Goal: Information Seeking & Learning: Learn about a topic

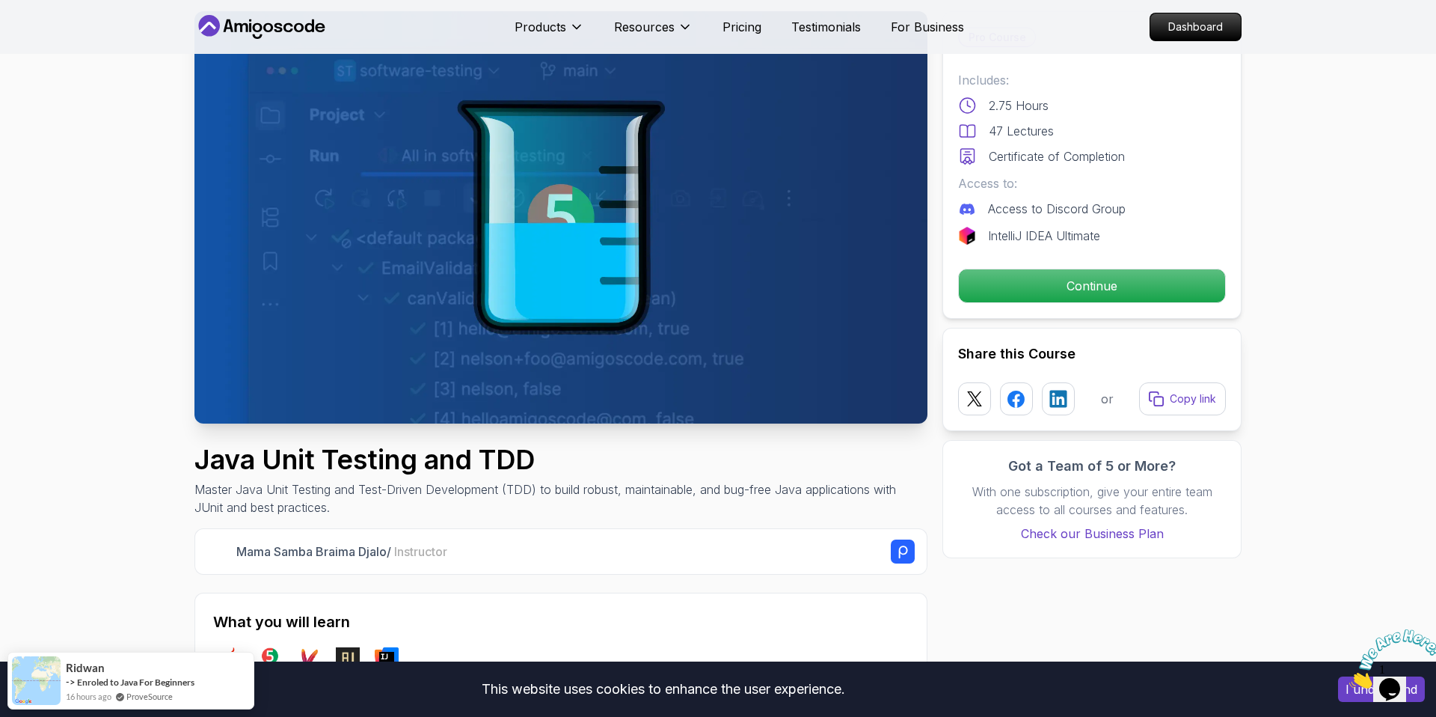
scroll to position [82, 0]
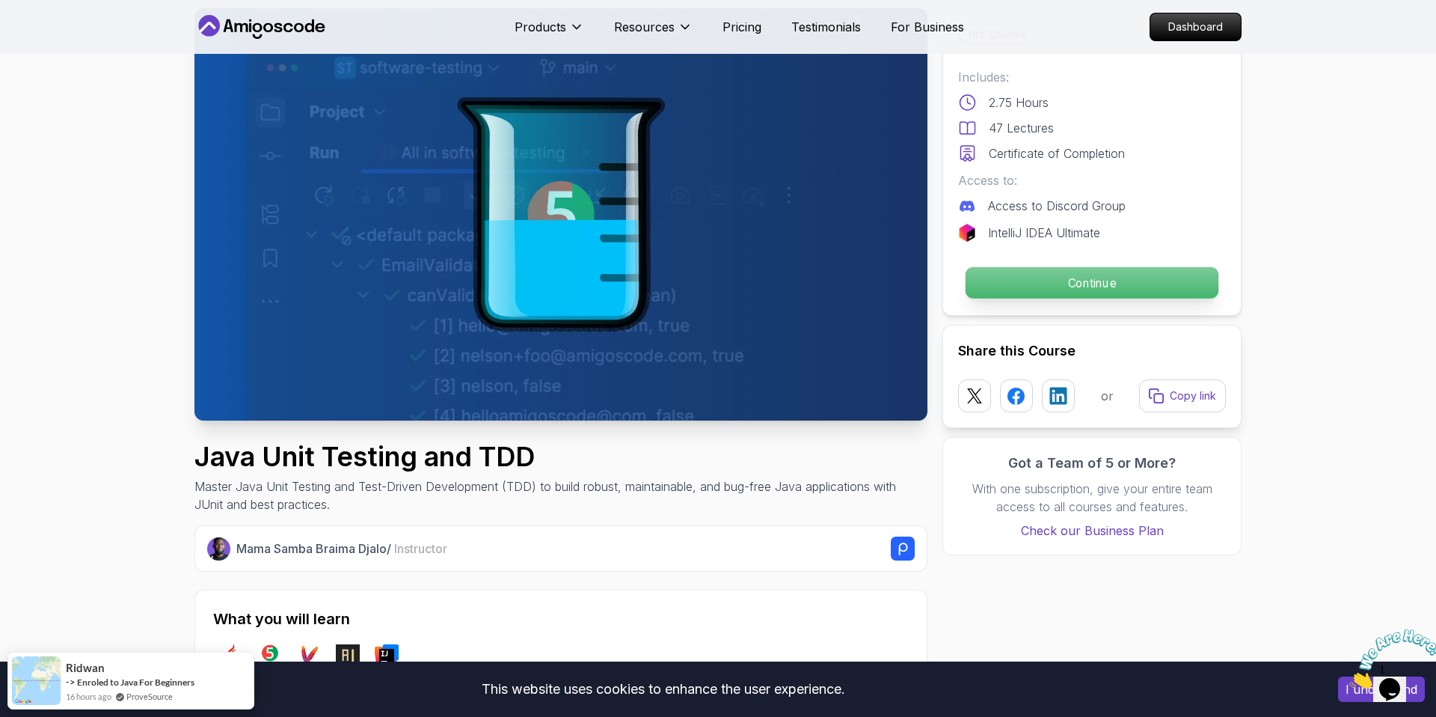
click at [1179, 275] on p "Continue" at bounding box center [1092, 282] width 253 height 31
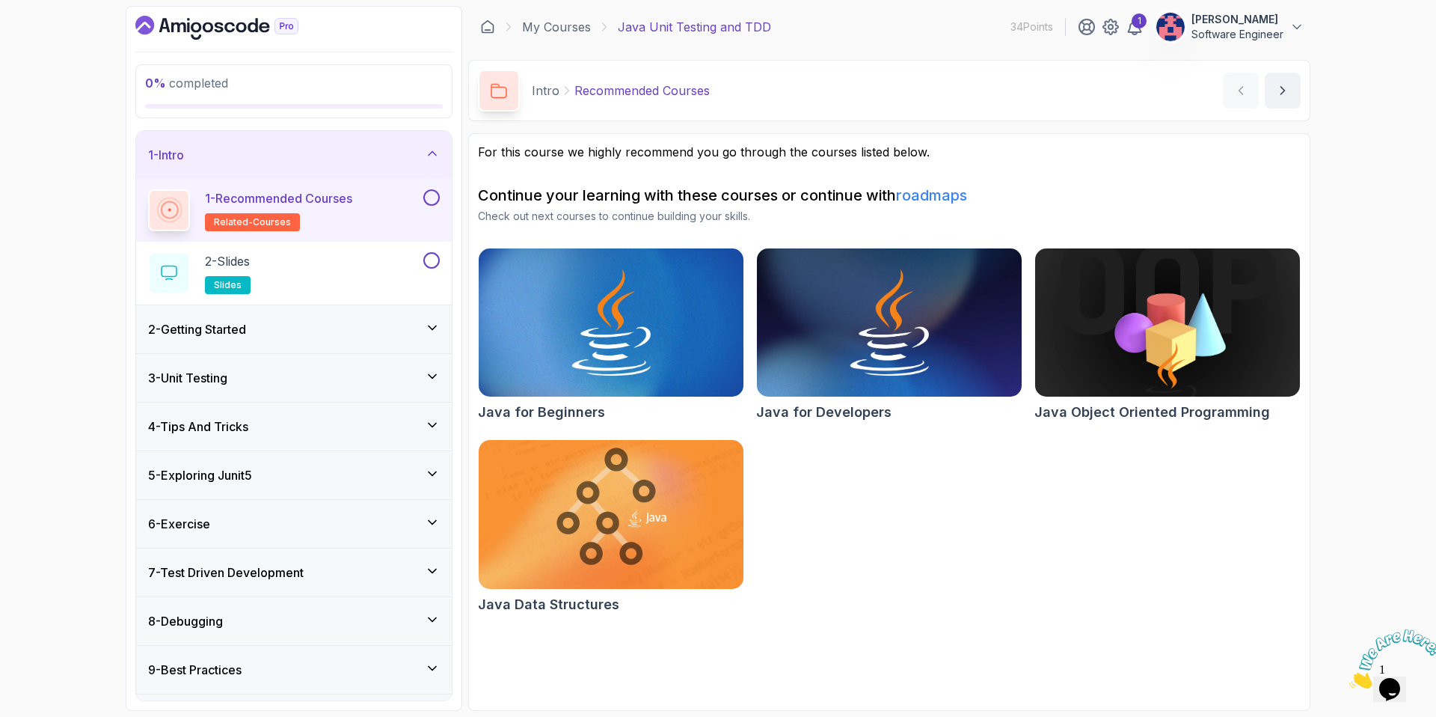
click at [342, 340] on div "2 - Getting Started" at bounding box center [294, 329] width 316 height 48
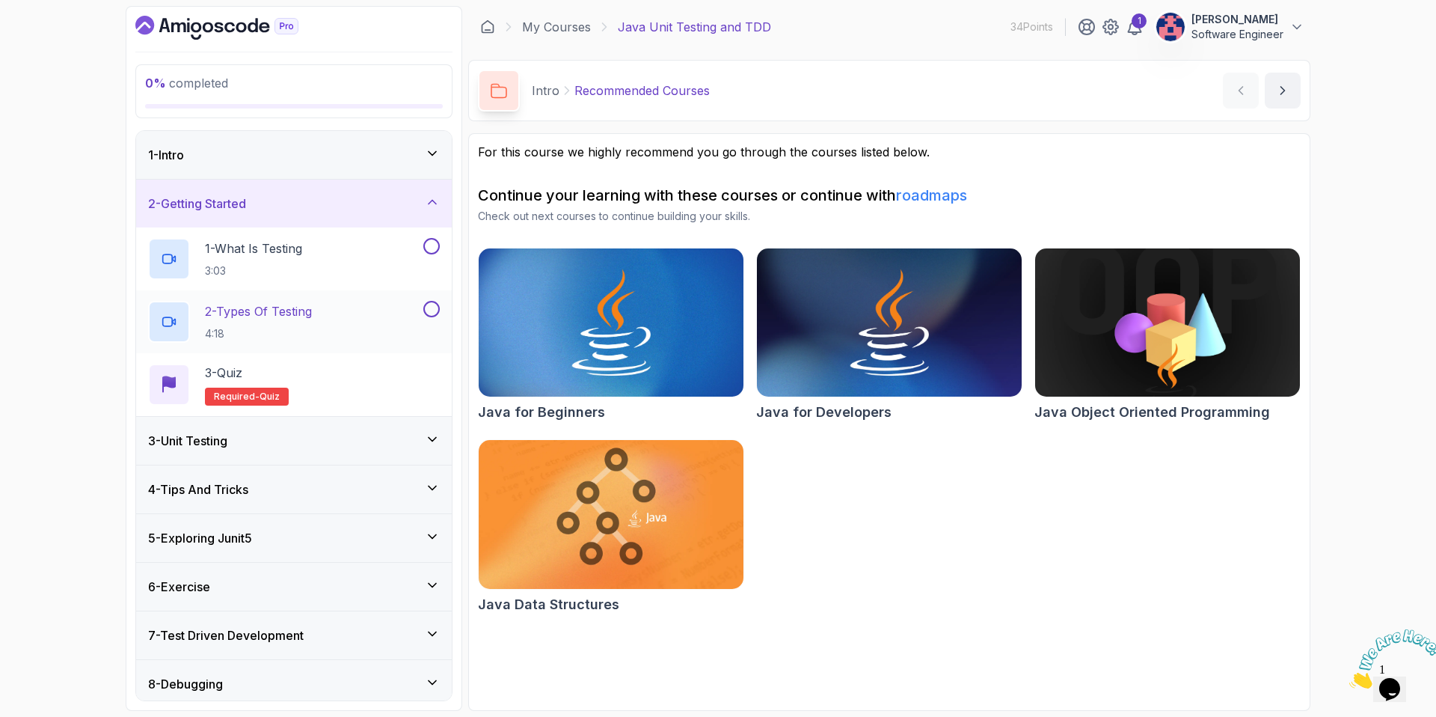
click at [381, 331] on div "2 - Types Of Testing 4:18" at bounding box center [284, 322] width 272 height 42
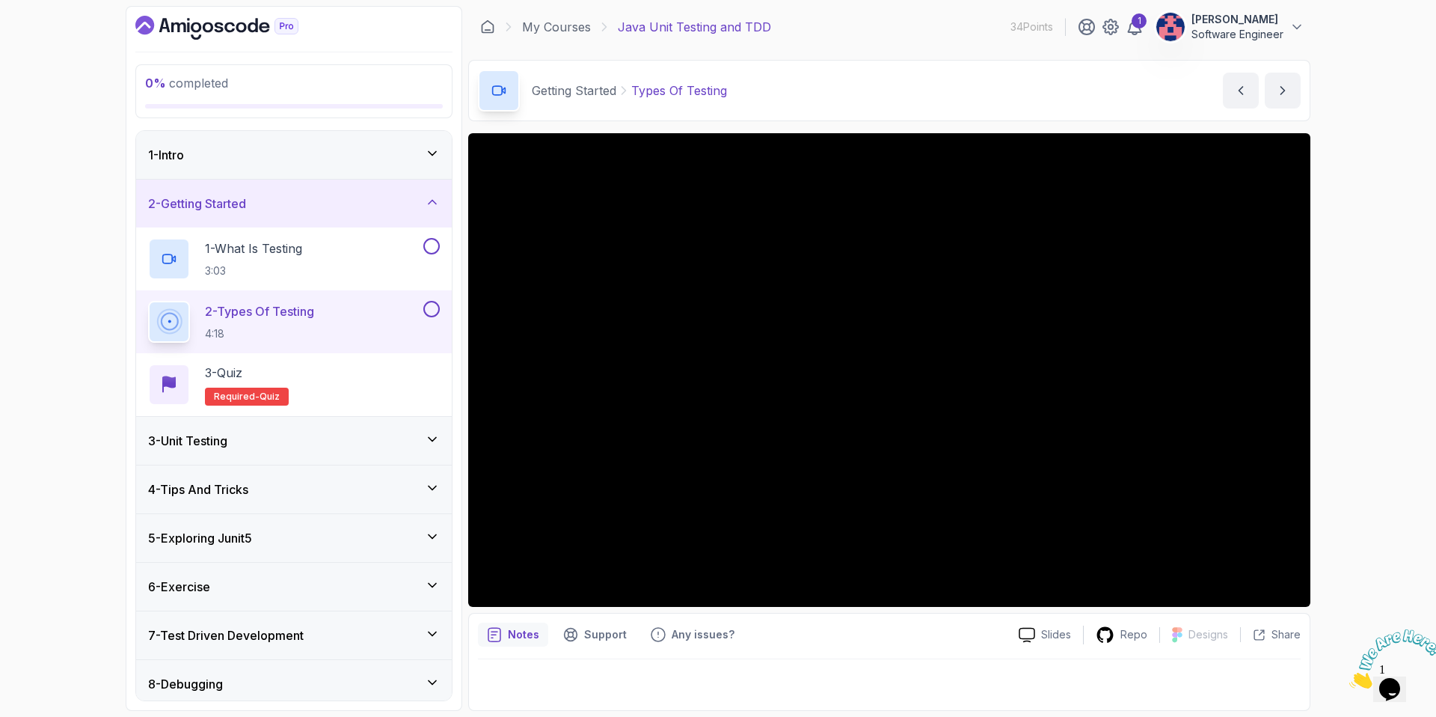
click at [369, 436] on div "3 - Unit Testing" at bounding box center [294, 441] width 292 height 18
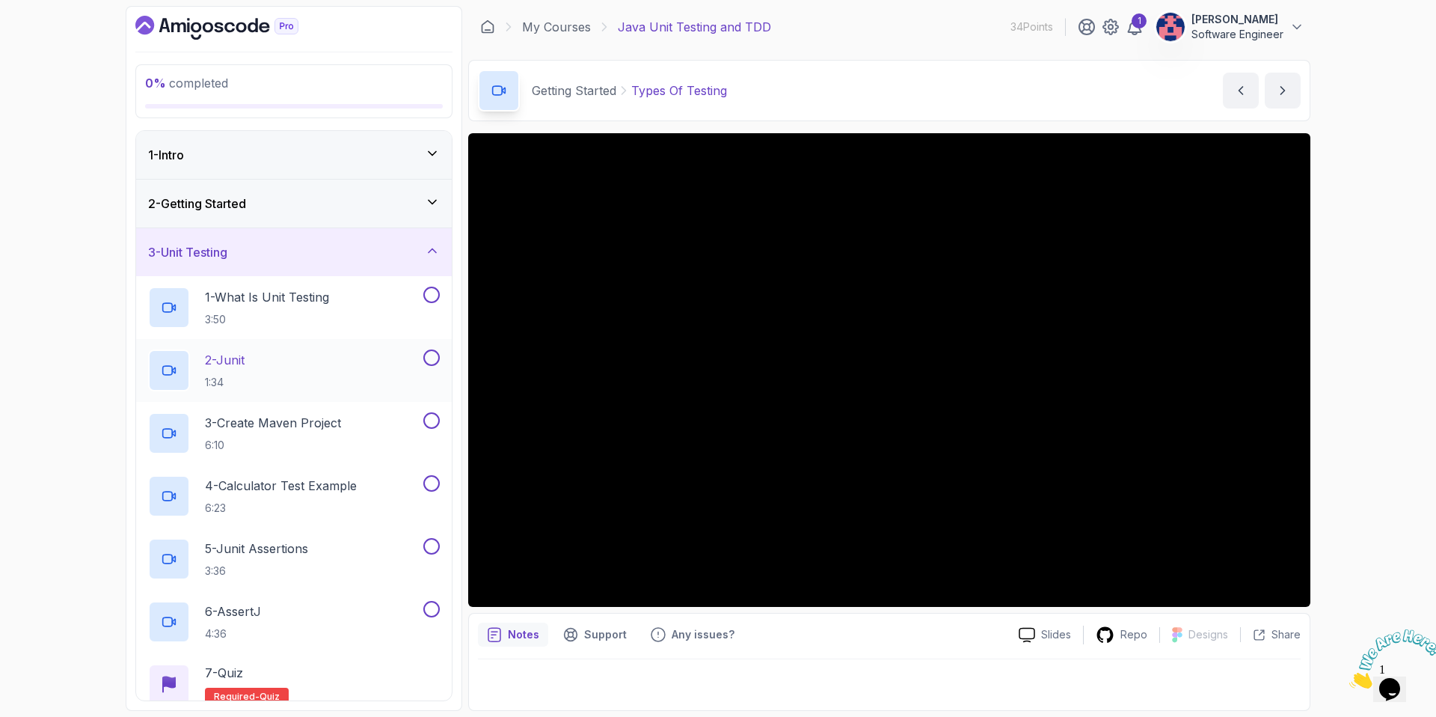
click at [403, 375] on div "2 - Junit 1:34" at bounding box center [284, 370] width 272 height 42
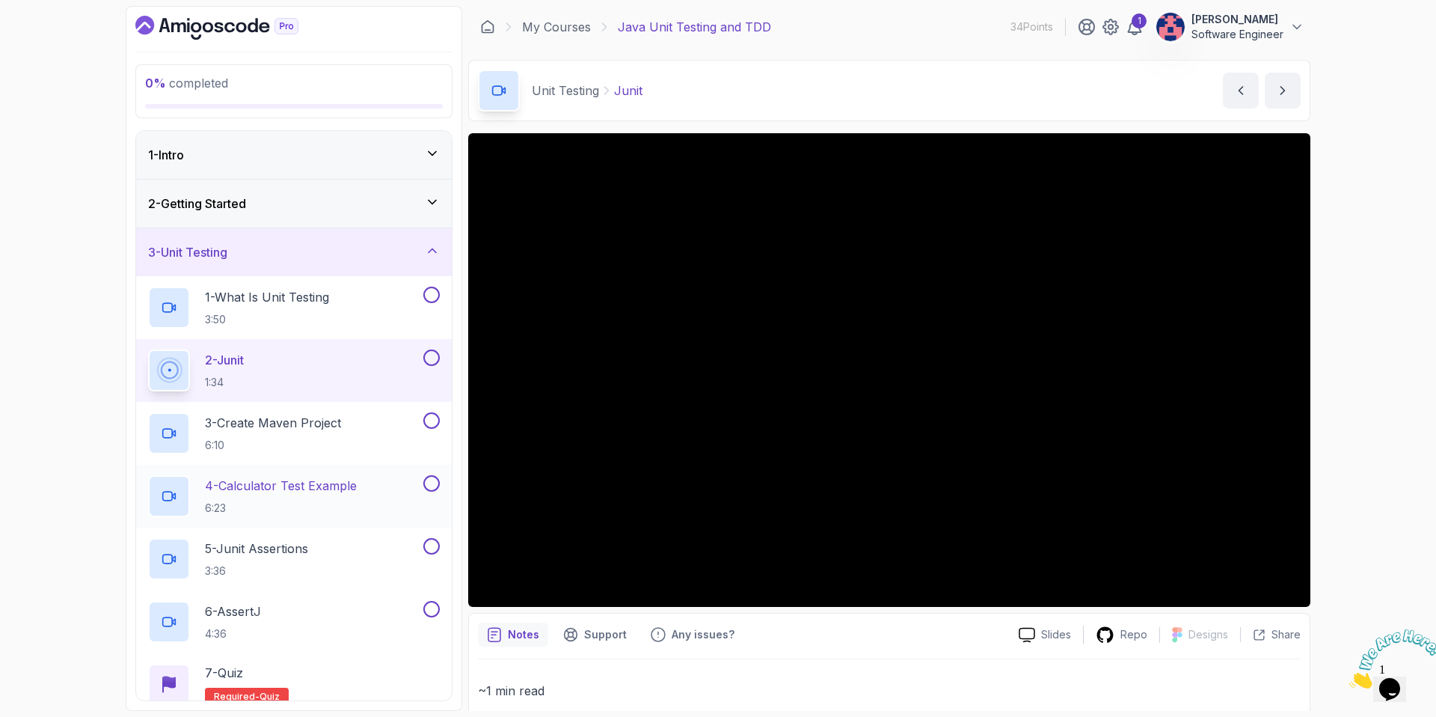
click at [385, 512] on div "4 - Calculator Test Example 6:23" at bounding box center [284, 496] width 272 height 42
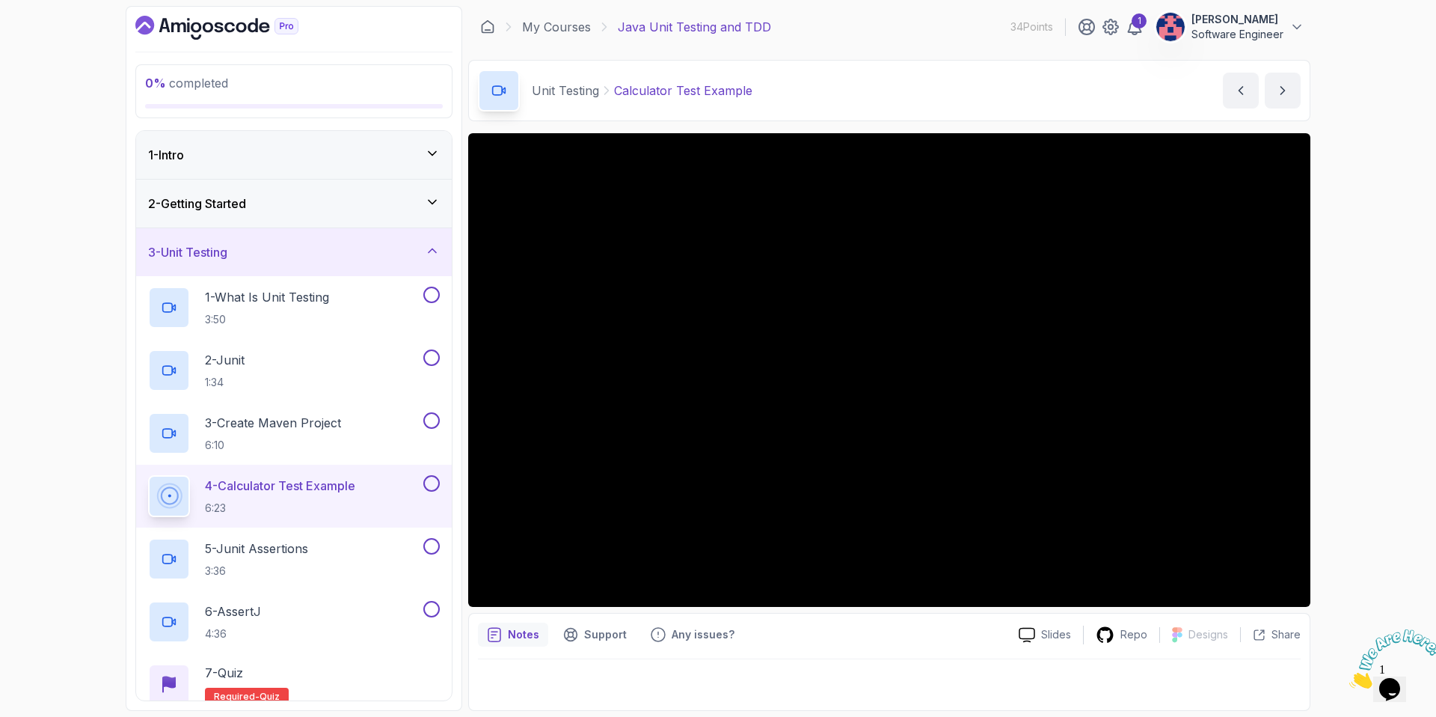
click at [432, 488] on button at bounding box center [431, 483] width 16 height 16
click at [373, 546] on div "5 - Junit Assertions 3:36" at bounding box center [284, 559] width 272 height 42
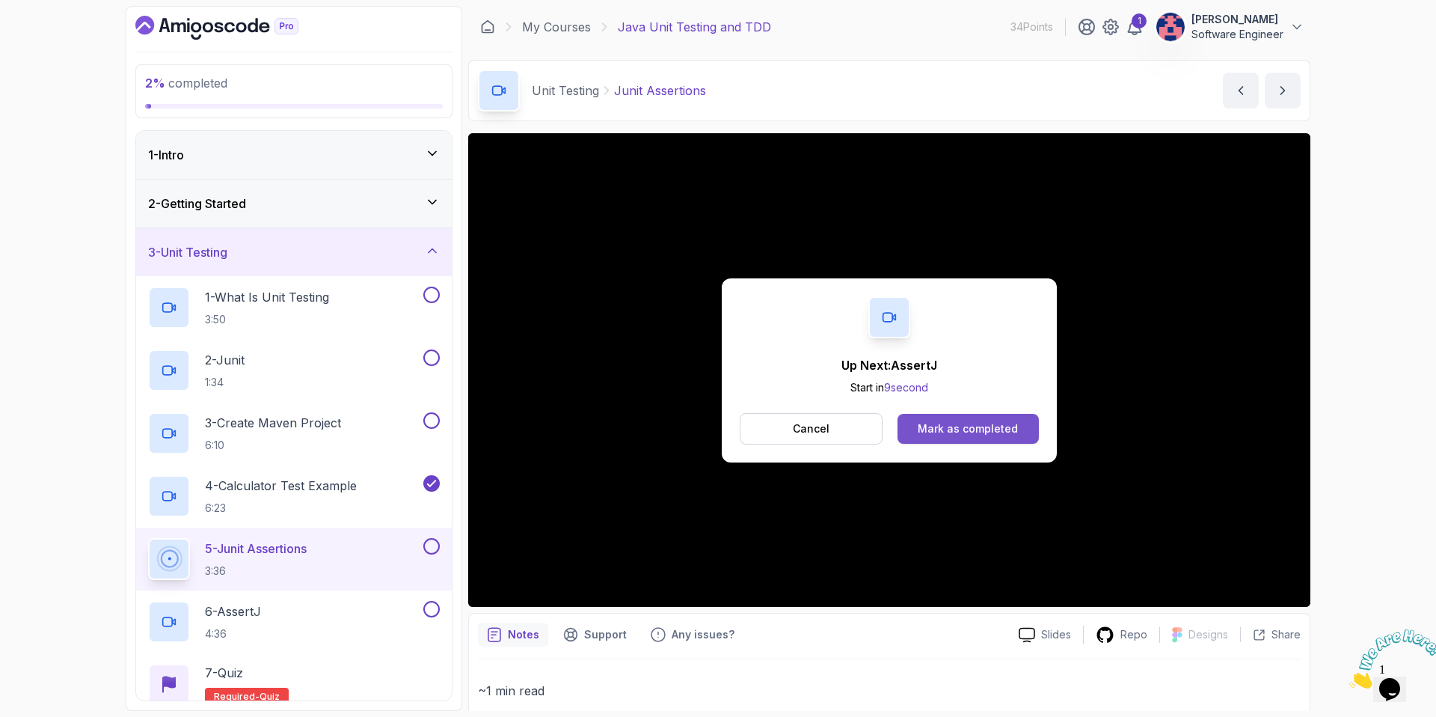
click at [931, 425] on div "Mark as completed" at bounding box center [968, 428] width 100 height 15
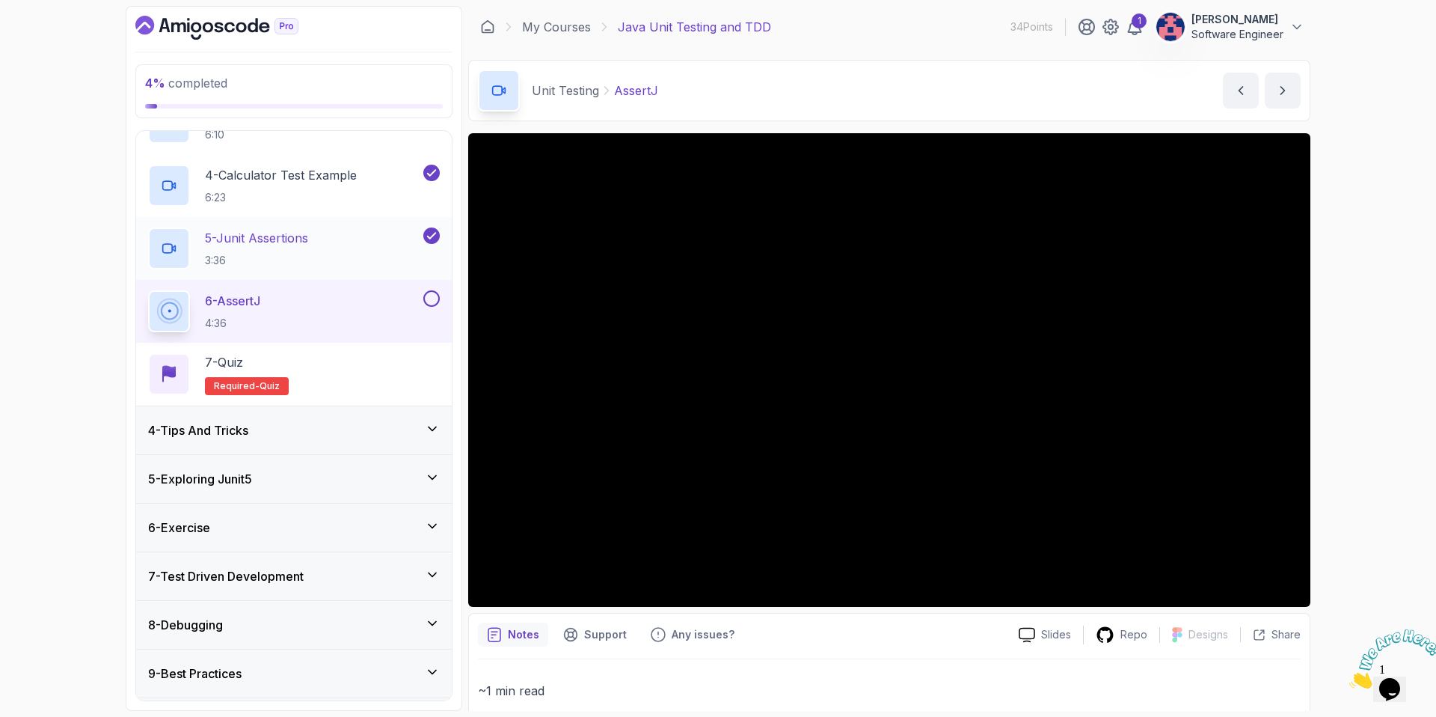
scroll to position [355, 0]
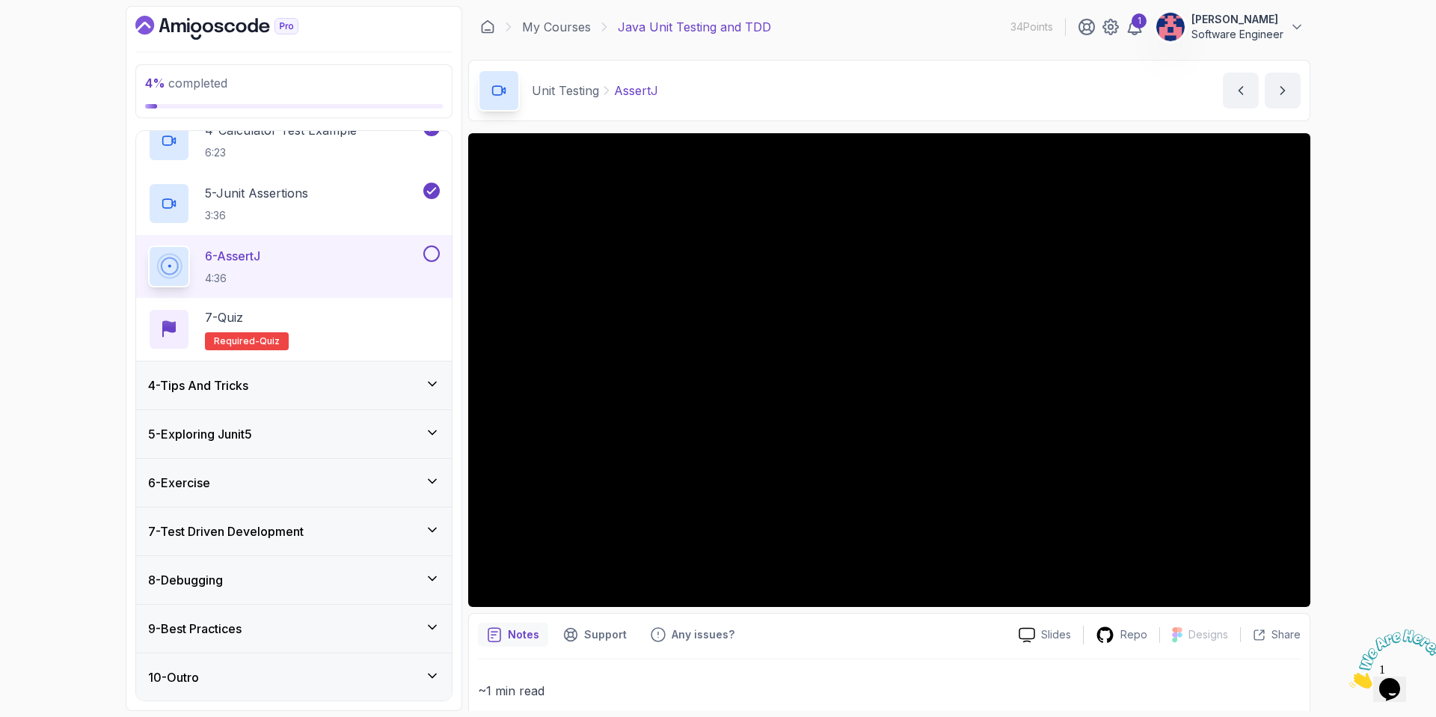
click at [303, 386] on div "4 - Tips And Tricks" at bounding box center [294, 385] width 292 height 18
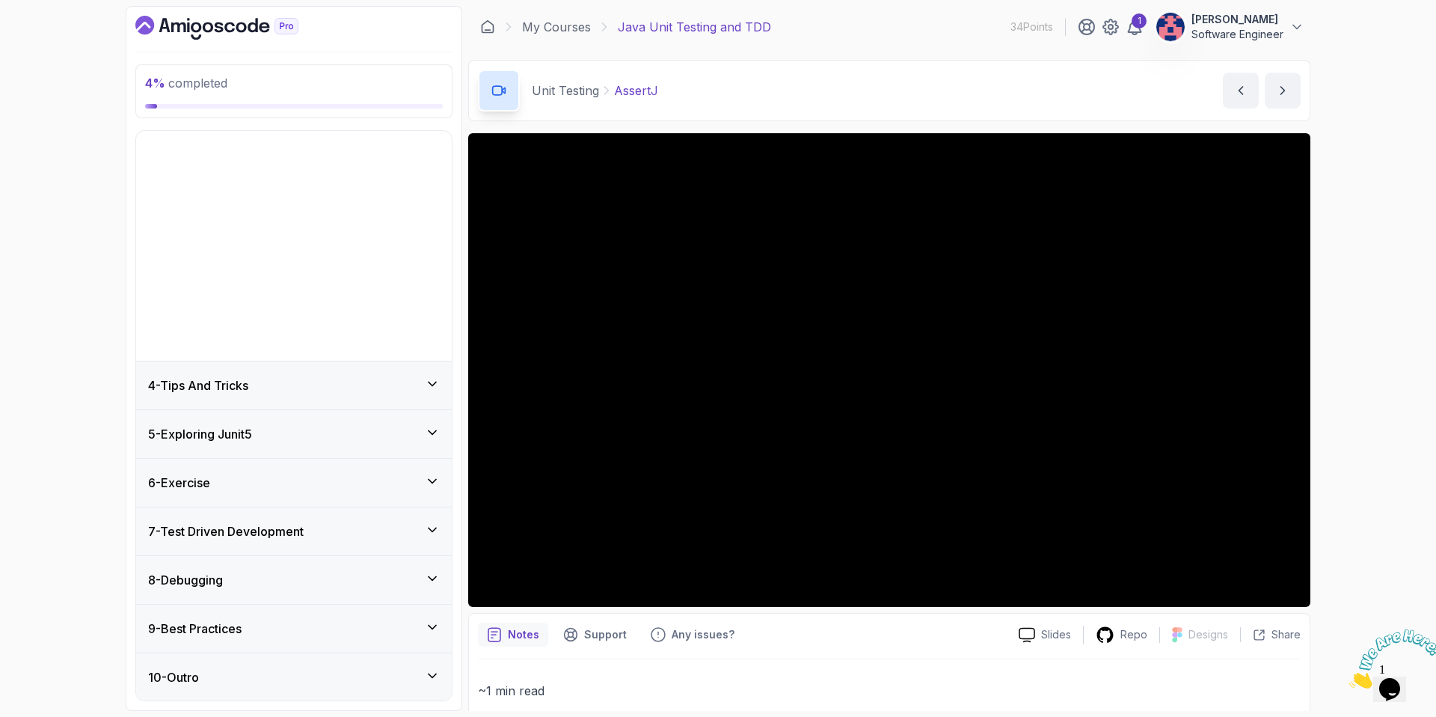
scroll to position [0, 0]
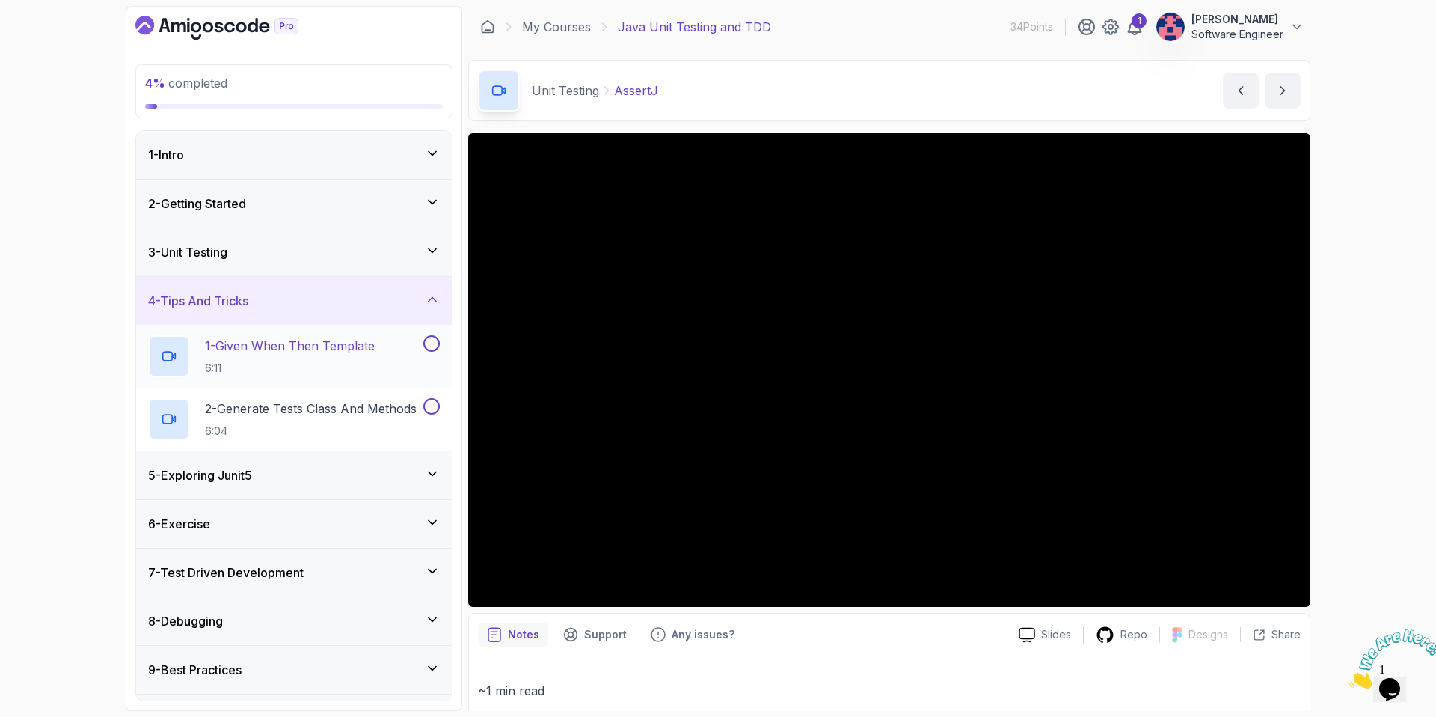
click at [360, 367] on p "6:11" at bounding box center [290, 368] width 170 height 15
click at [355, 245] on div "3 - Unit Testing" at bounding box center [294, 252] width 292 height 18
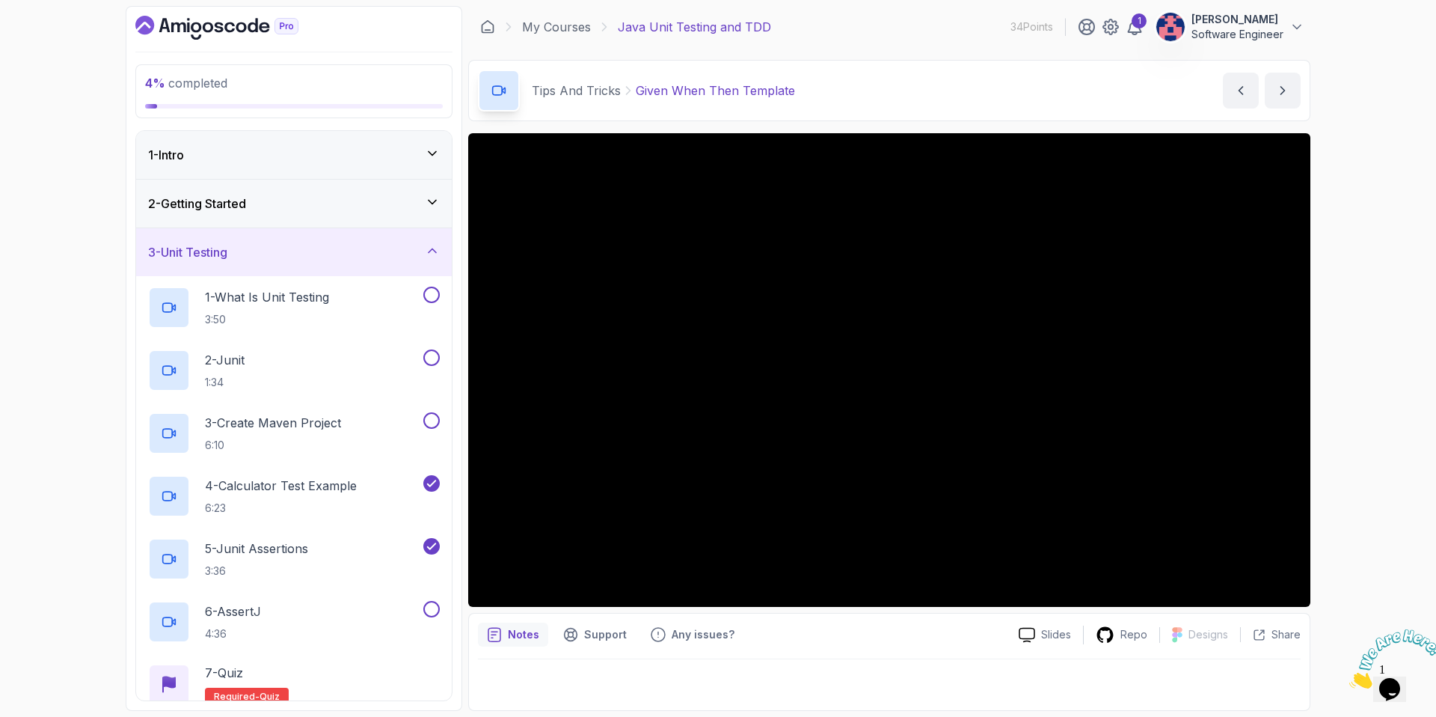
click at [414, 257] on div "3 - Unit Testing" at bounding box center [294, 252] width 292 height 18
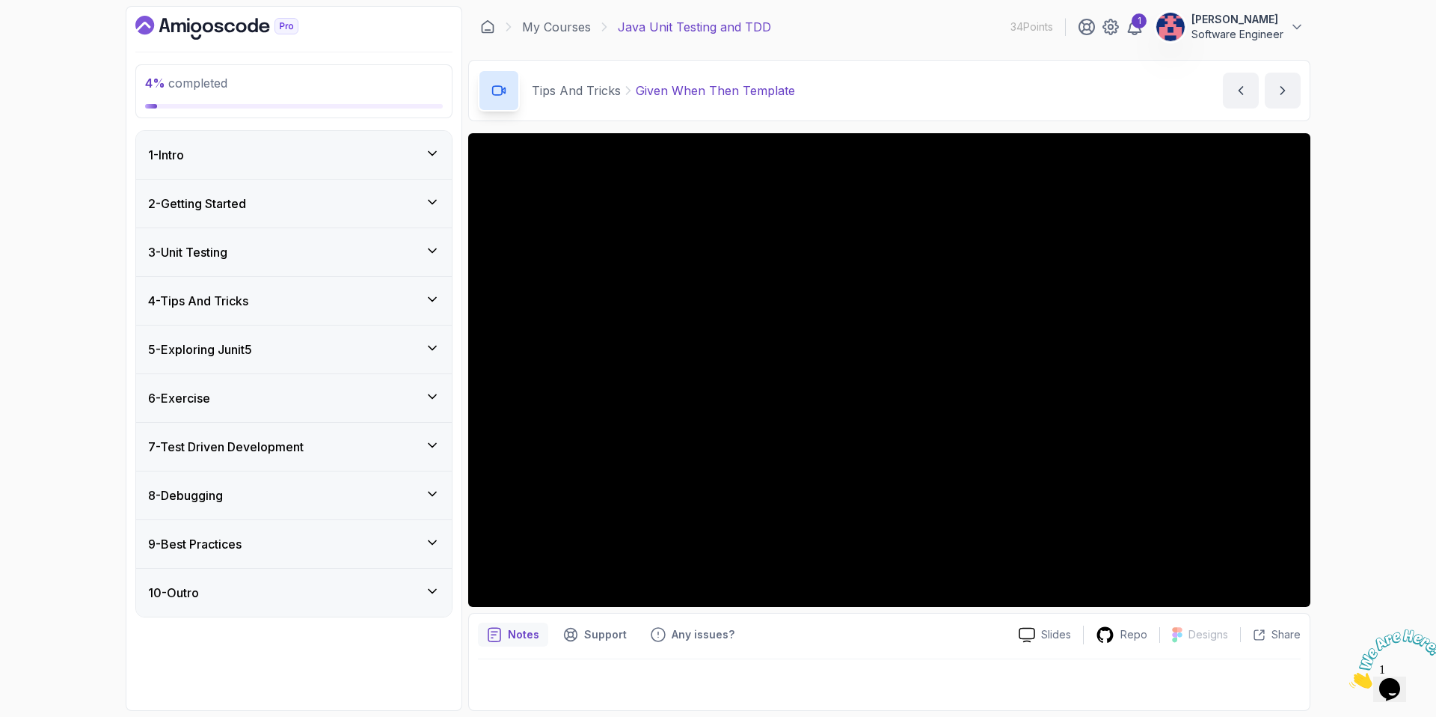
click at [333, 295] on div "4 - Tips And Tricks" at bounding box center [294, 301] width 292 height 18
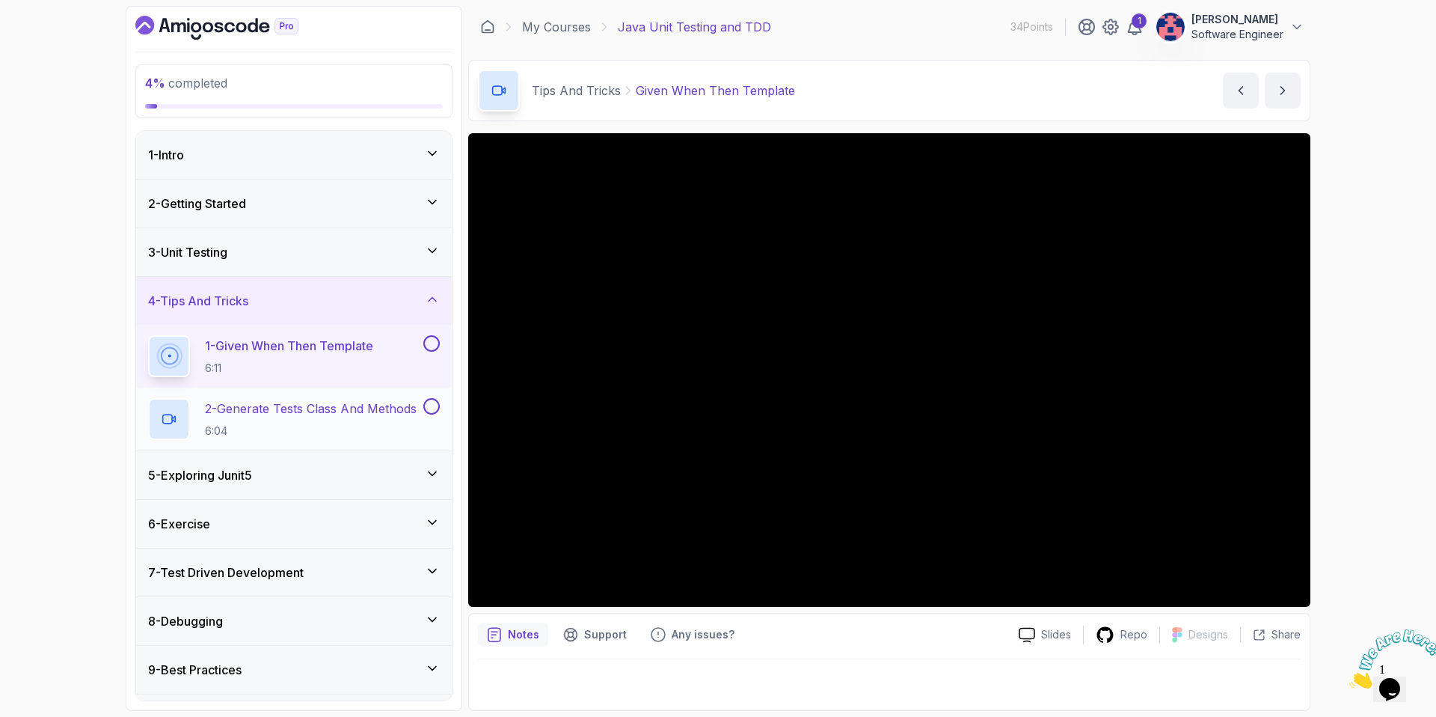
click at [316, 429] on p "6:04" at bounding box center [311, 430] width 212 height 15
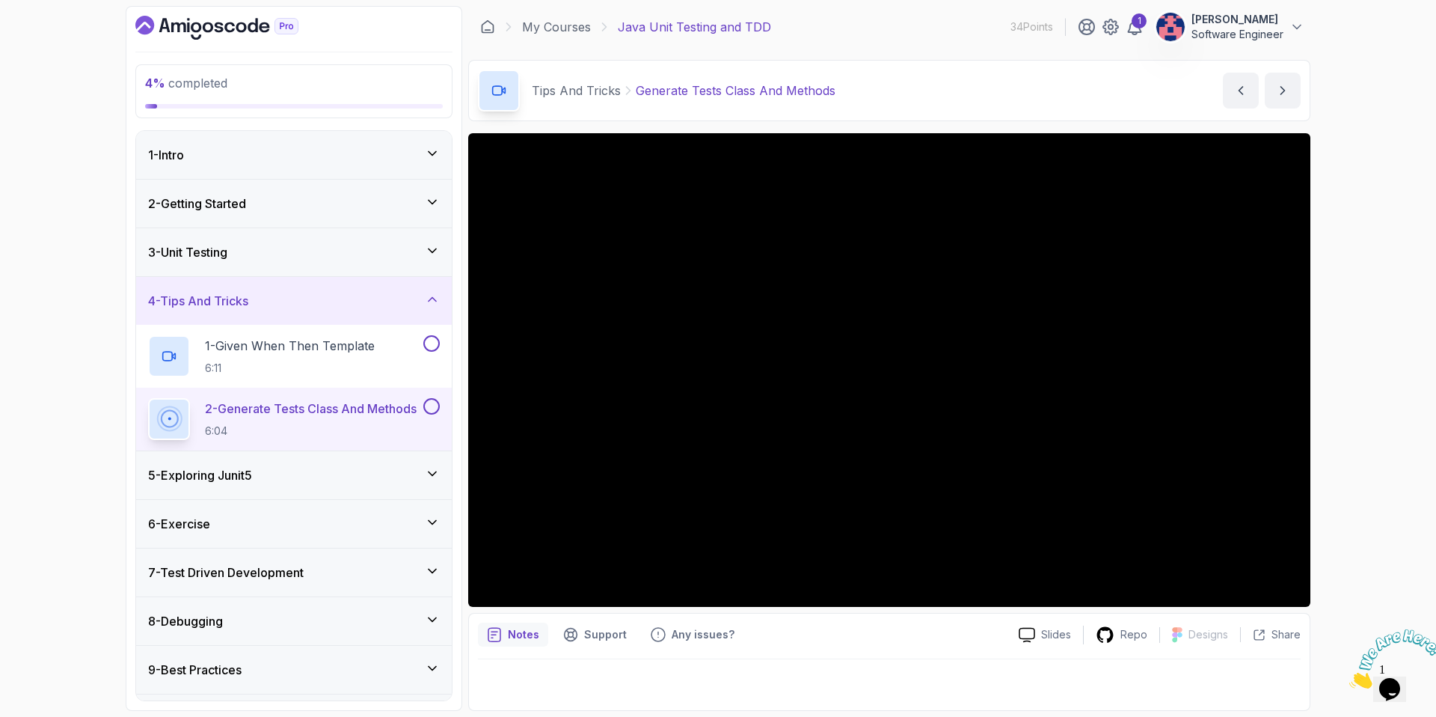
click at [325, 480] on div "5 - Exploring Junit5" at bounding box center [294, 475] width 292 height 18
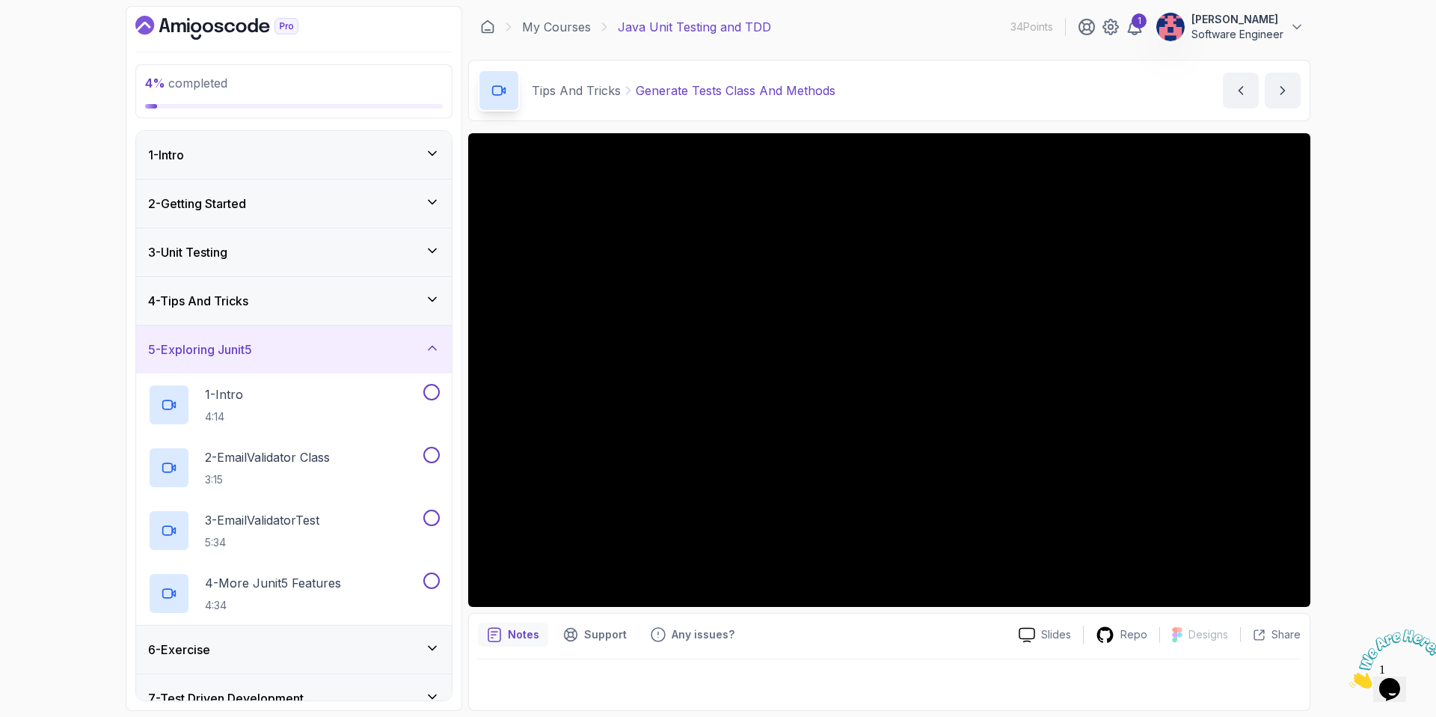
click at [354, 312] on div "4 - Tips And Tricks" at bounding box center [294, 301] width 316 height 48
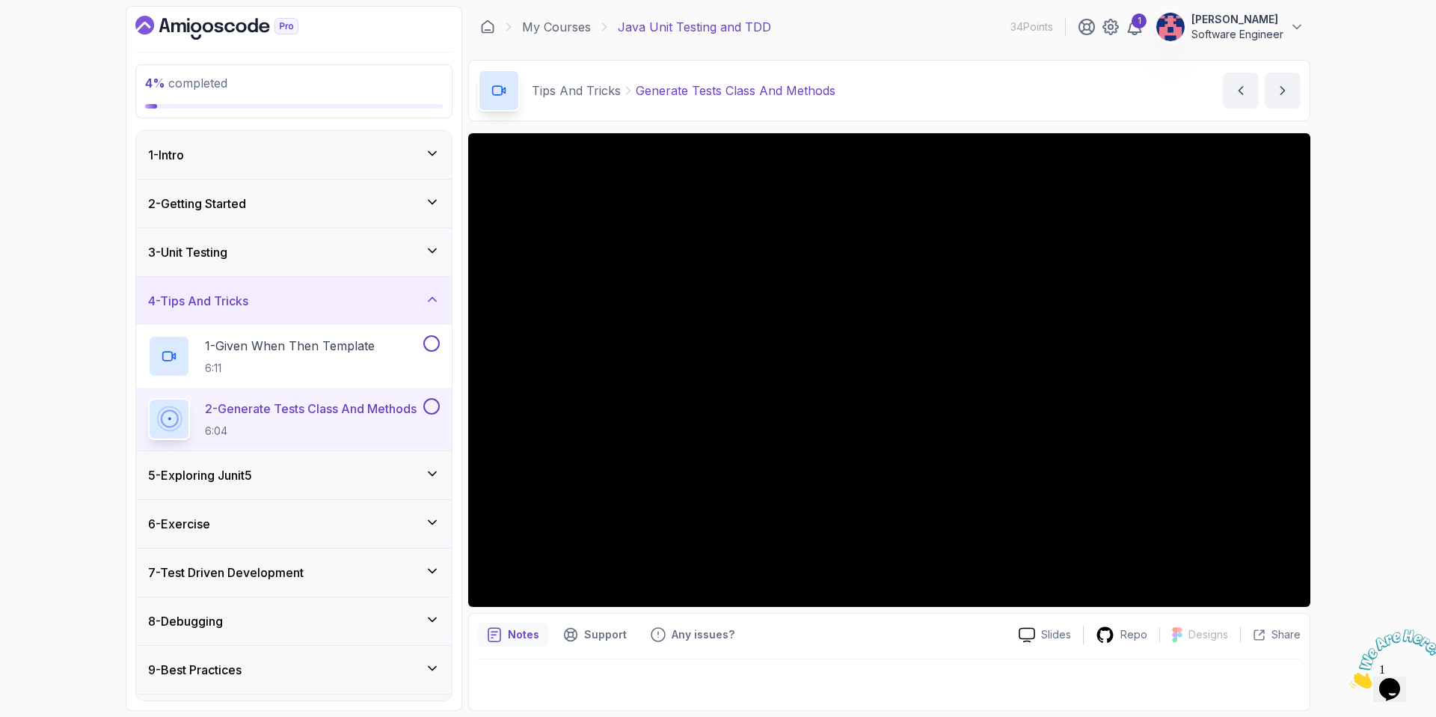
click at [204, 471] on h3 "5 - Exploring Junit5" at bounding box center [200, 475] width 104 height 18
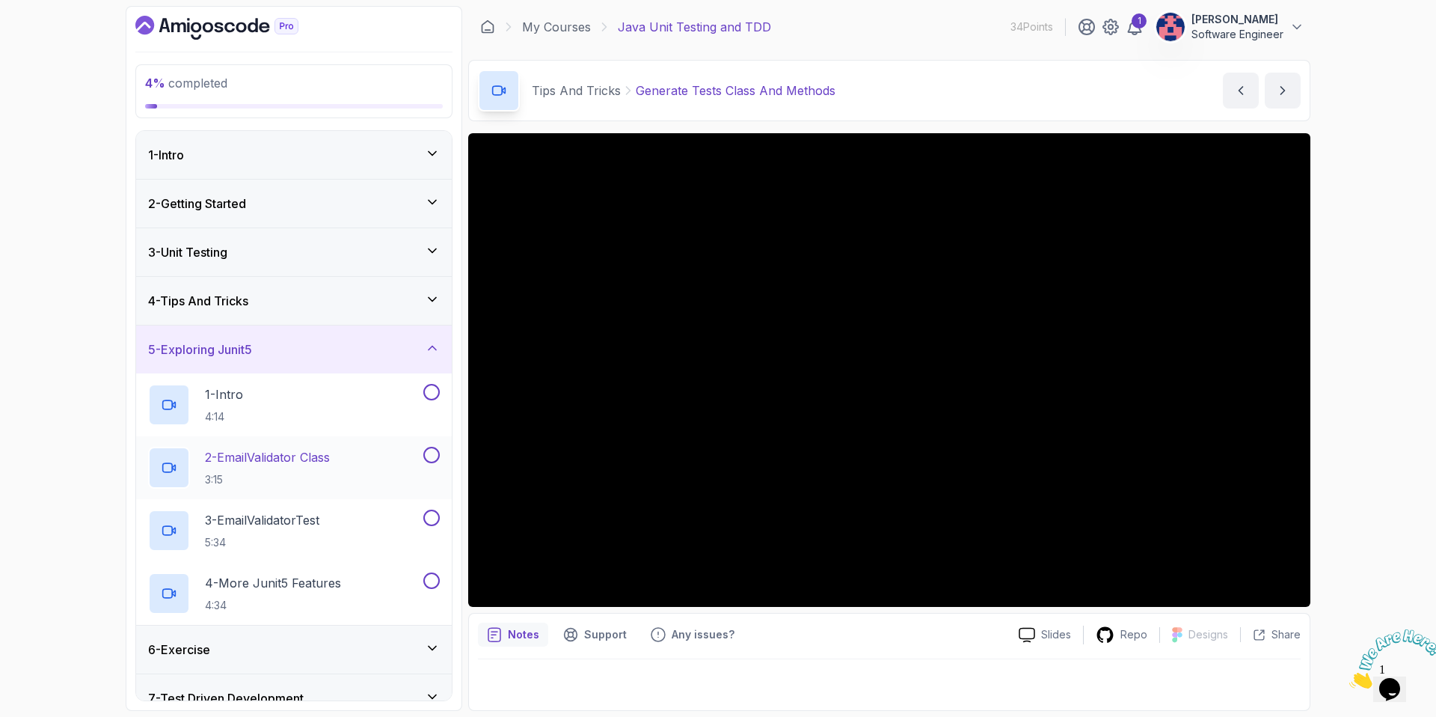
click at [251, 468] on h2 "2 - EmailValidator Class 3:15" at bounding box center [267, 467] width 125 height 39
click at [314, 322] on div "4 - Tips And Tricks" at bounding box center [294, 301] width 316 height 48
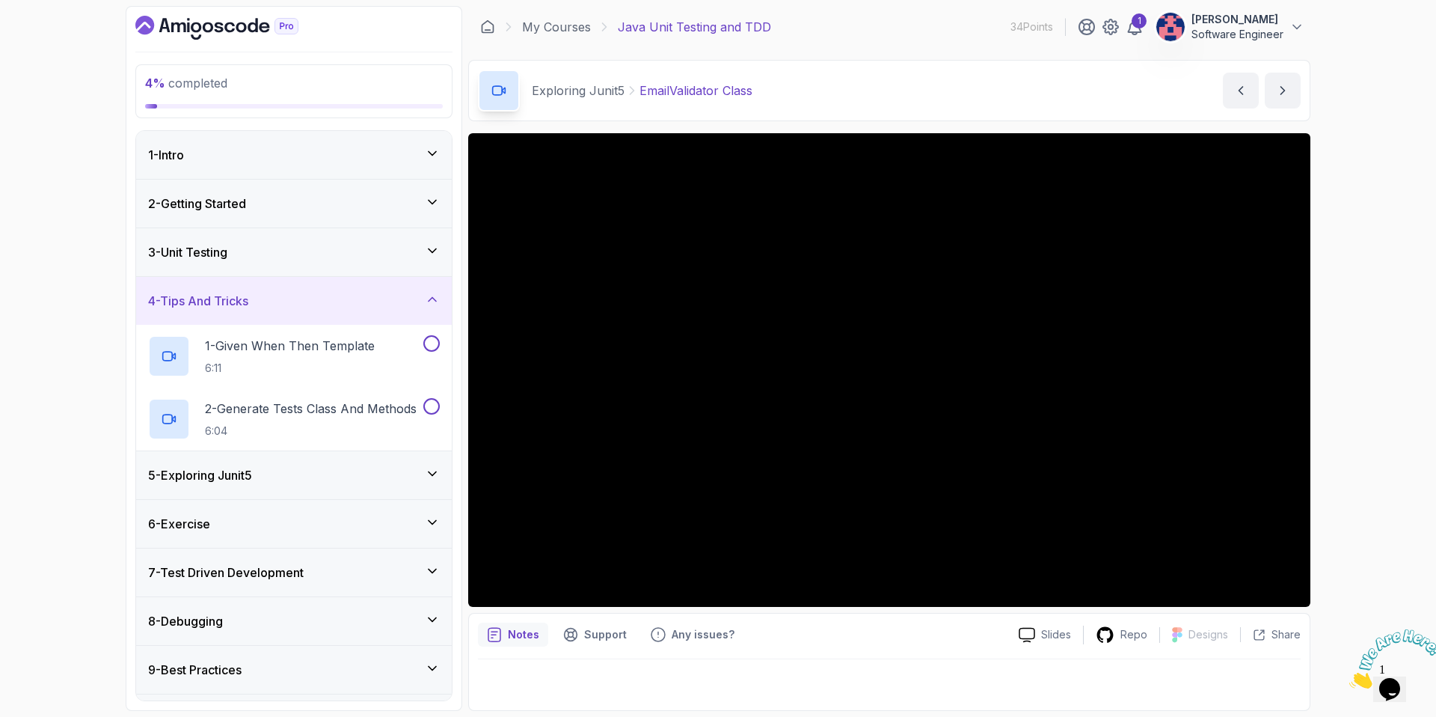
click at [322, 455] on div "5 - Exploring Junit5" at bounding box center [294, 475] width 316 height 48
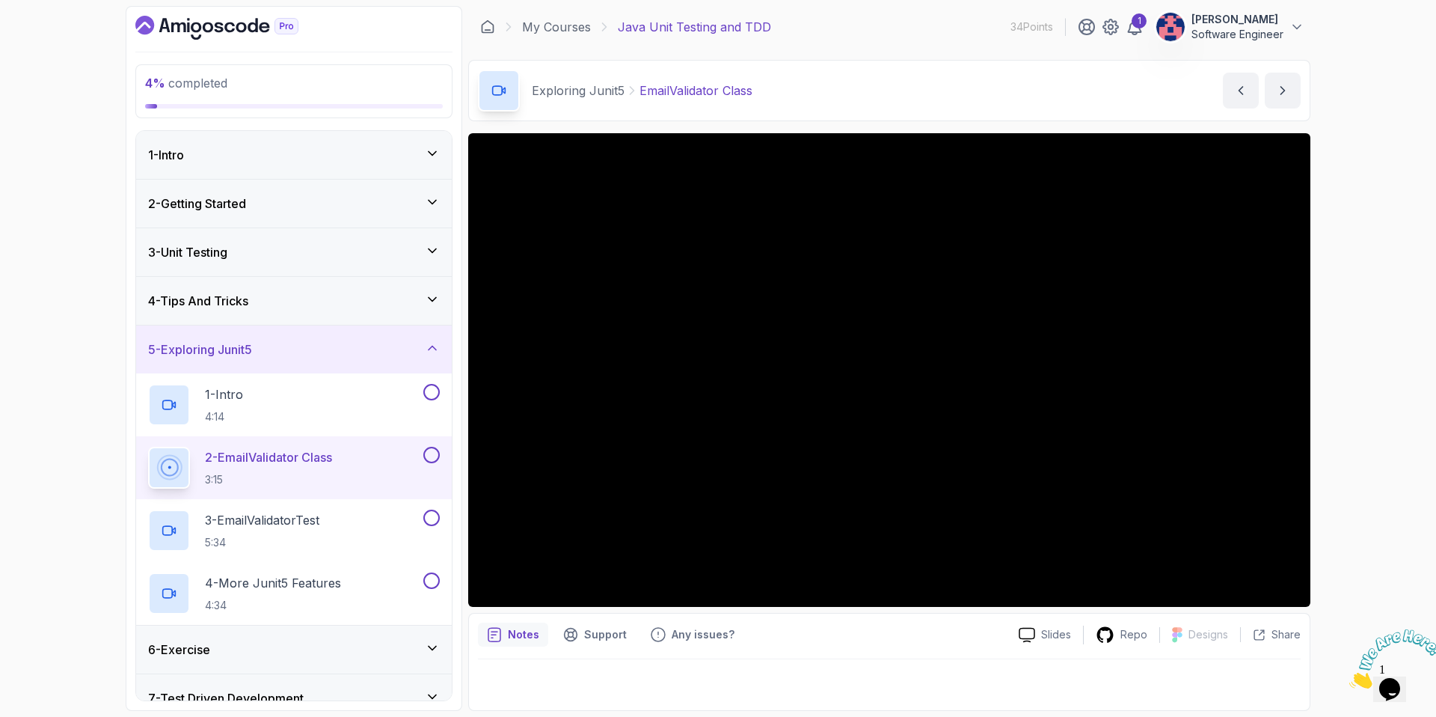
click at [343, 298] on div "4 - Tips And Tricks" at bounding box center [294, 301] width 292 height 18
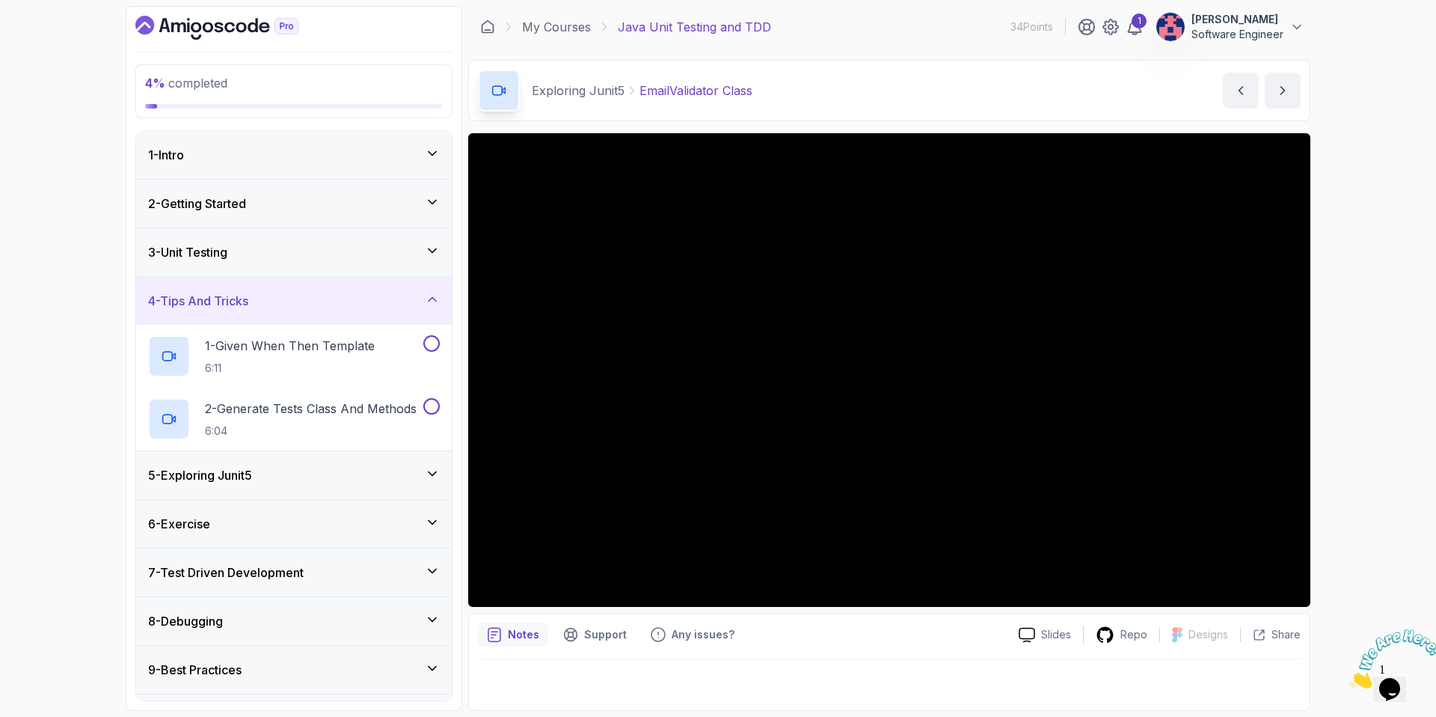
click at [358, 462] on div "5 - Exploring Junit5" at bounding box center [294, 475] width 316 height 48
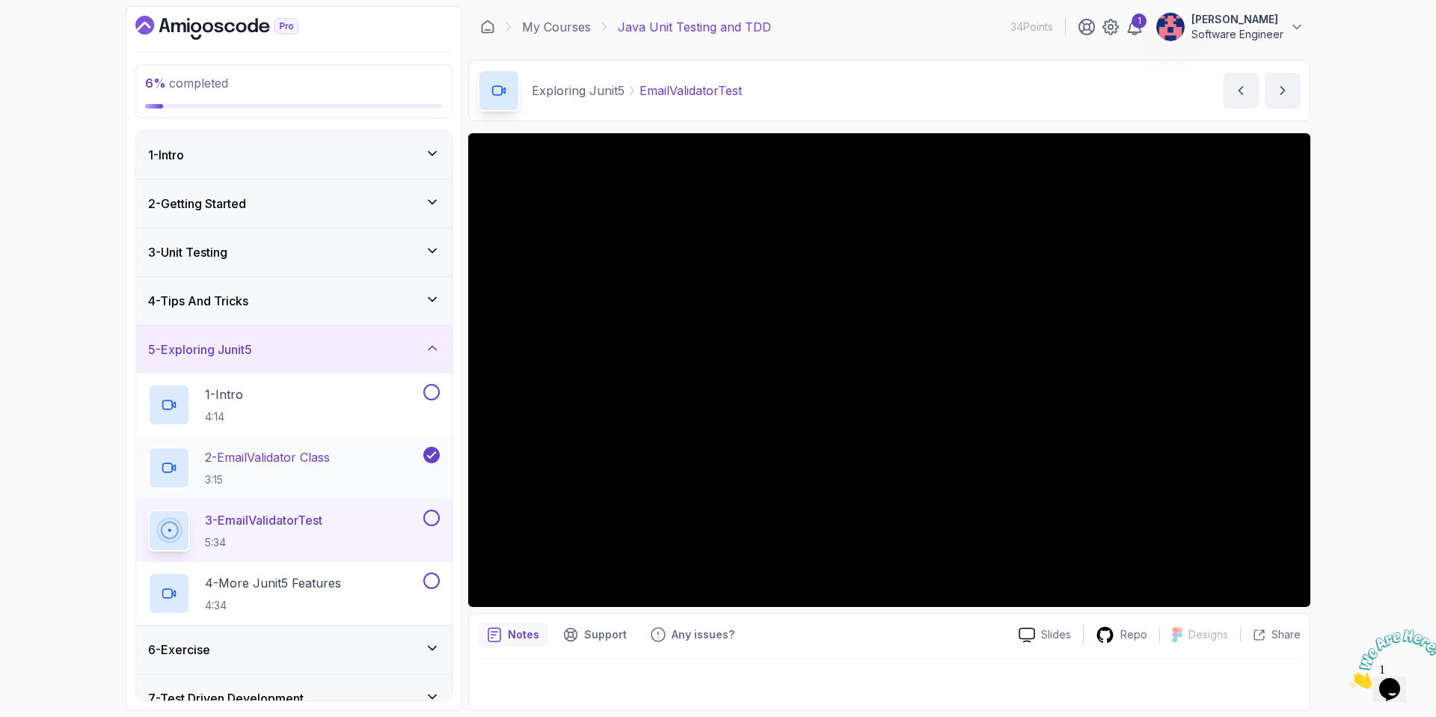
click at [361, 450] on div "2 - EmailValidator Class 3:15" at bounding box center [284, 468] width 272 height 42
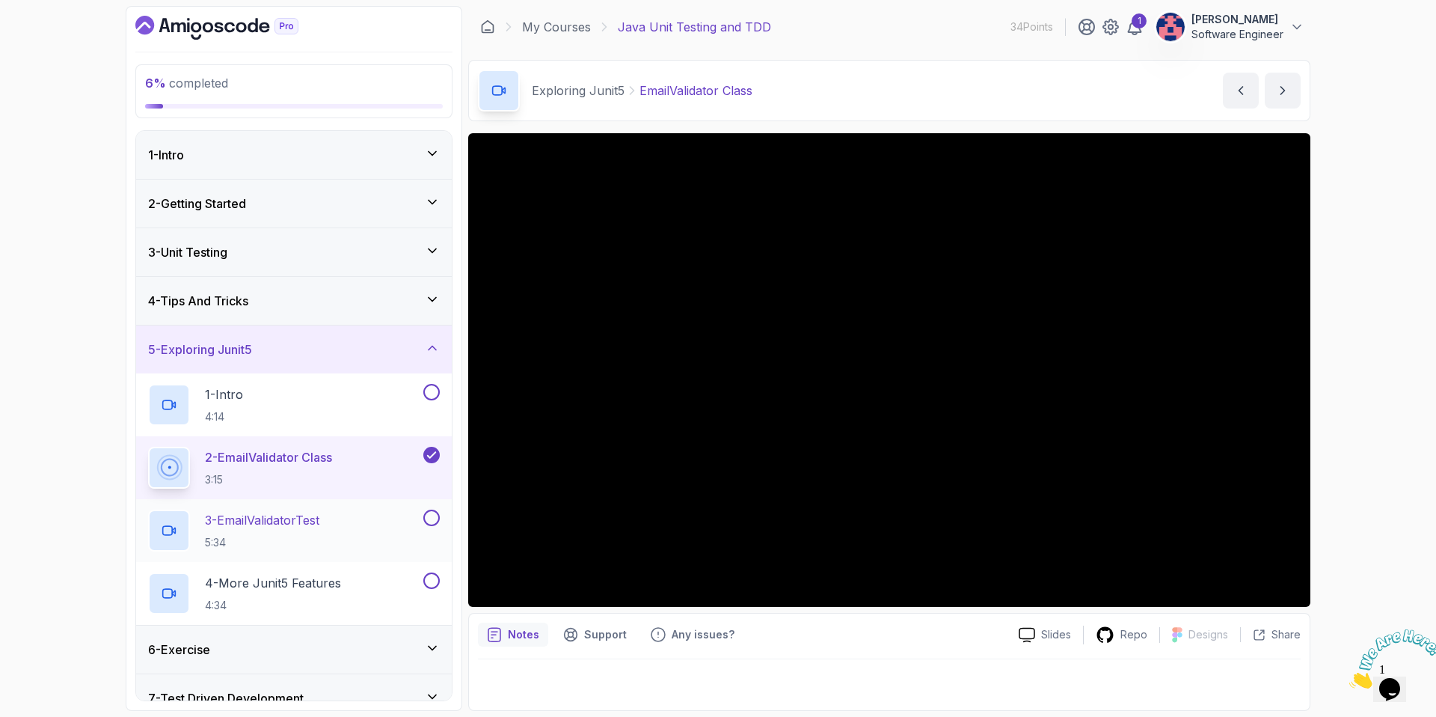
click at [367, 533] on div "3 - EmailValidatorTest 5:34" at bounding box center [284, 531] width 272 height 42
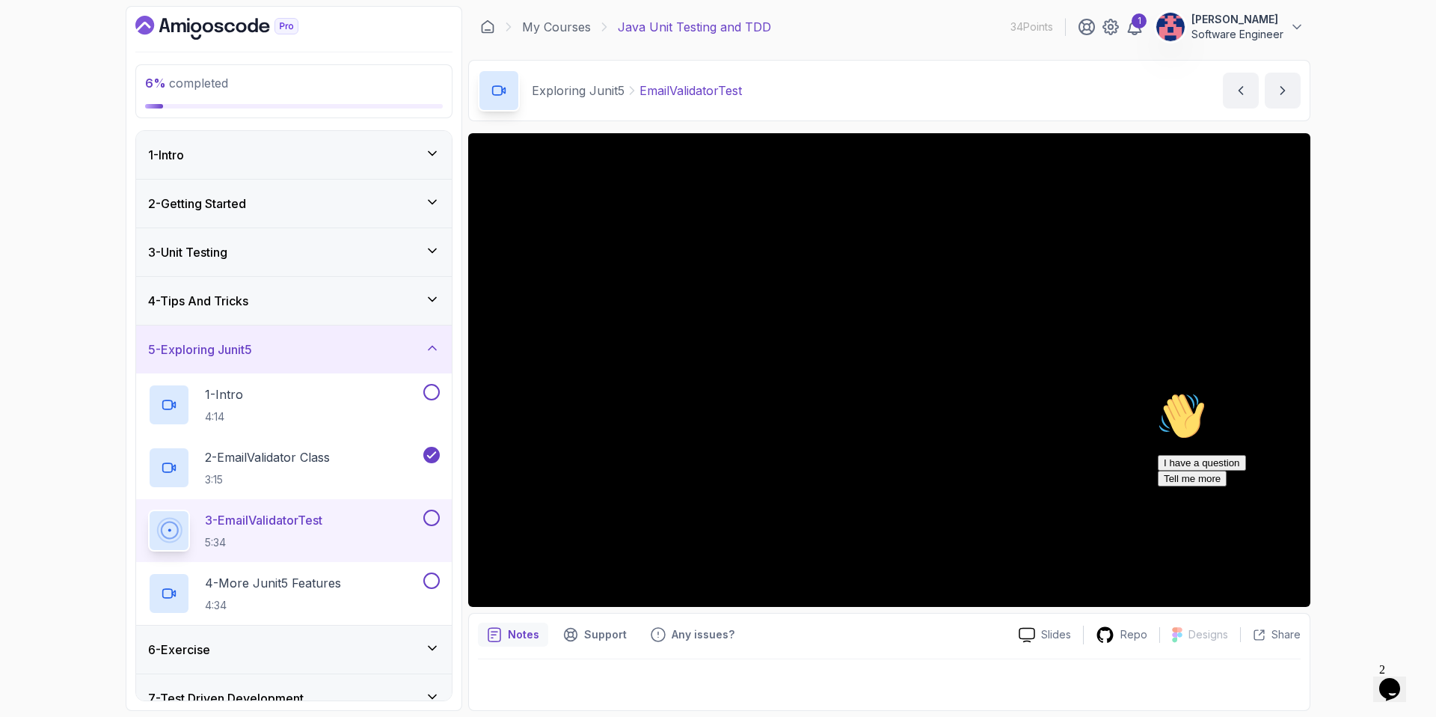
click at [431, 521] on button at bounding box center [431, 518] width 16 height 16
click at [379, 602] on div "4 - More Junit5 Features 4:34" at bounding box center [284, 593] width 272 height 42
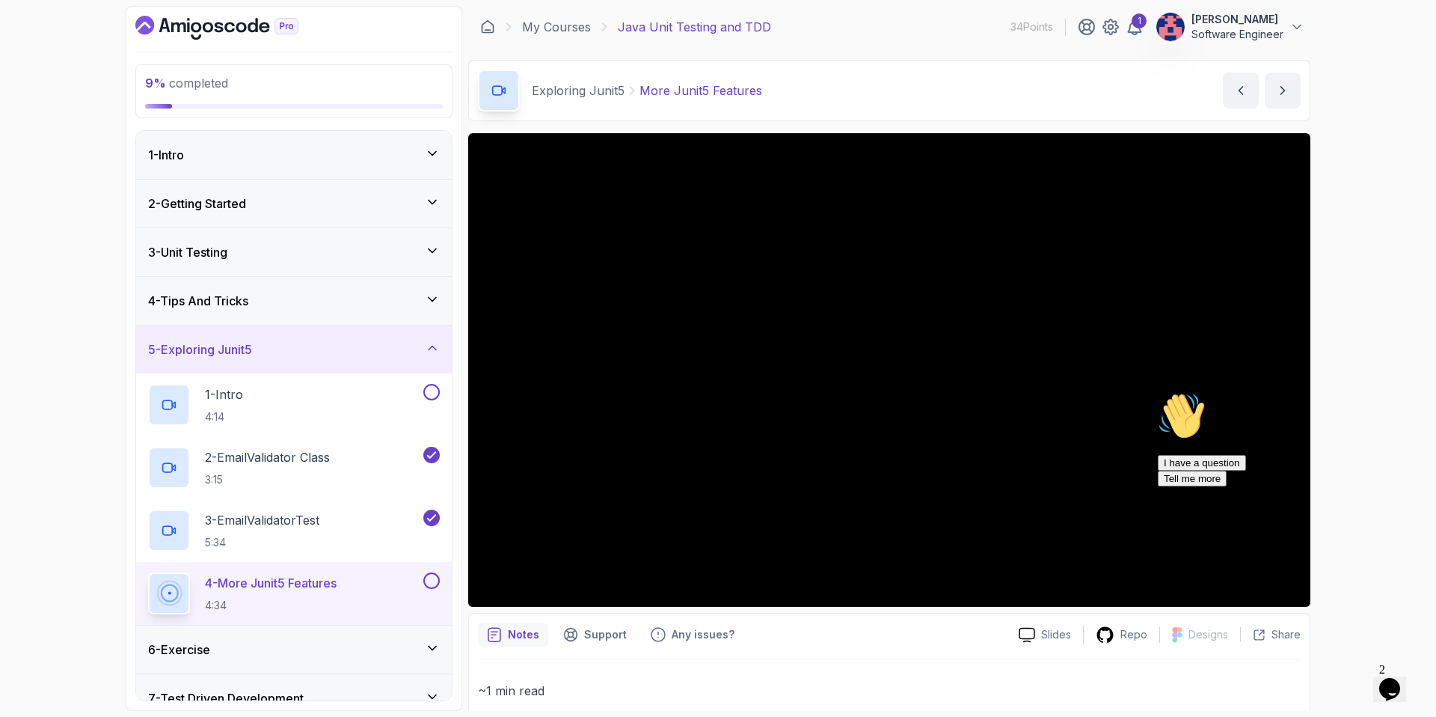
click at [434, 584] on button at bounding box center [431, 580] width 16 height 16
click at [429, 577] on icon at bounding box center [431, 580] width 13 height 15
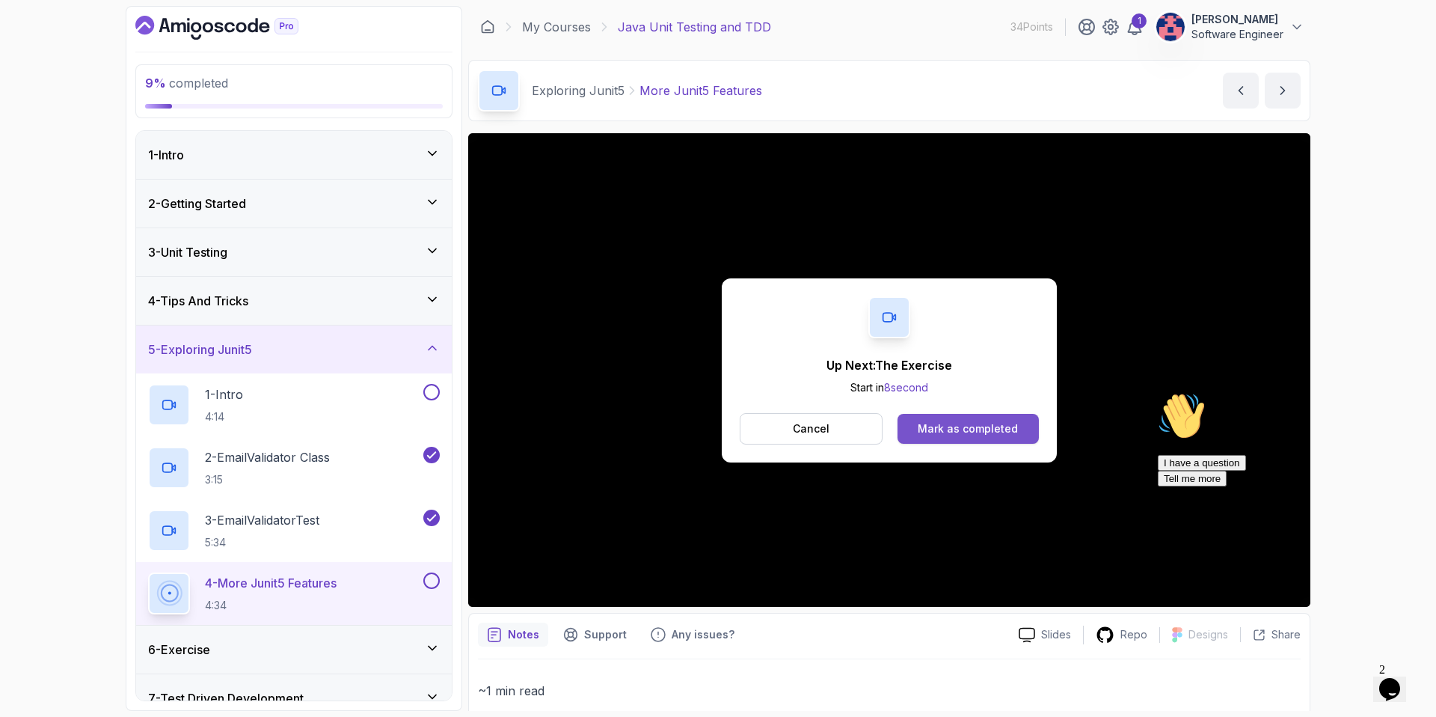
click at [957, 420] on button "Mark as completed" at bounding box center [968, 429] width 141 height 30
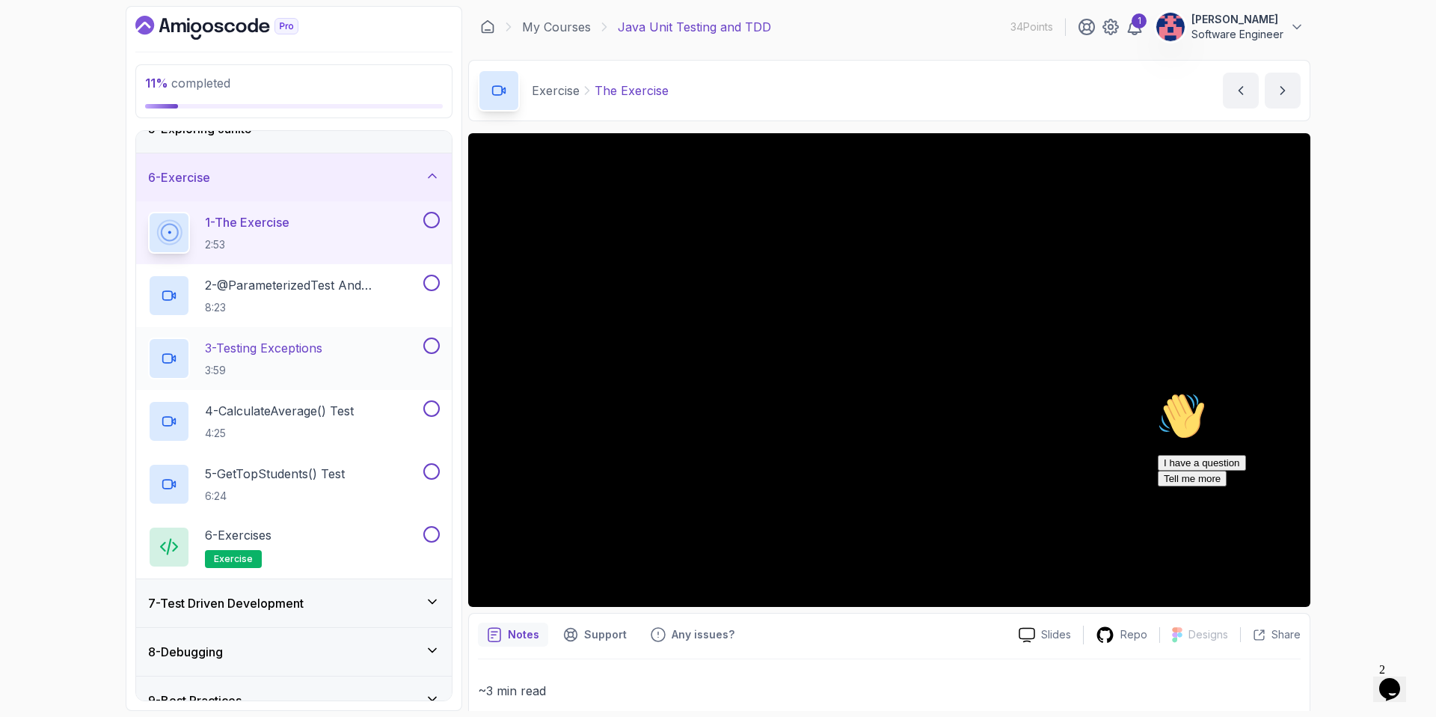
scroll to position [221, 0]
click at [430, 177] on icon at bounding box center [432, 175] width 15 height 15
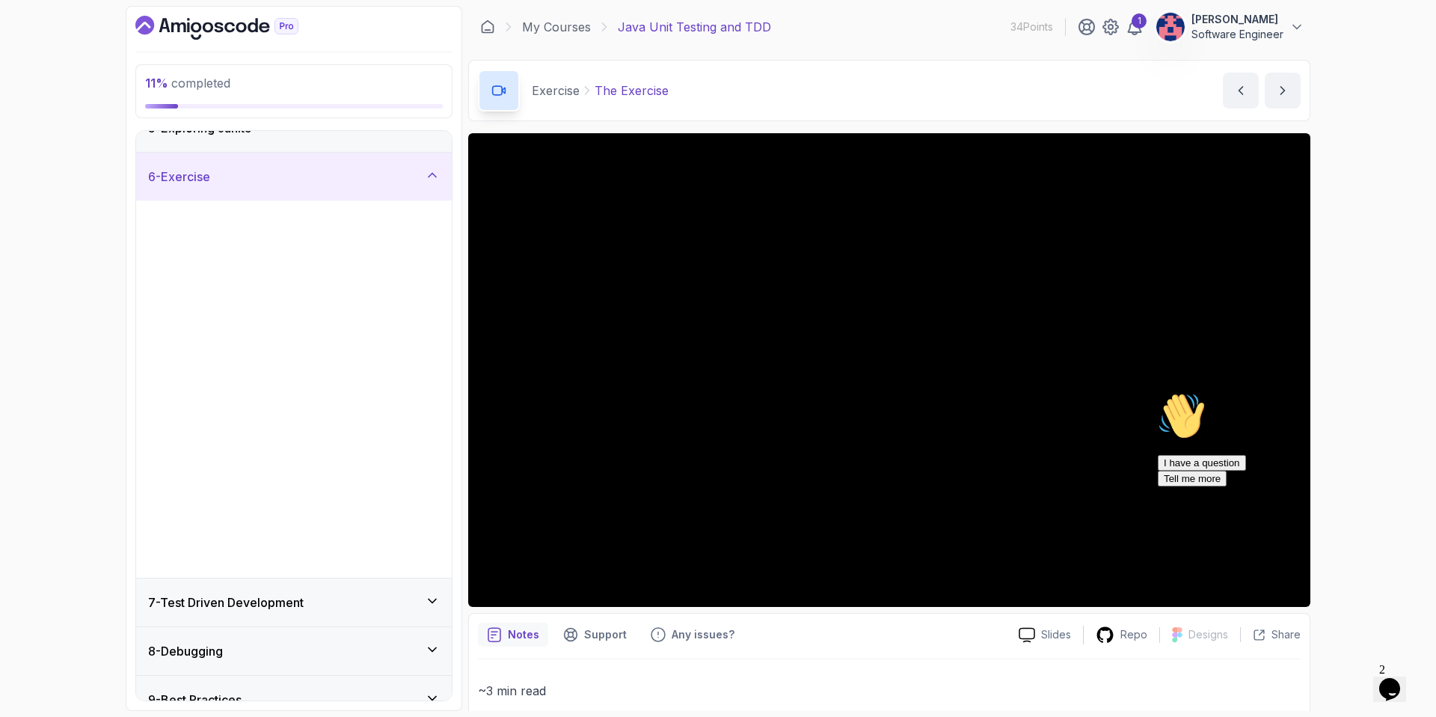
scroll to position [0, 0]
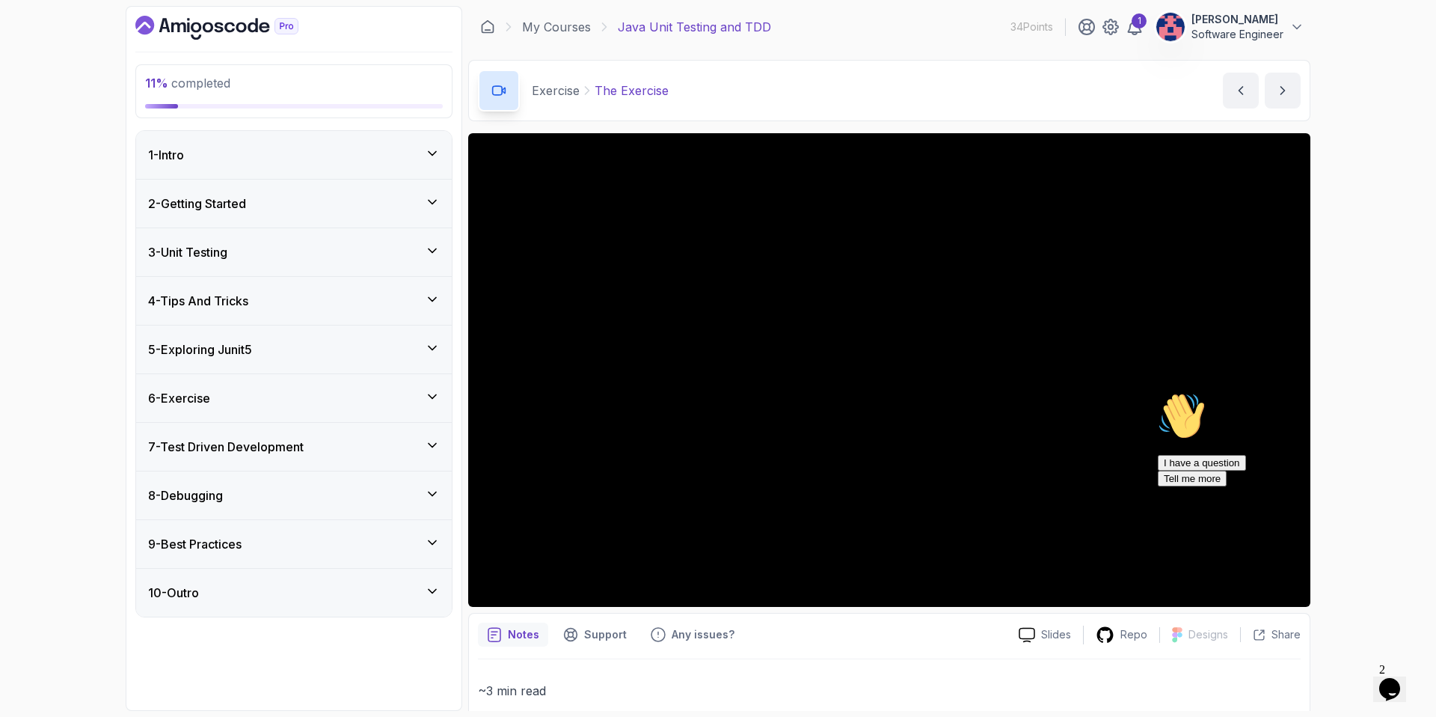
click at [404, 461] on div "7 - Test Driven Development" at bounding box center [294, 447] width 316 height 48
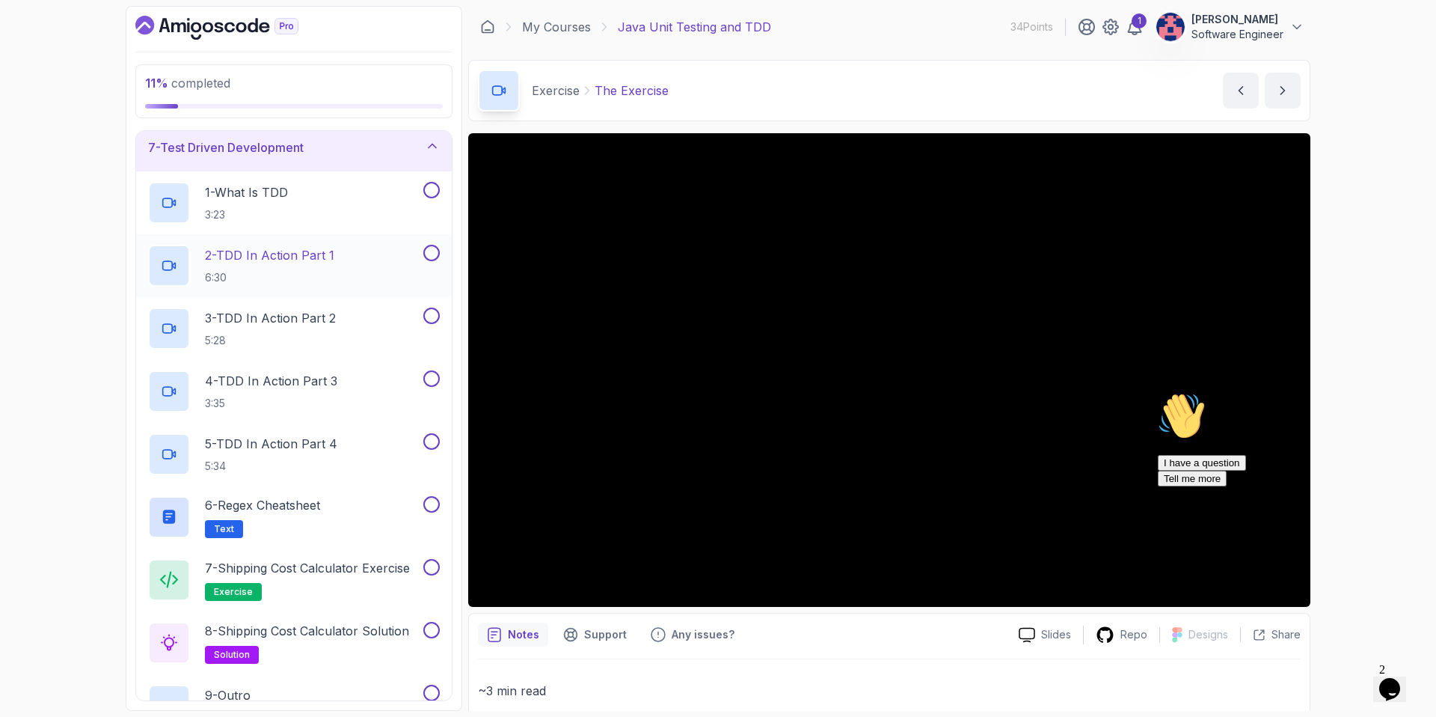
scroll to position [301, 0]
click at [413, 245] on div "2 - TDD In Action Part 1 6:30" at bounding box center [284, 264] width 272 height 42
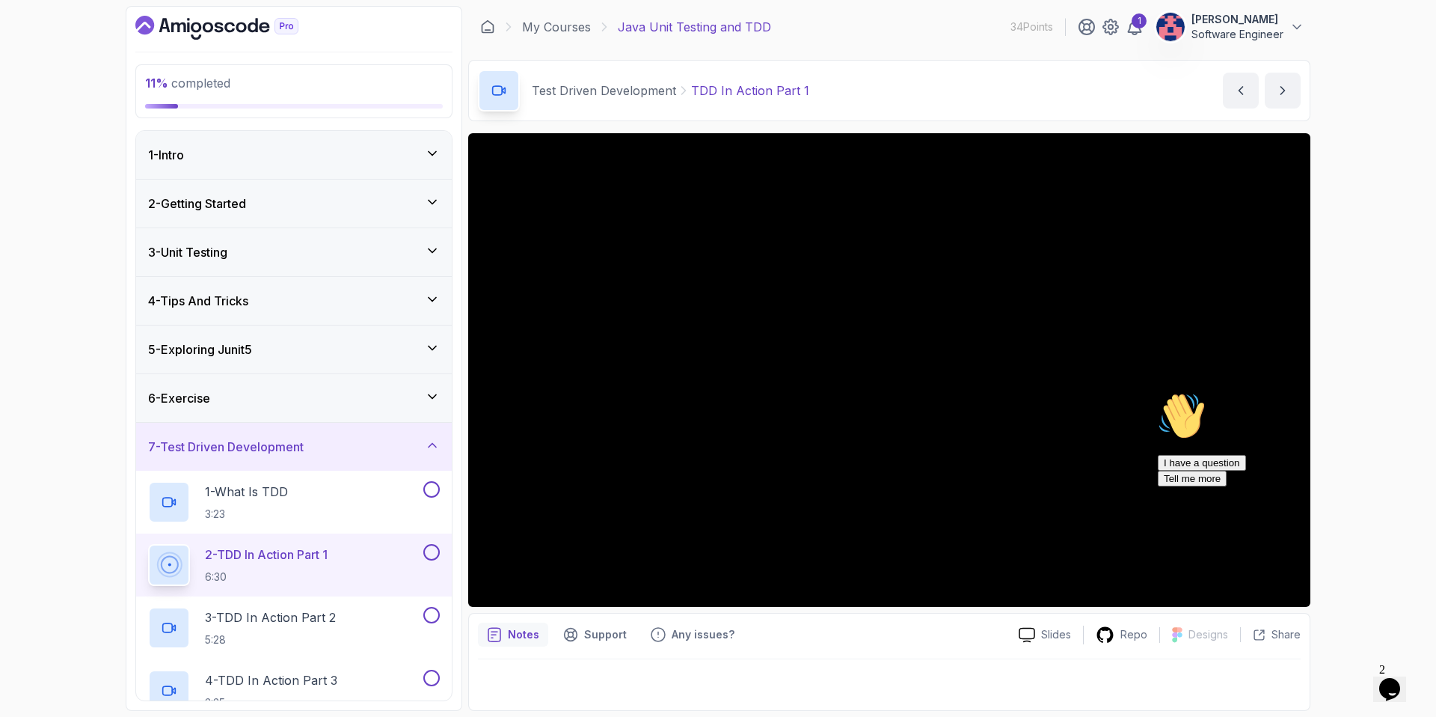
click at [363, 308] on div "4 - Tips And Tricks" at bounding box center [294, 301] width 292 height 18
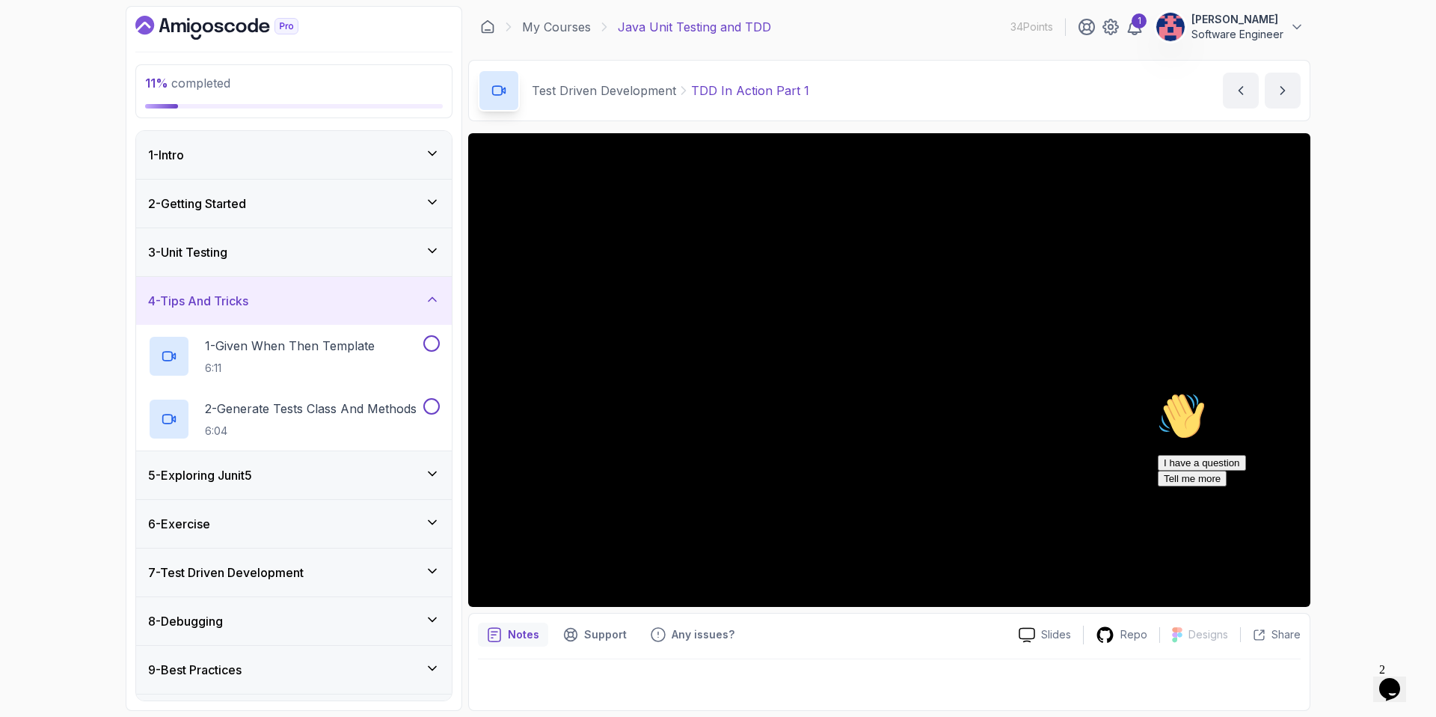
click at [379, 257] on div "3 - Unit Testing" at bounding box center [294, 252] width 292 height 18
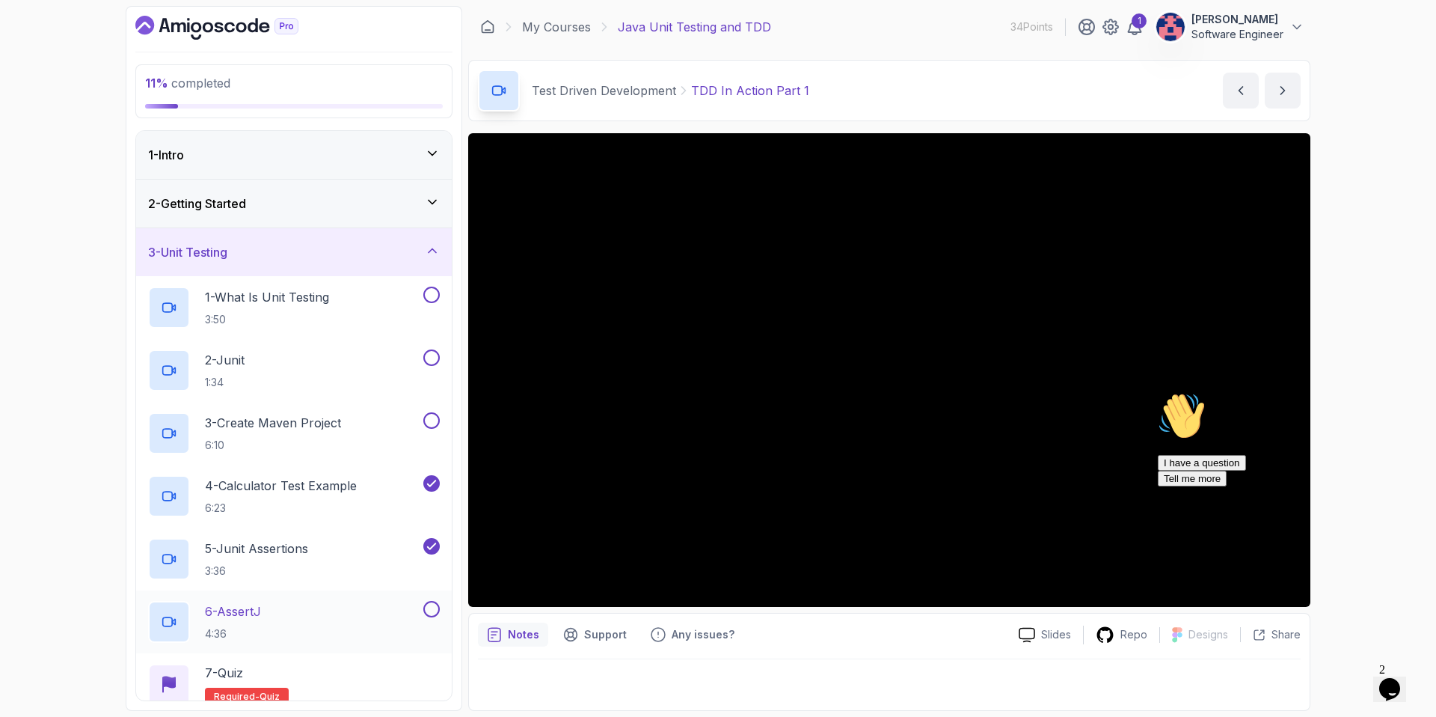
click at [429, 605] on button at bounding box center [431, 609] width 16 height 16
click at [414, 264] on div "3 - Unit Testing" at bounding box center [294, 252] width 316 height 48
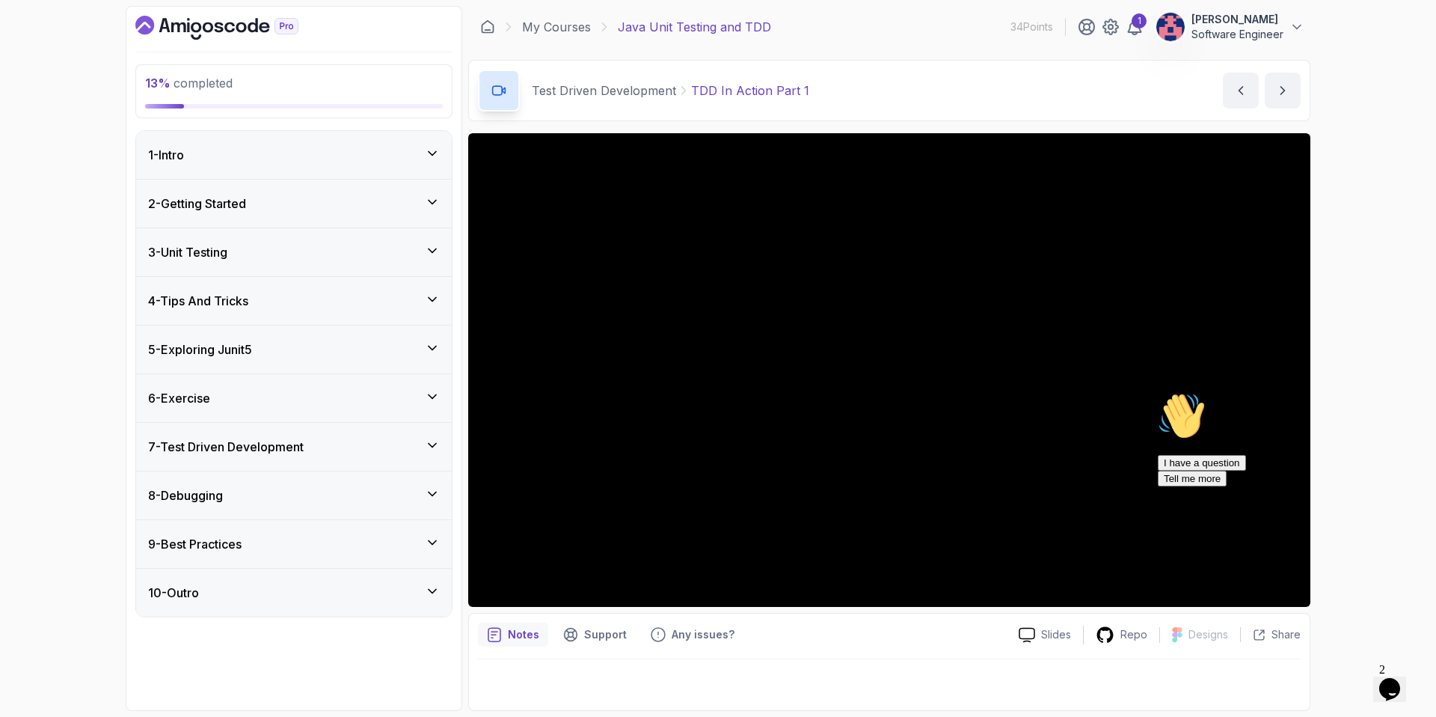
click at [410, 311] on div "4 - Tips And Tricks" at bounding box center [294, 301] width 316 height 48
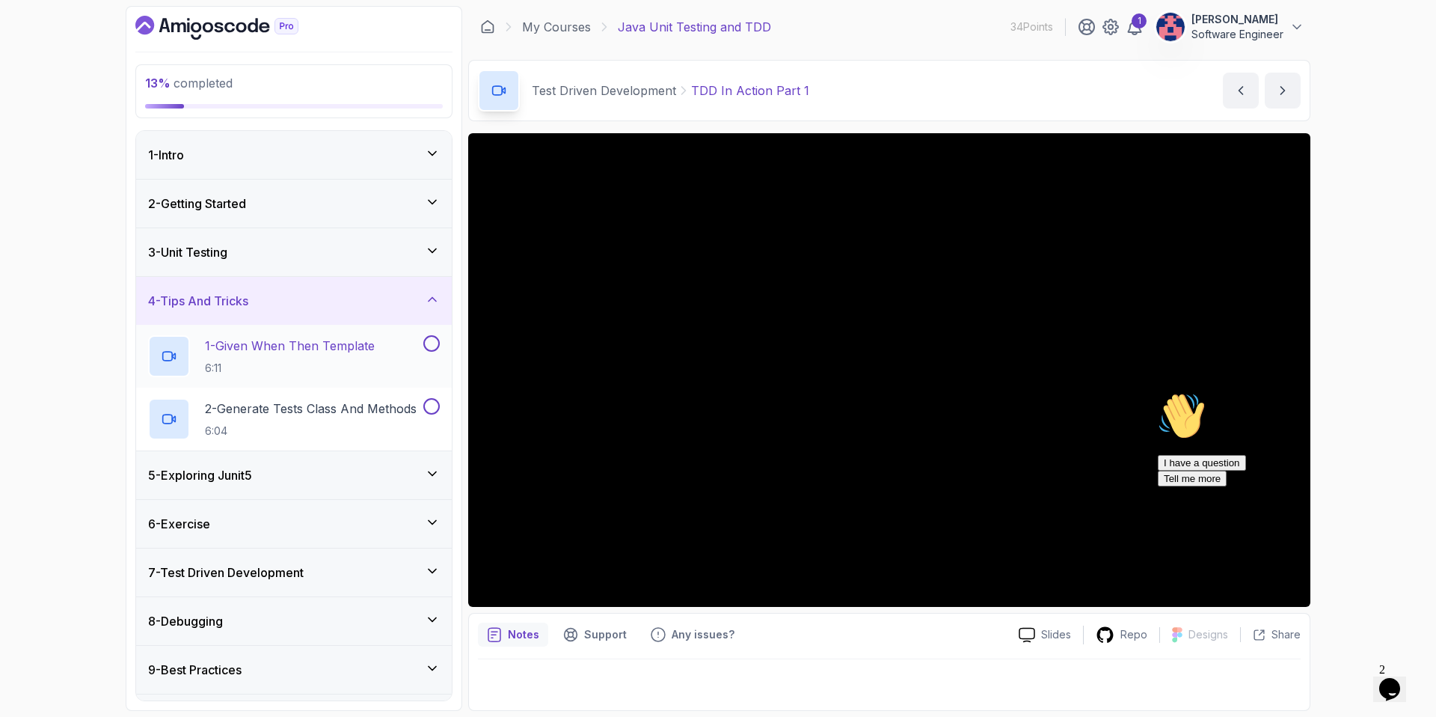
click at [433, 350] on button at bounding box center [431, 343] width 16 height 16
click at [432, 403] on button at bounding box center [431, 406] width 16 height 16
click at [429, 295] on icon at bounding box center [432, 299] width 15 height 15
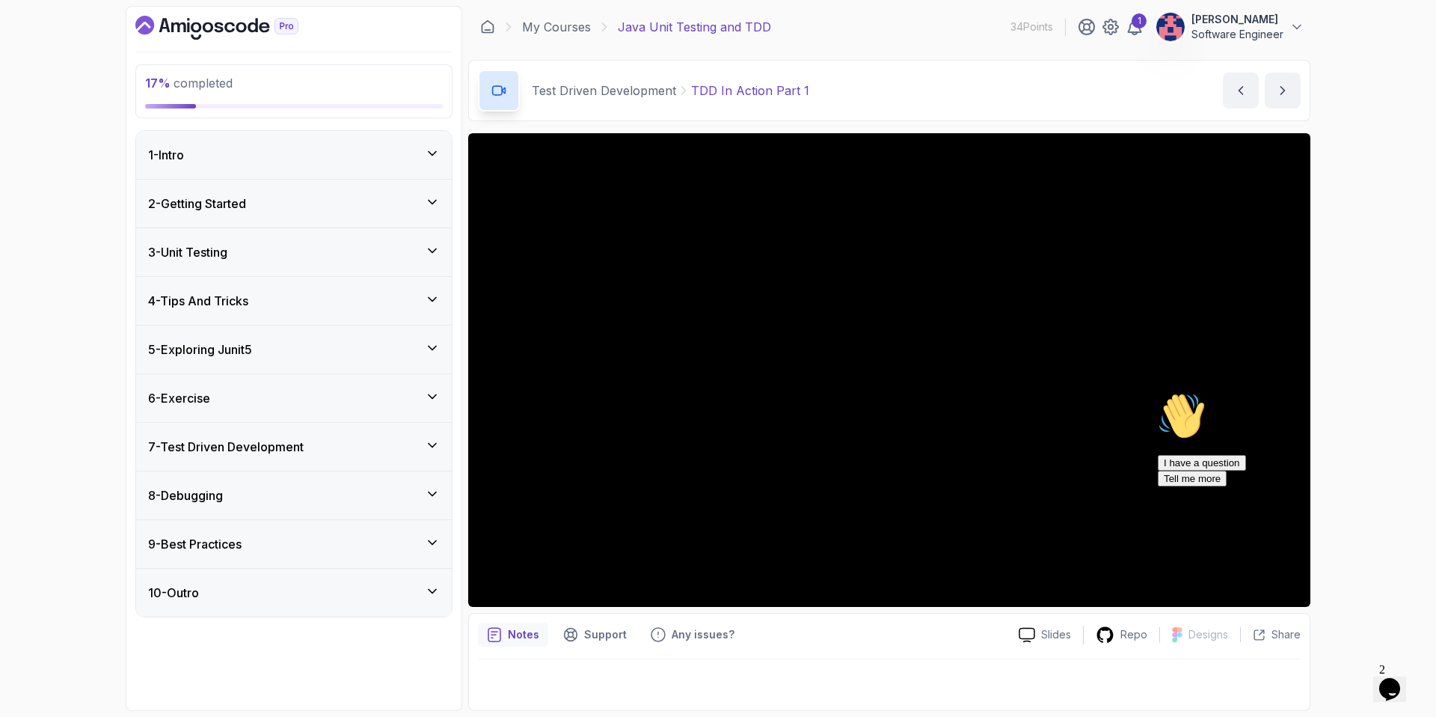
click at [416, 444] on div "7 - Test Driven Development" at bounding box center [294, 447] width 292 height 18
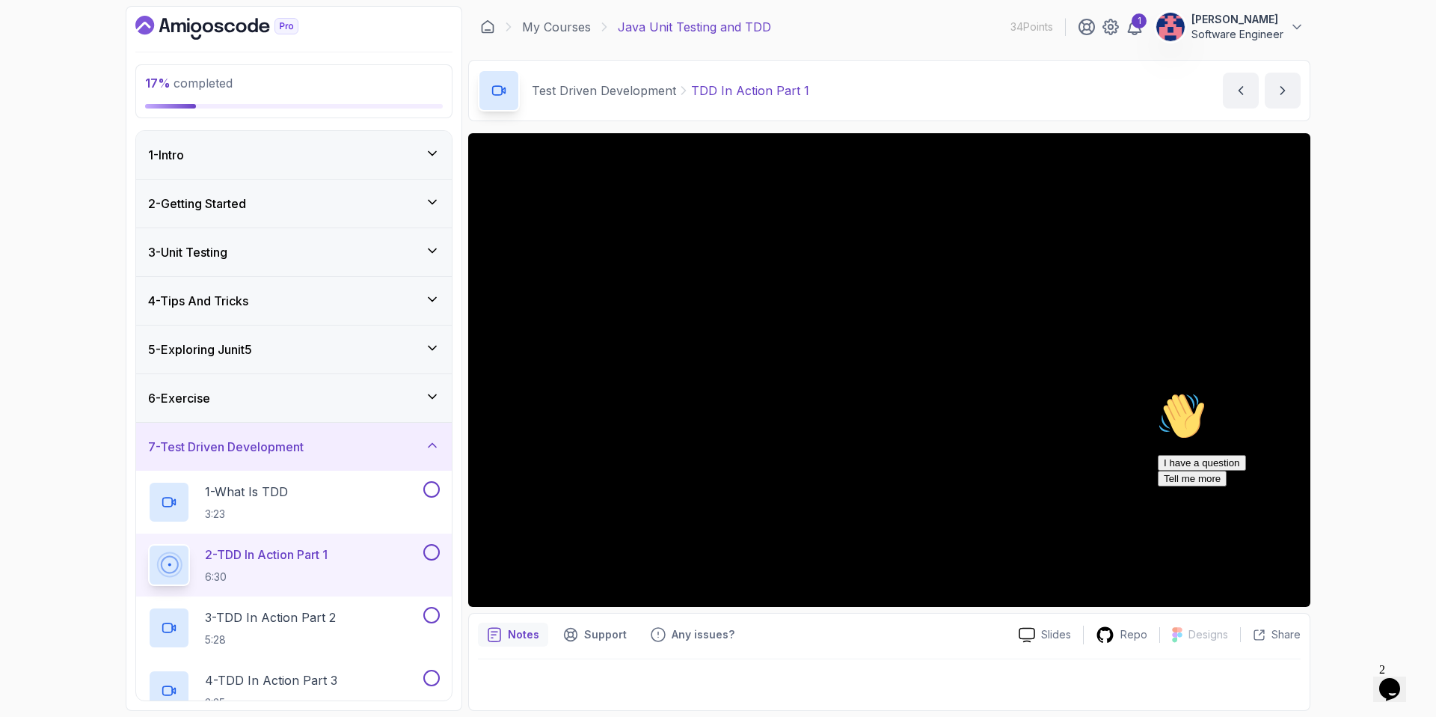
click at [416, 444] on div "7 - Test Driven Development" at bounding box center [294, 447] width 292 height 18
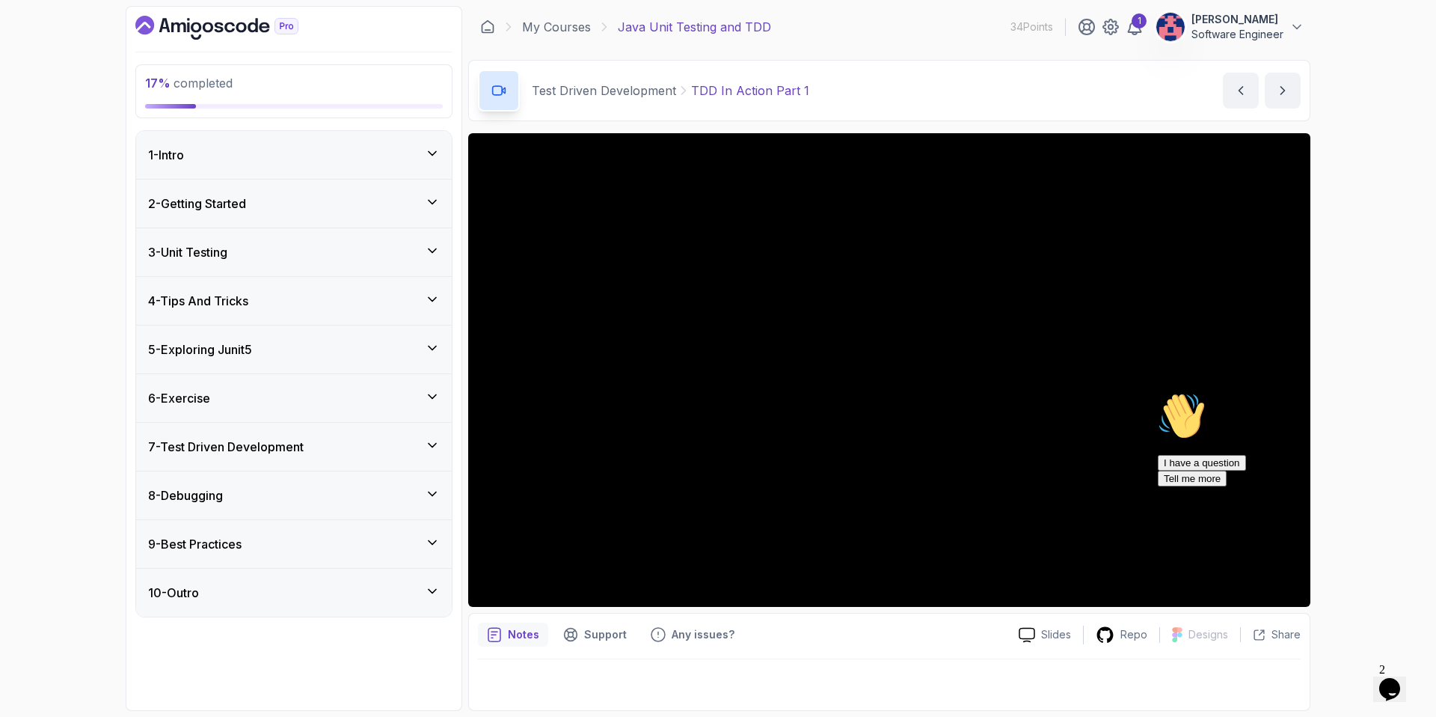
click at [420, 387] on div "6 - Exercise" at bounding box center [294, 398] width 316 height 48
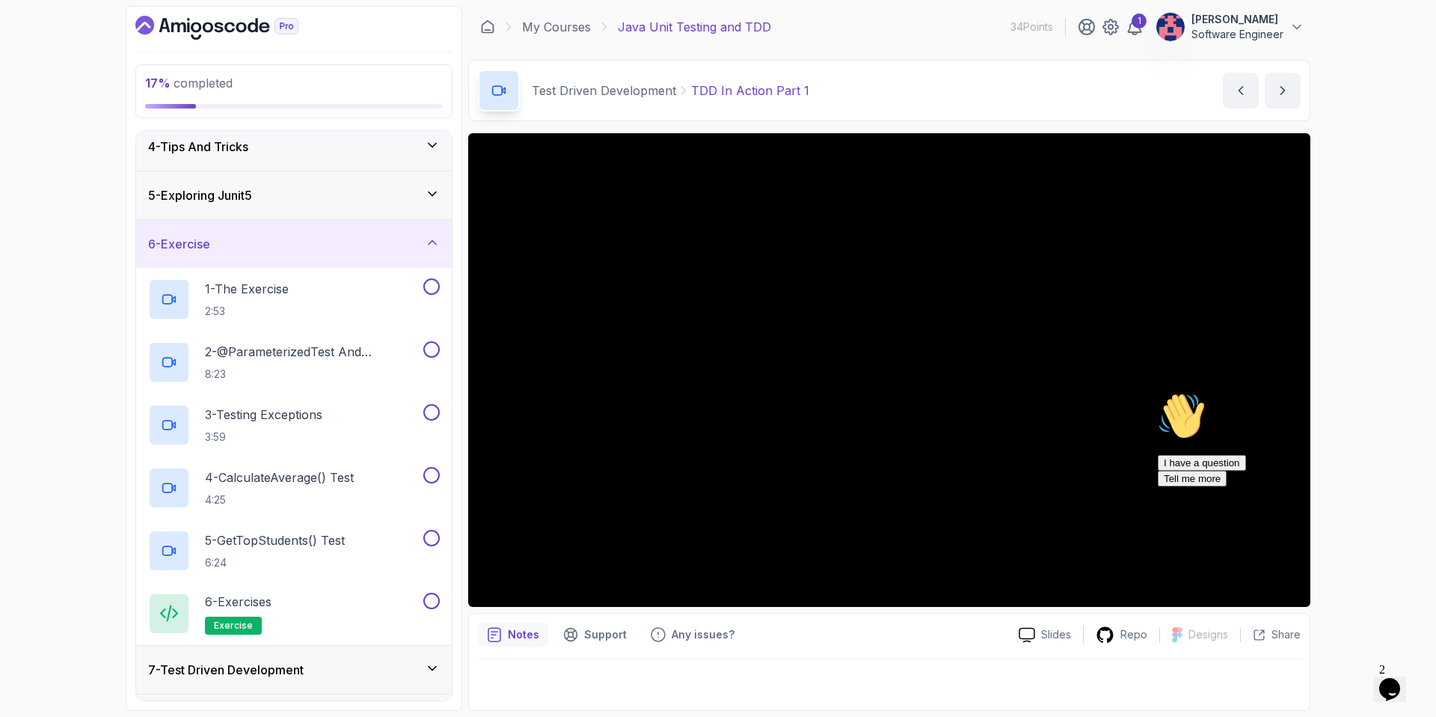
scroll to position [160, 0]
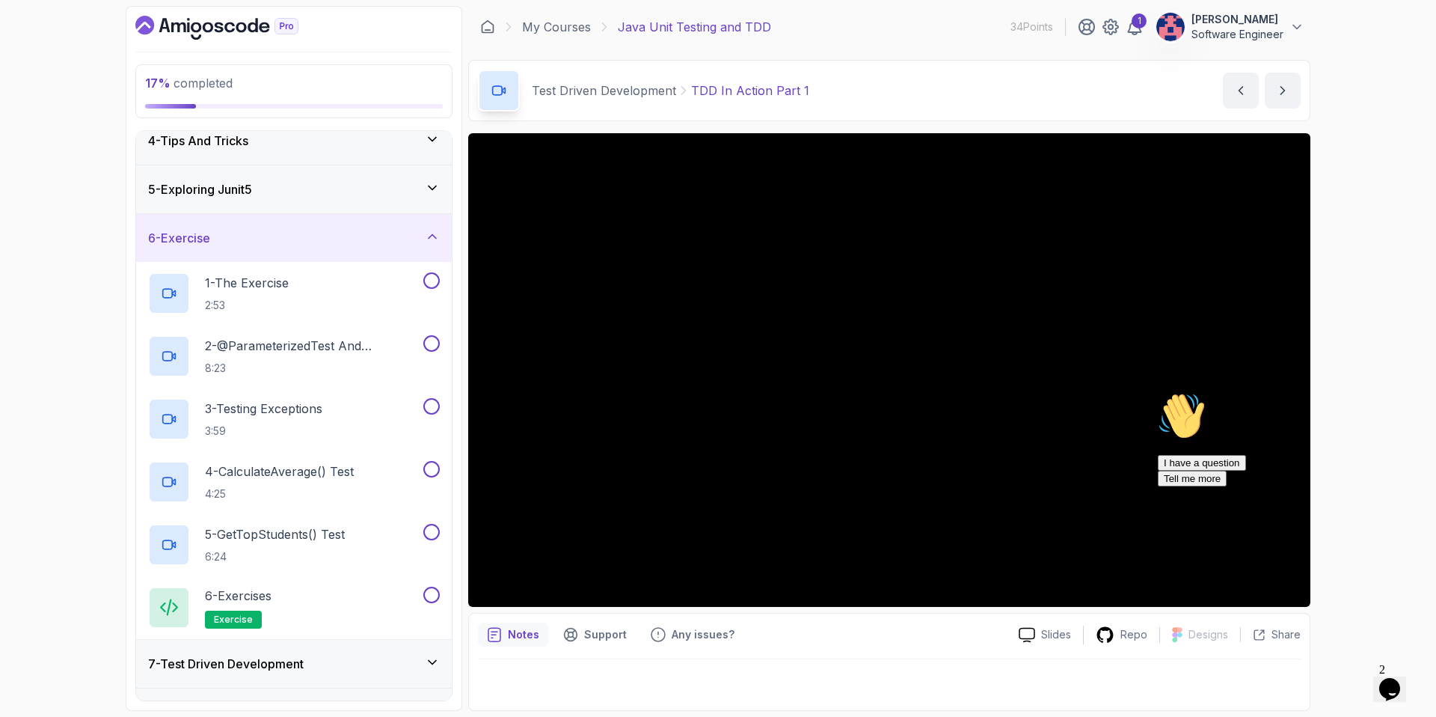
click at [436, 239] on icon at bounding box center [432, 236] width 15 height 15
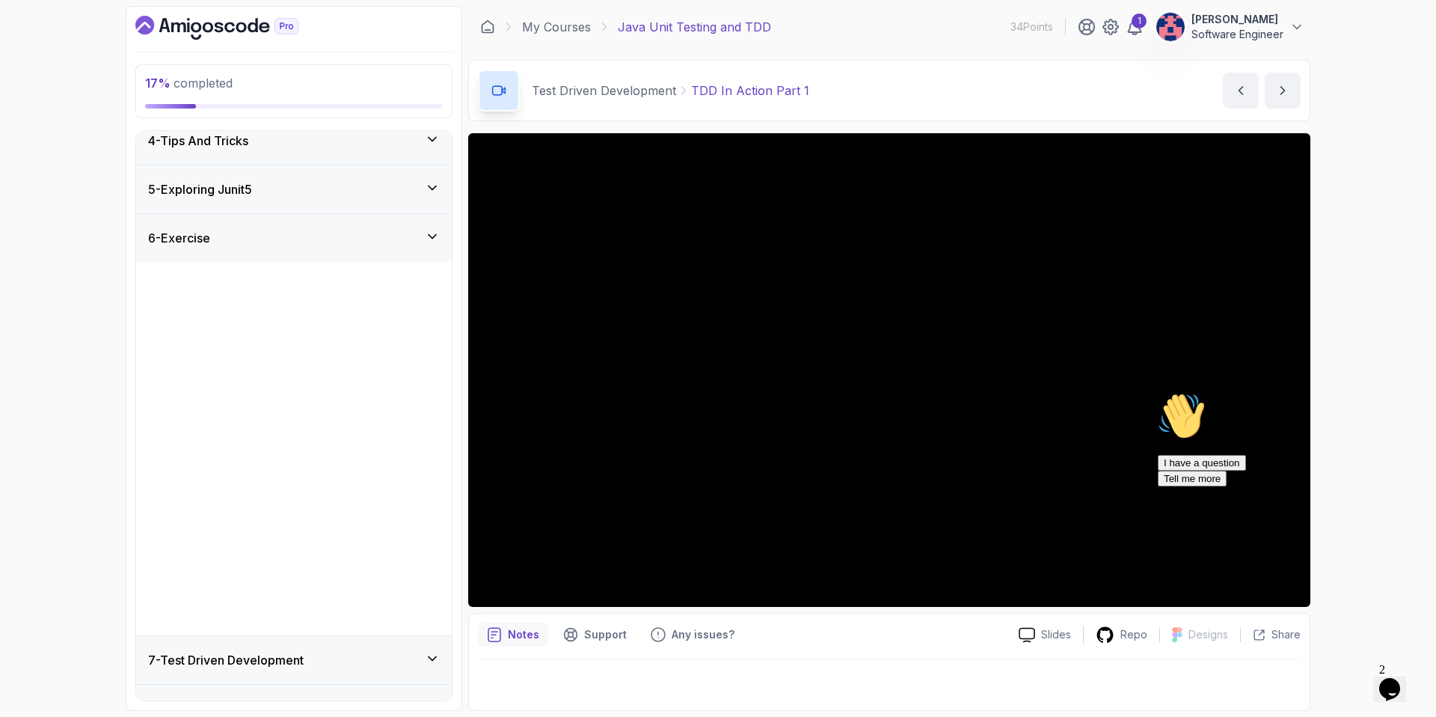
scroll to position [0, 0]
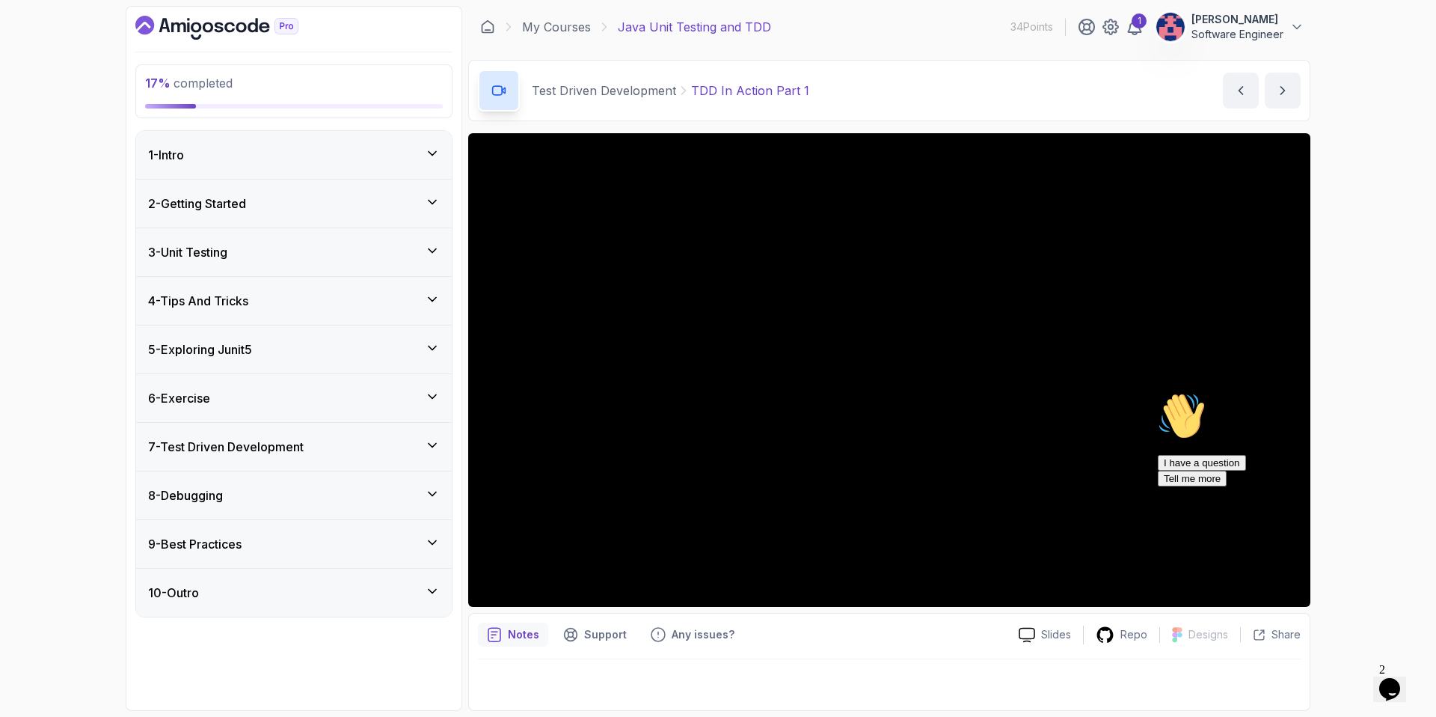
click at [335, 459] on div "7 - Test Driven Development" at bounding box center [294, 447] width 316 height 48
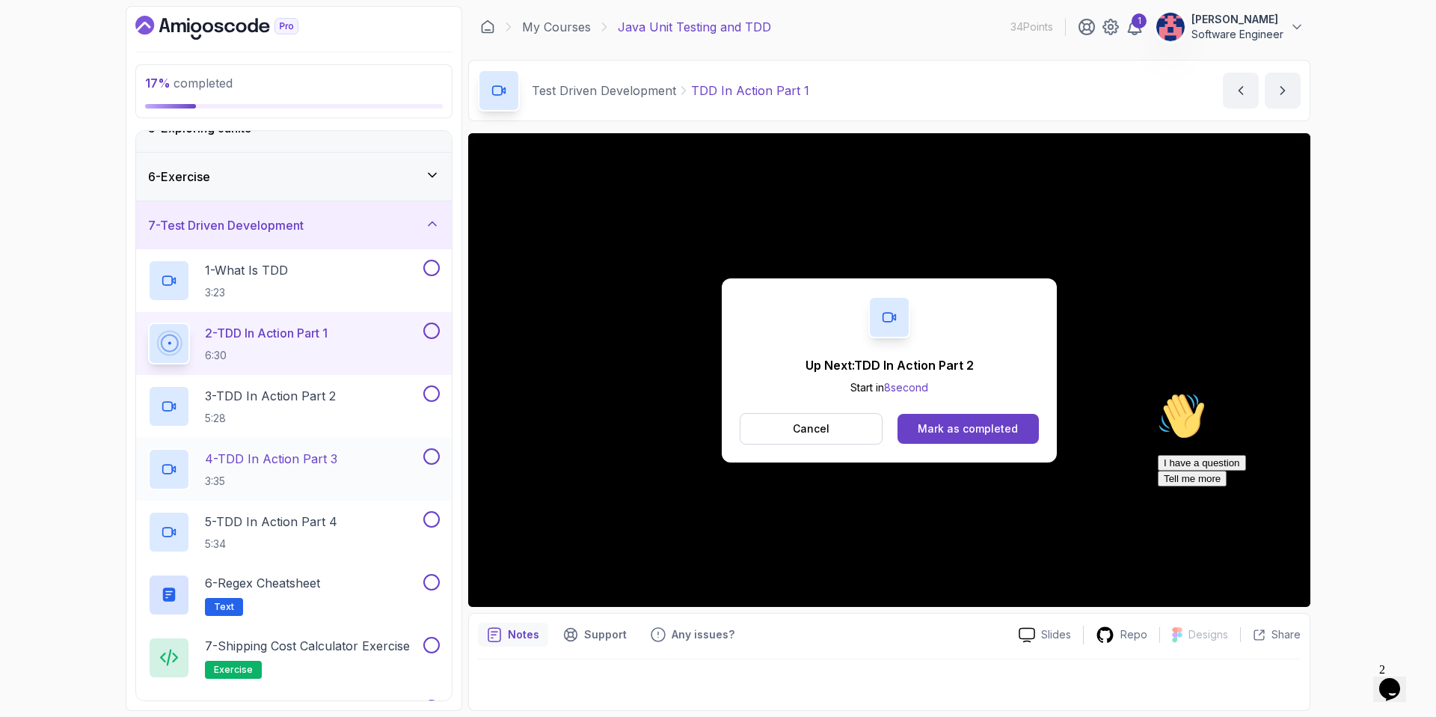
scroll to position [215, 0]
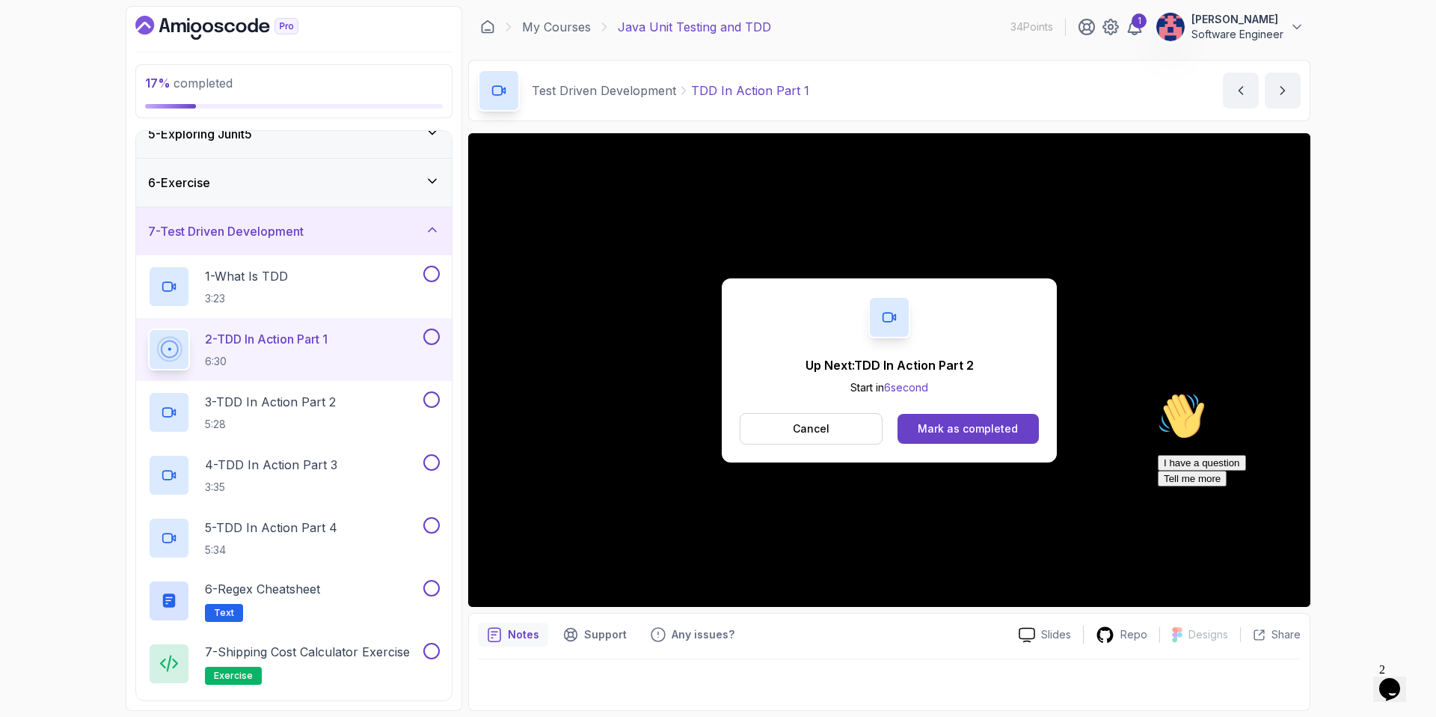
click at [430, 333] on button at bounding box center [431, 336] width 16 height 16
click at [431, 218] on div "7 - Test Driven Development" at bounding box center [294, 231] width 316 height 48
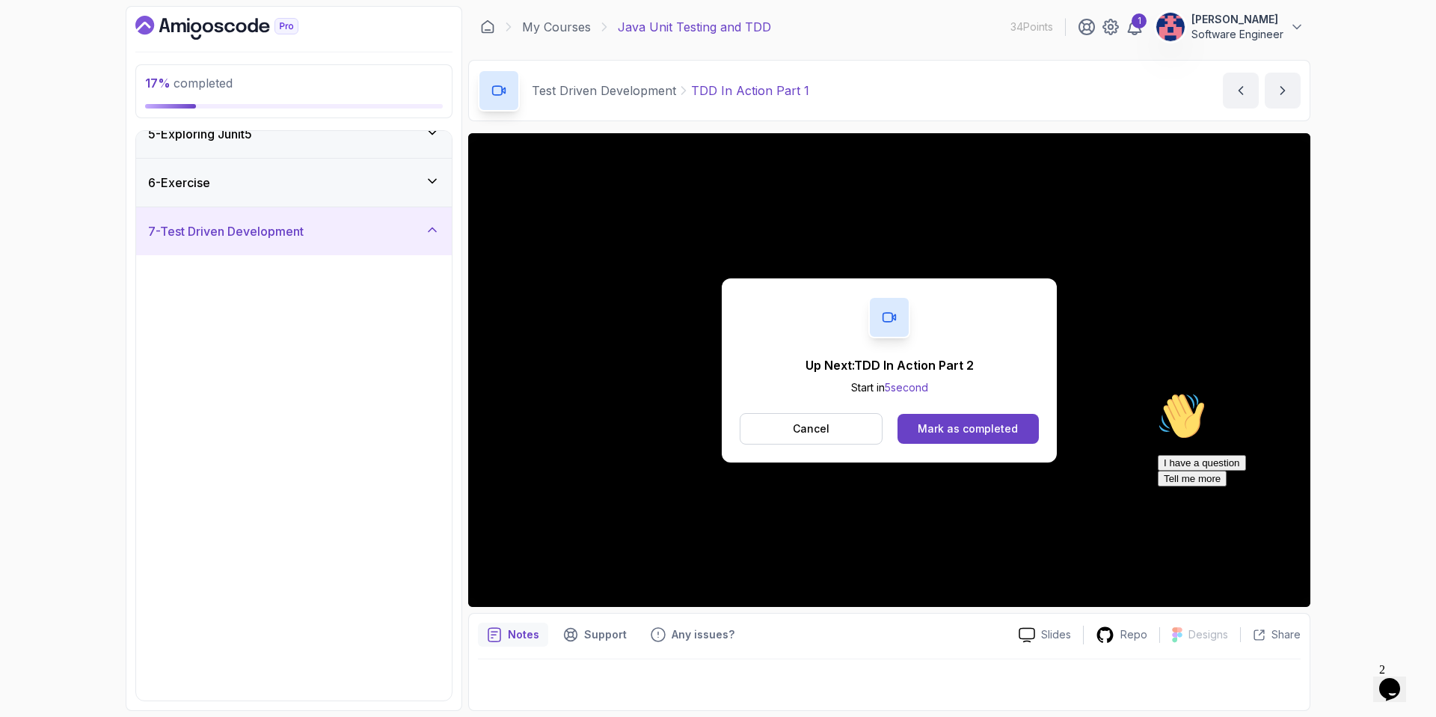
scroll to position [0, 0]
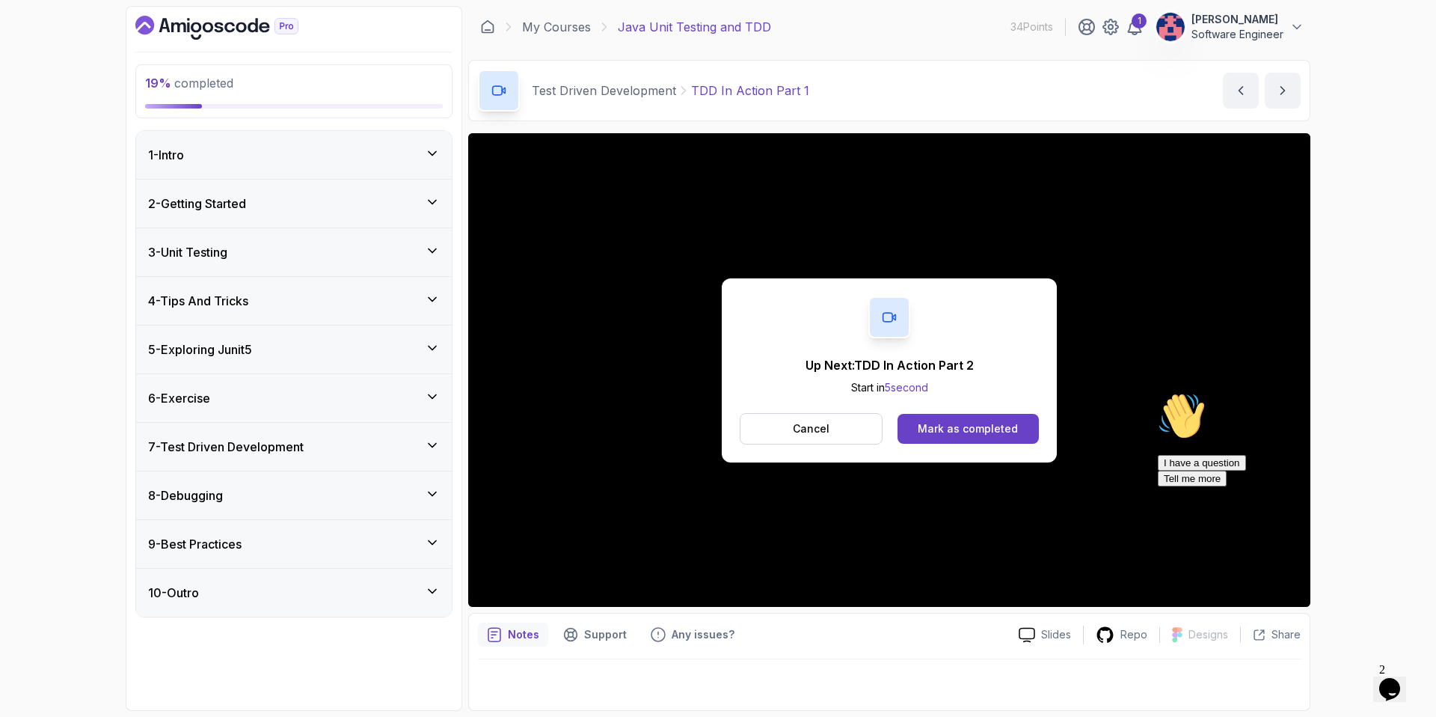
click at [374, 495] on div "8 - Debugging" at bounding box center [294, 495] width 292 height 18
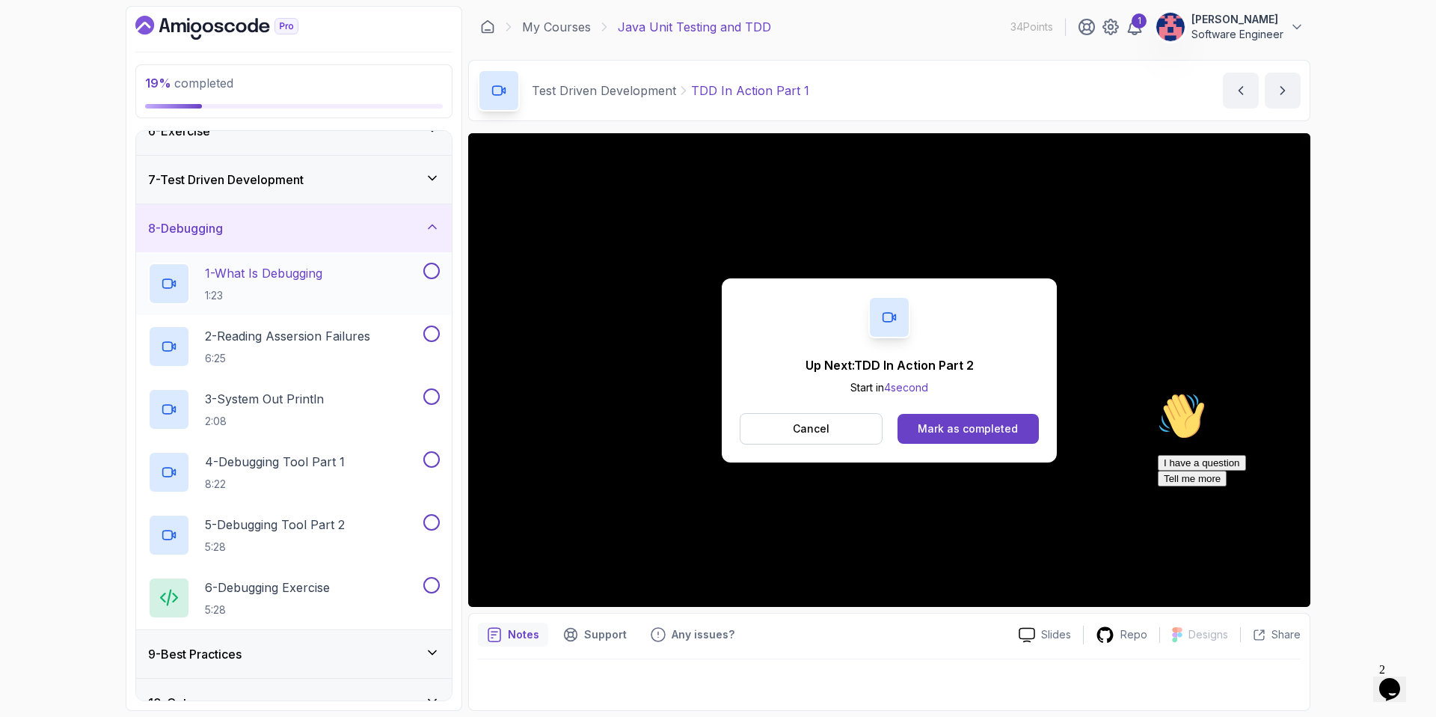
scroll to position [269, 0]
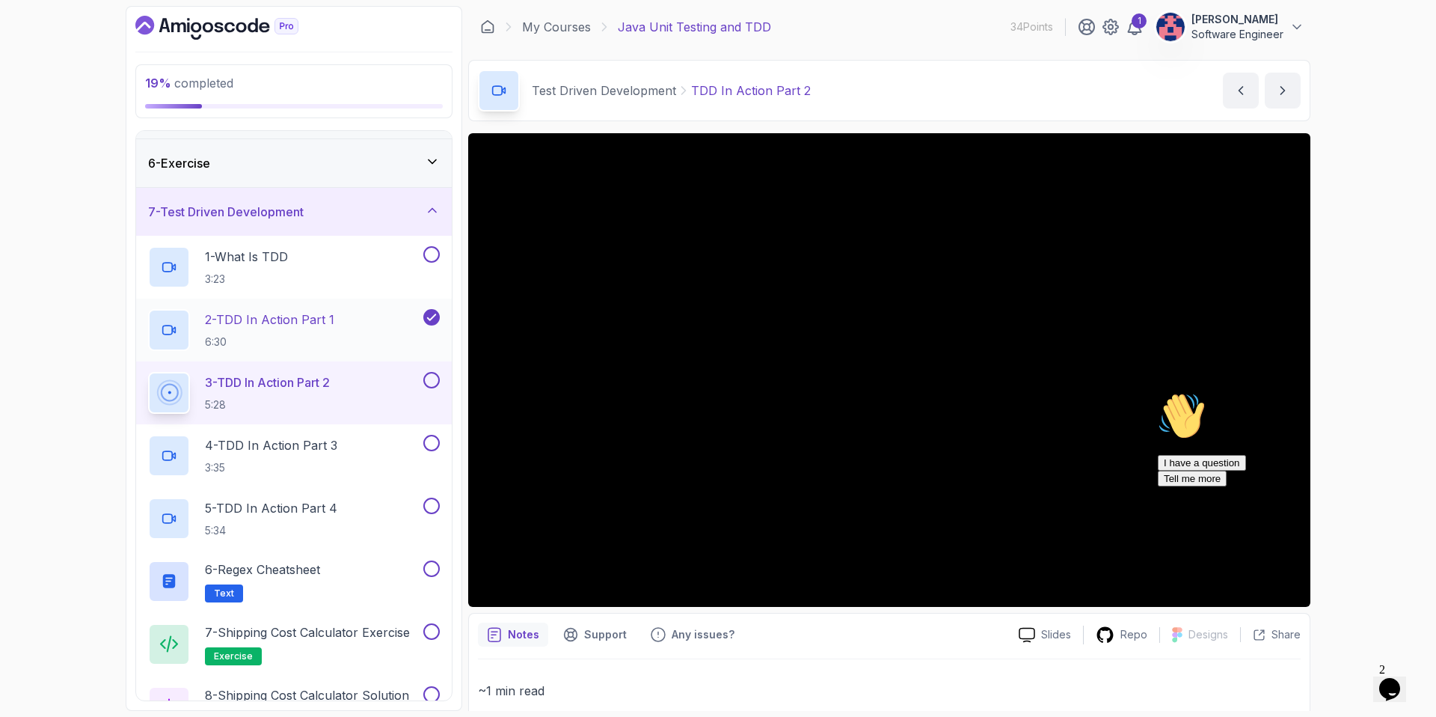
scroll to position [126, 0]
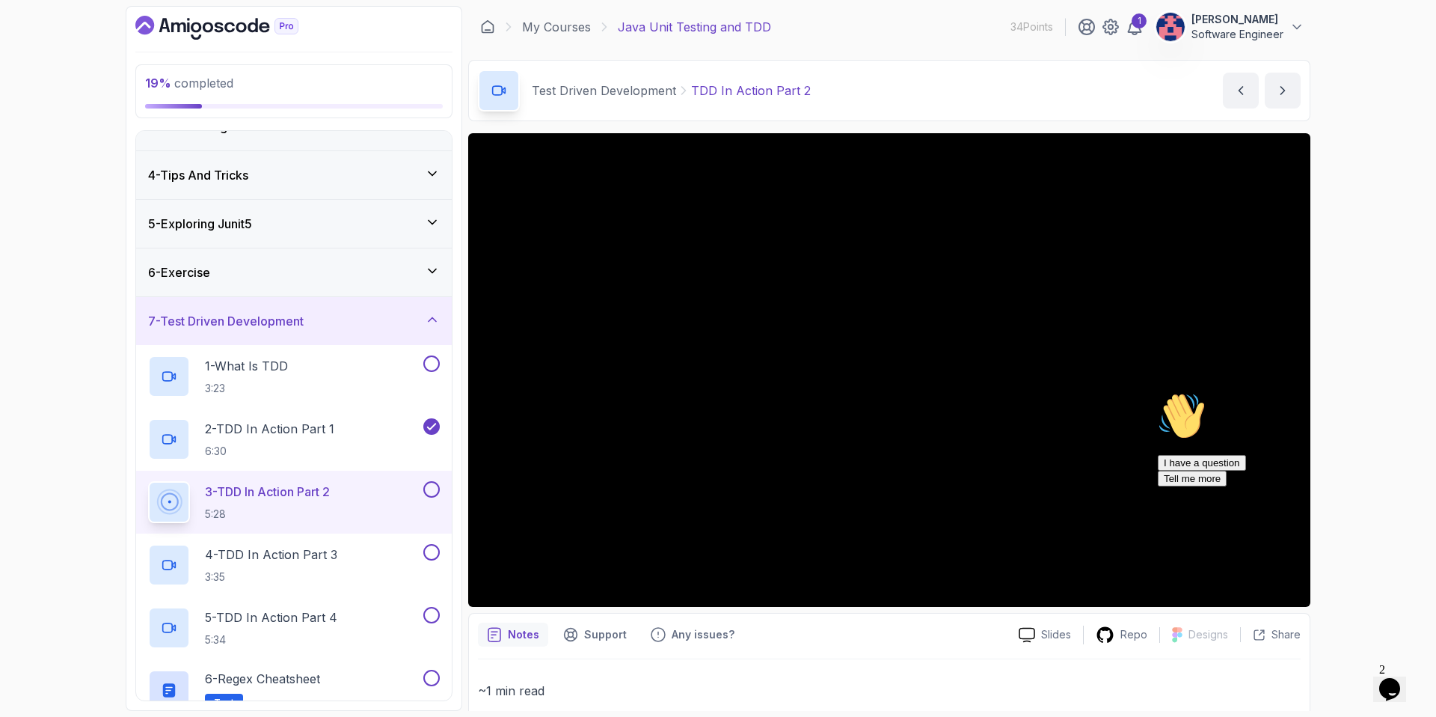
click at [404, 332] on div "7 - Test Driven Development" at bounding box center [294, 321] width 316 height 48
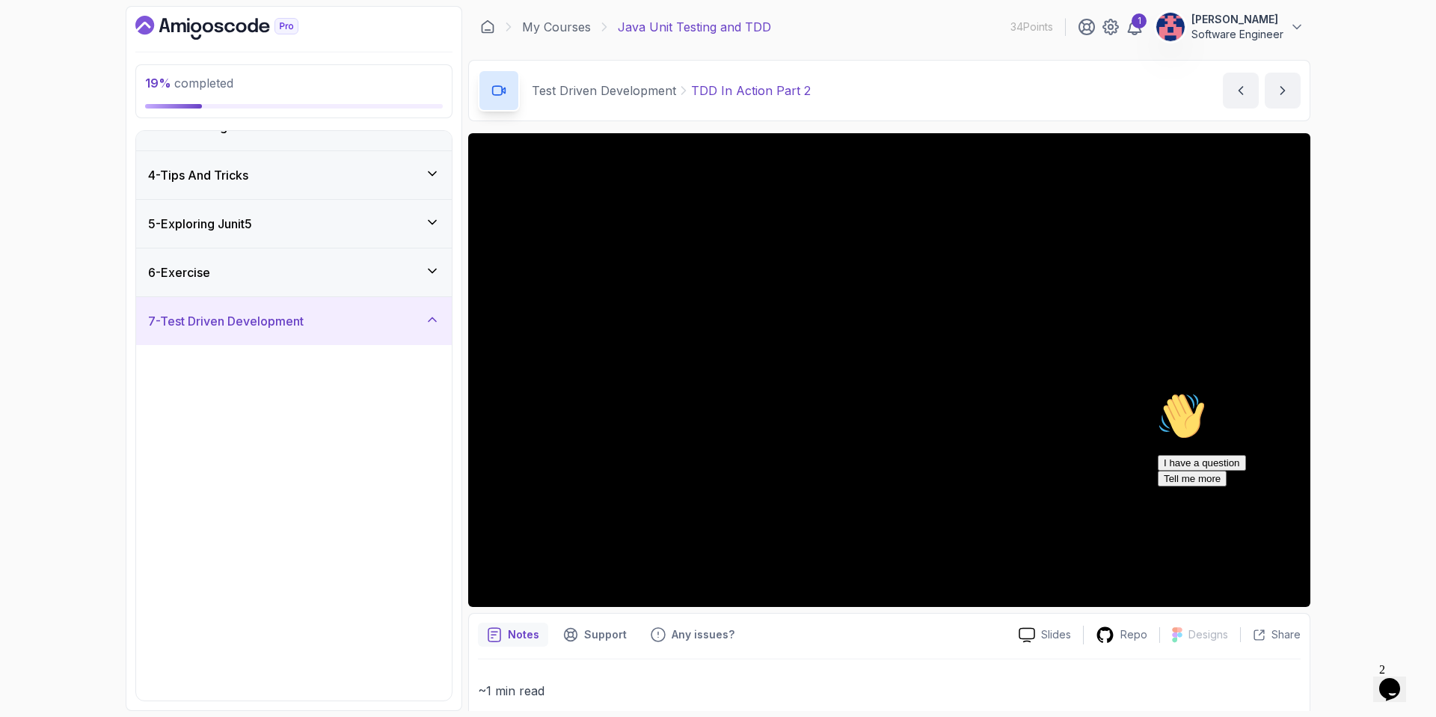
scroll to position [0, 0]
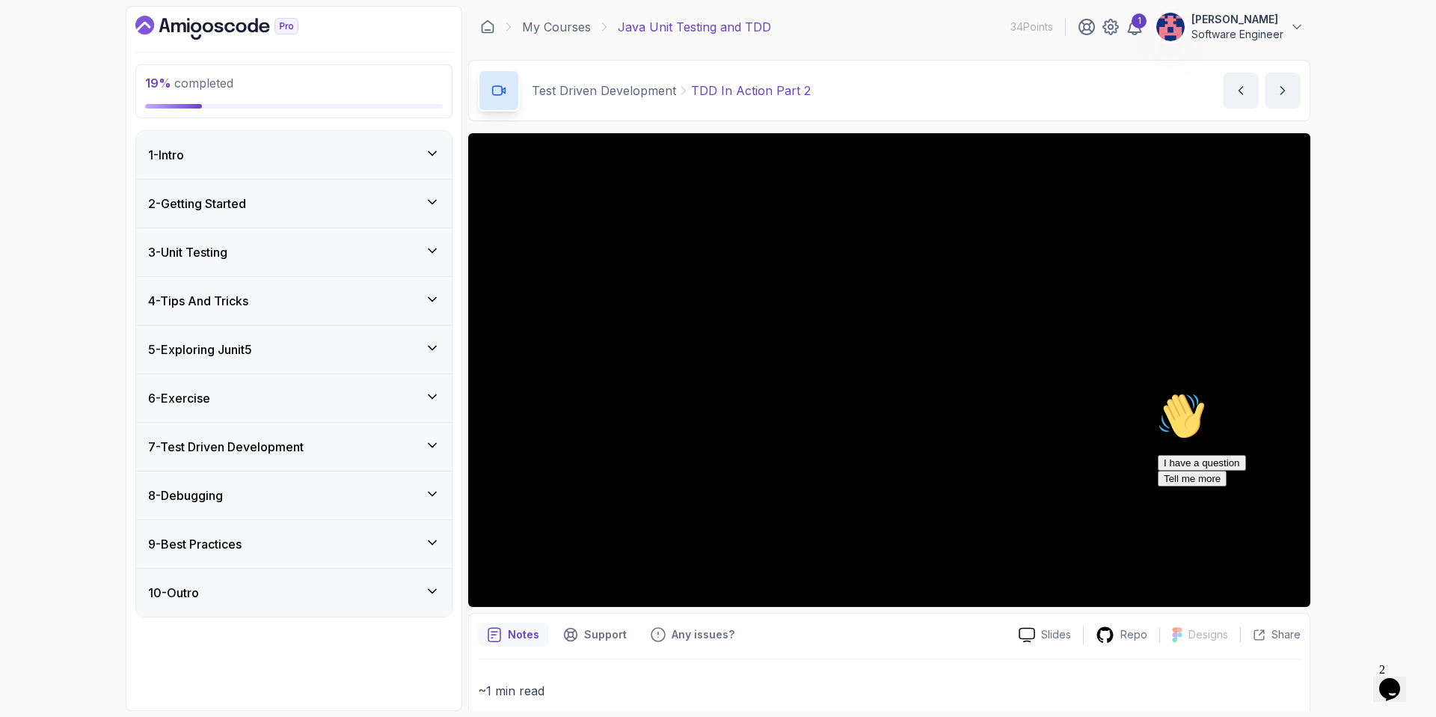
click at [380, 503] on div "8 - Debugging" at bounding box center [294, 495] width 292 height 18
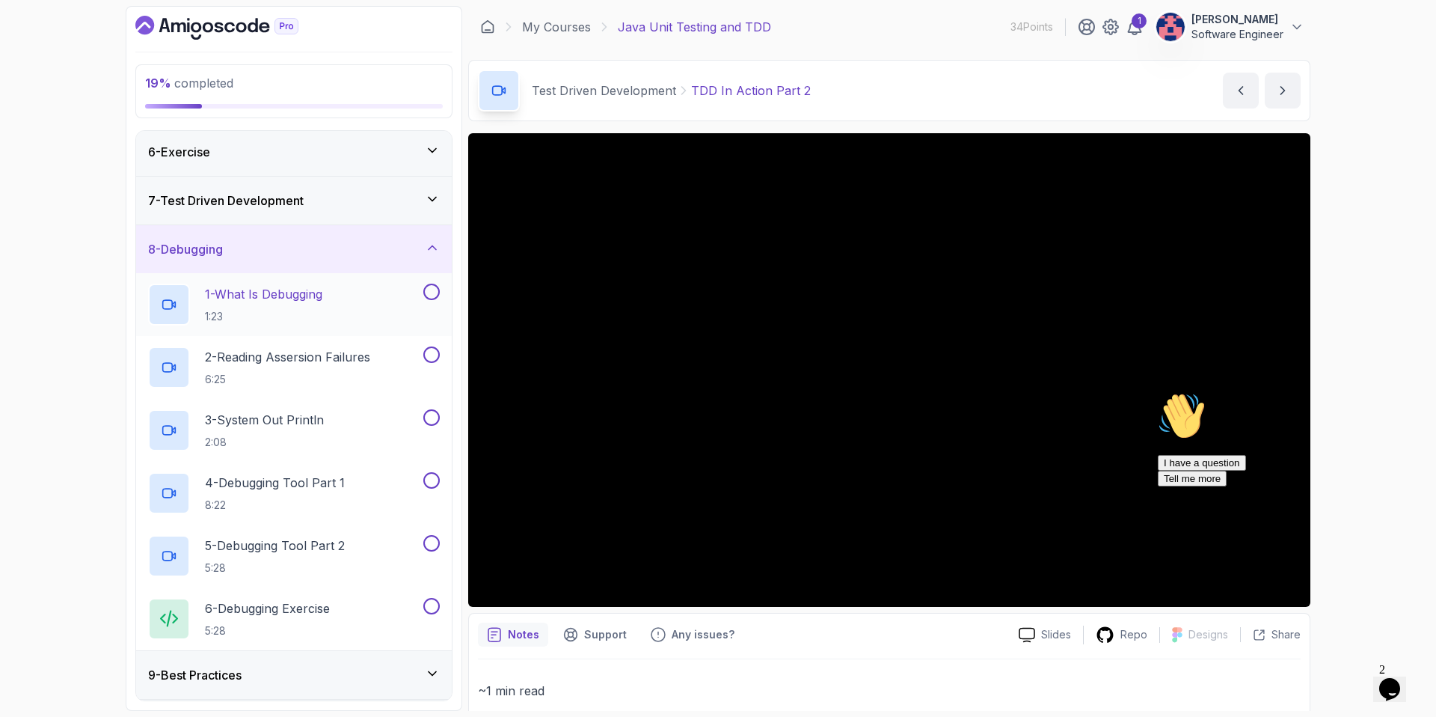
scroll to position [293, 0]
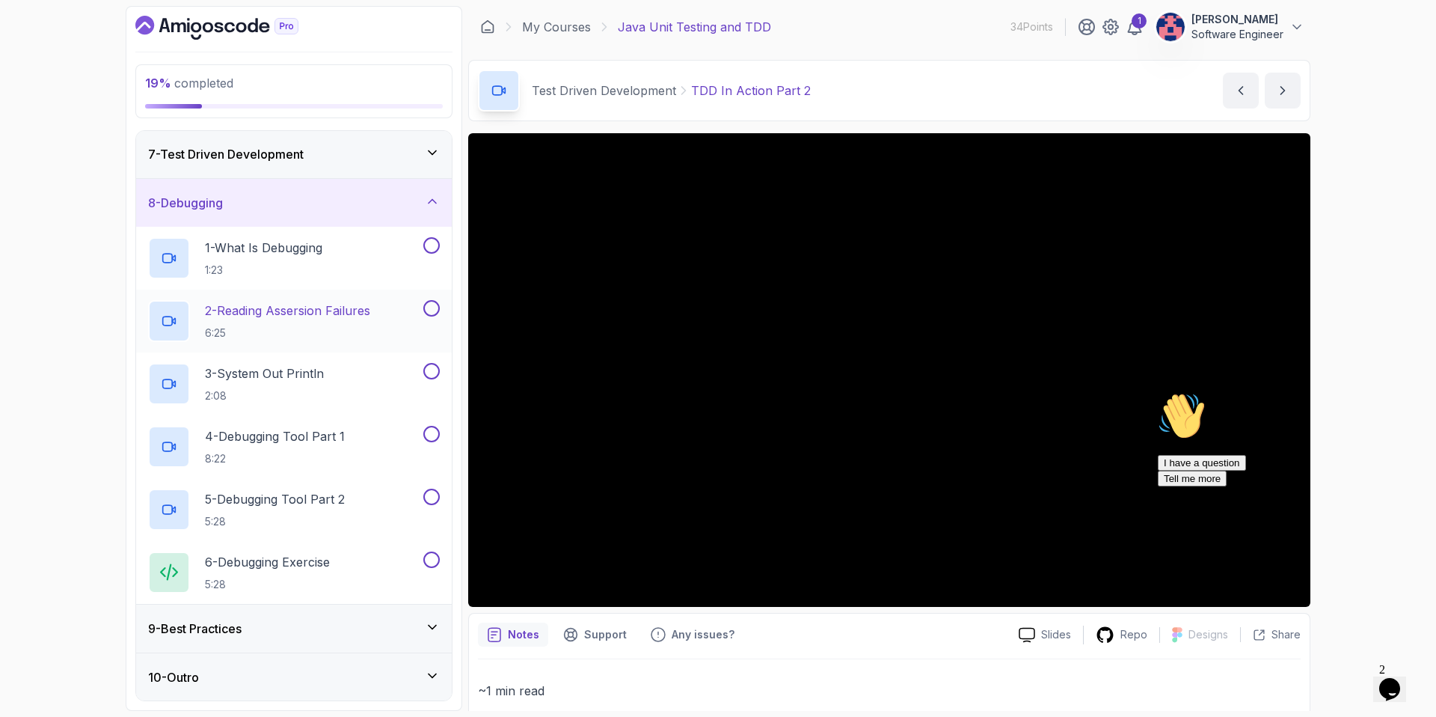
click at [387, 327] on div "2 - Reading Assersion Failures 6:25" at bounding box center [284, 321] width 272 height 42
click at [386, 202] on div "8 - Debugging" at bounding box center [294, 203] width 292 height 18
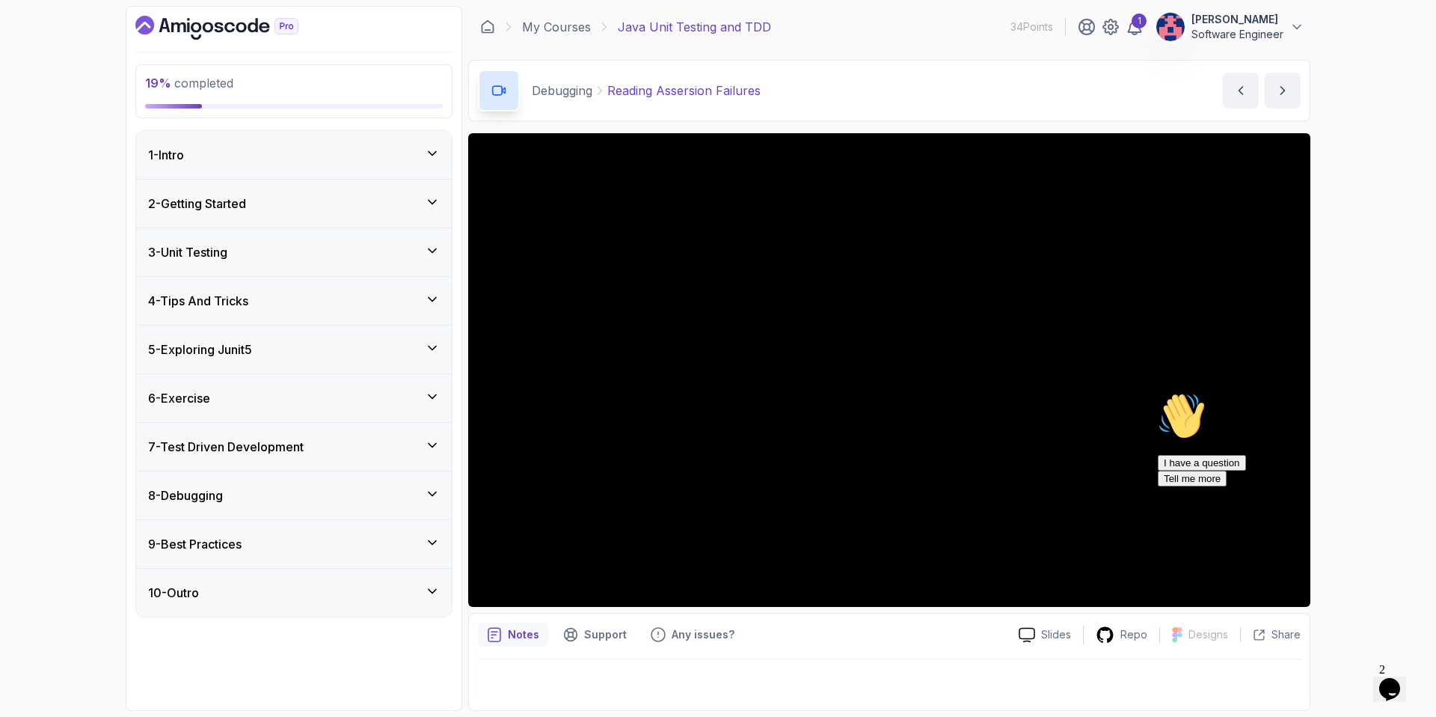
click at [360, 540] on div "9 - Best Practices" at bounding box center [294, 544] width 292 height 18
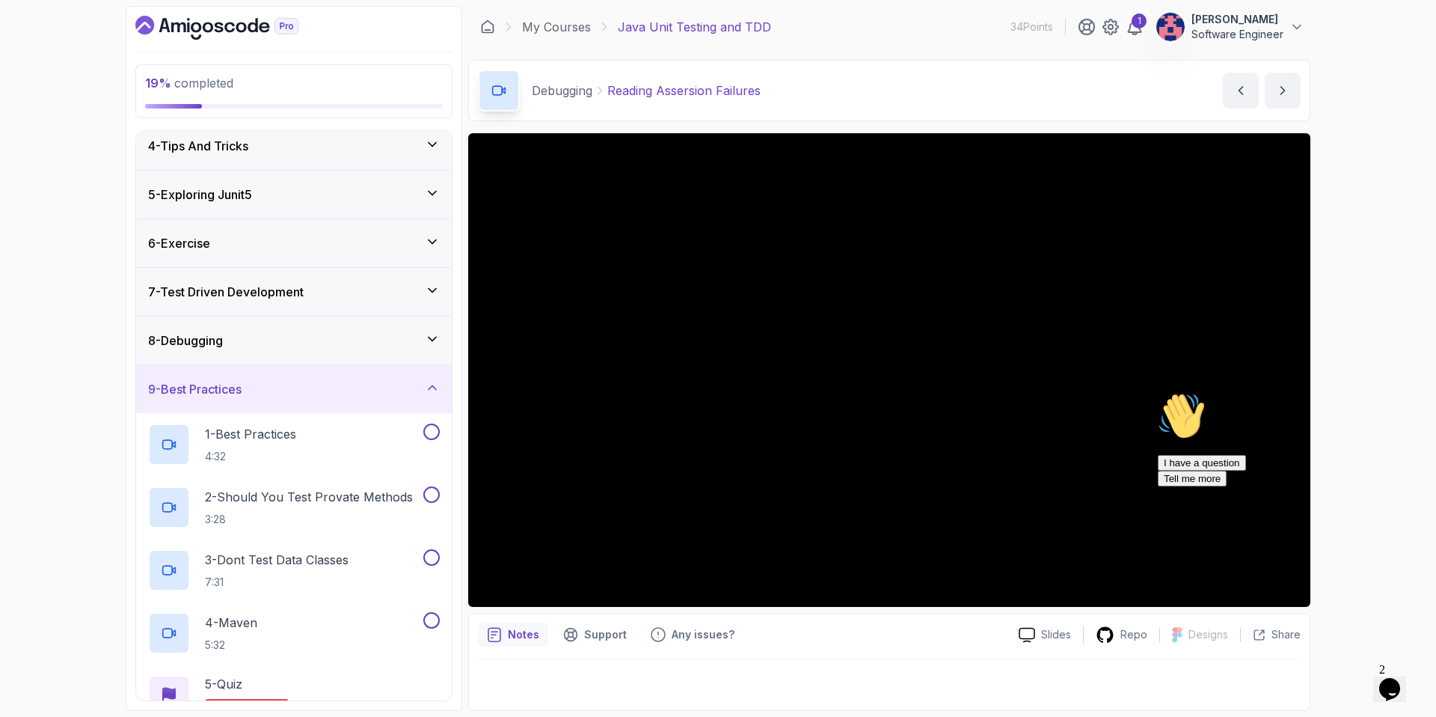
scroll to position [230, 0]
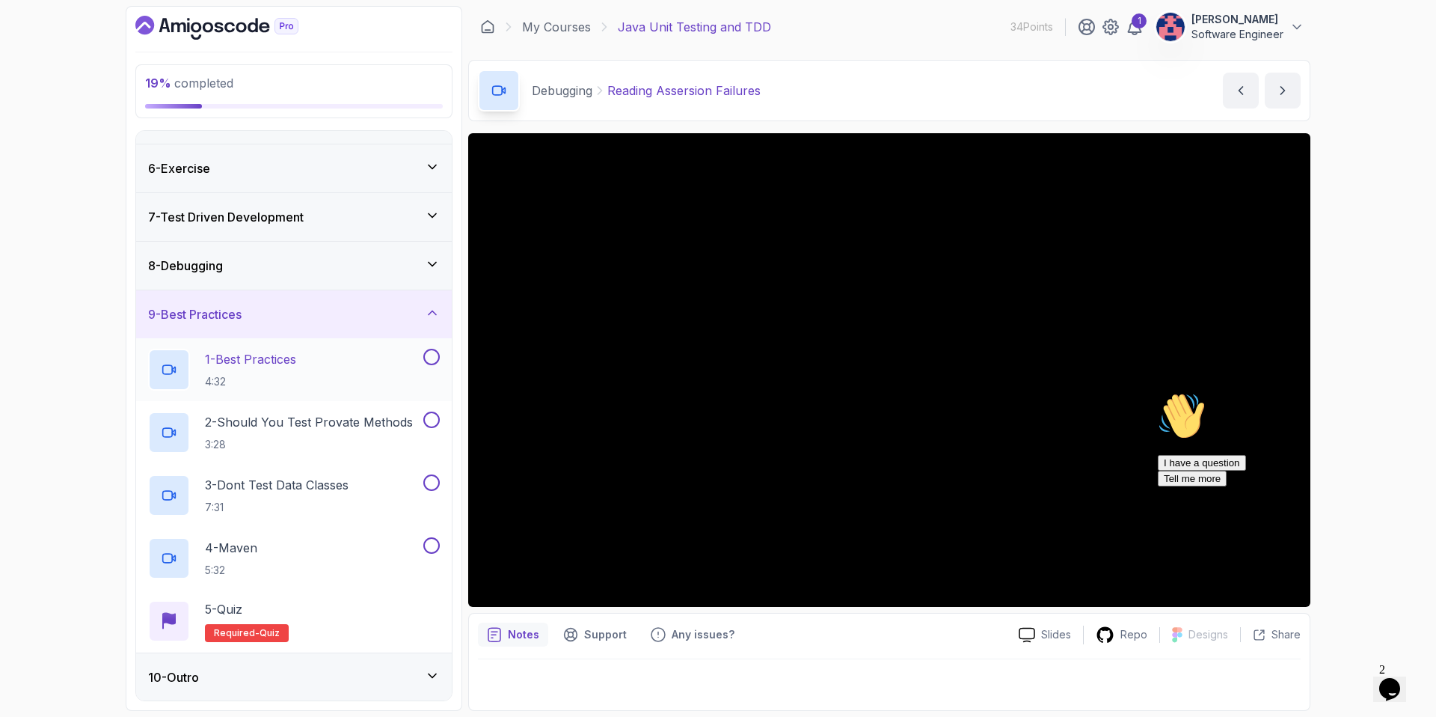
click at [379, 390] on div "1 - Best Practices 4:32" at bounding box center [294, 369] width 316 height 63
click at [272, 384] on p "4:32" at bounding box center [250, 381] width 91 height 15
click at [1201, 392] on div at bounding box center [1292, 392] width 269 height 0
click at [1216, 486] on div "Hi! How can we help? I have a question Tell me more" at bounding box center [1292, 439] width 269 height 94
click at [1169, 486] on div "Hi! How can we help? I have a question Tell me more" at bounding box center [1292, 439] width 269 height 94
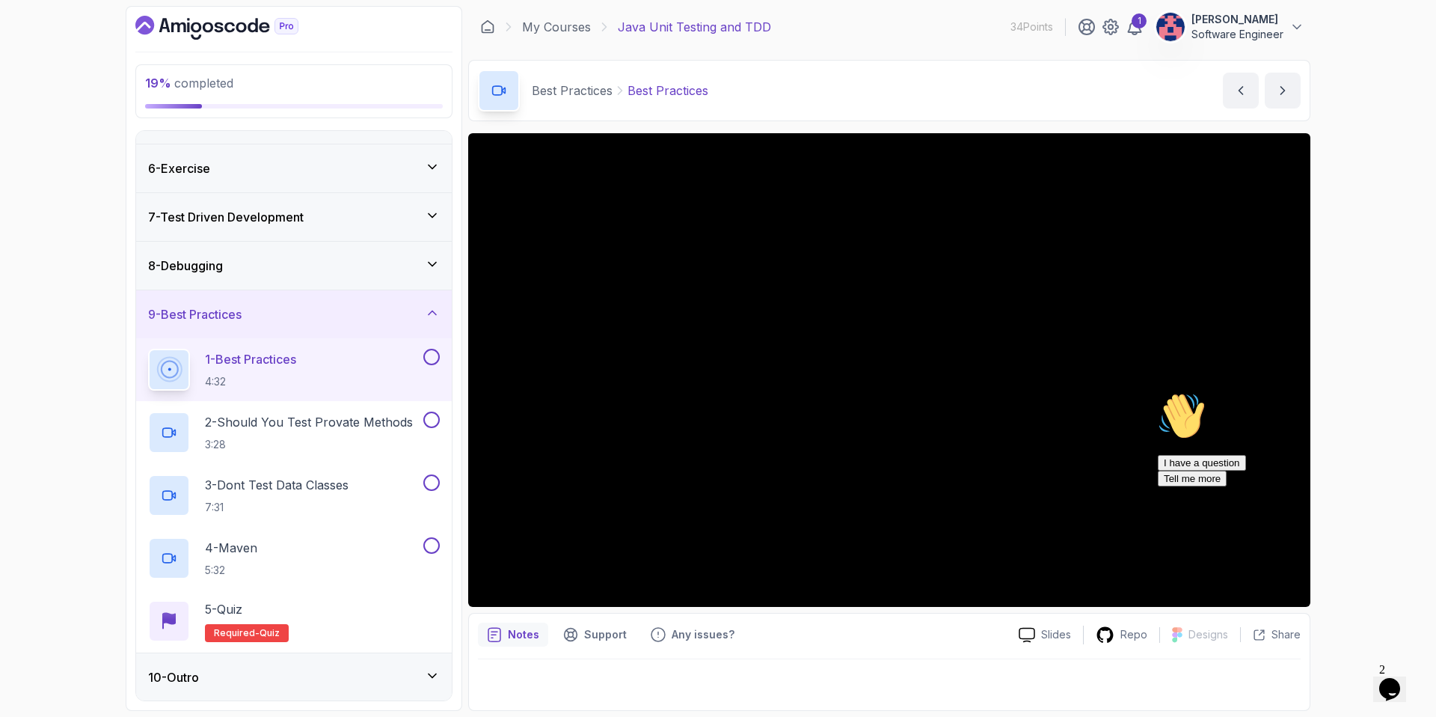
click at [1217, 447] on div "Hi! How can we help? I have a question Tell me more" at bounding box center [1292, 439] width 269 height 94
click at [436, 307] on icon at bounding box center [432, 312] width 15 height 15
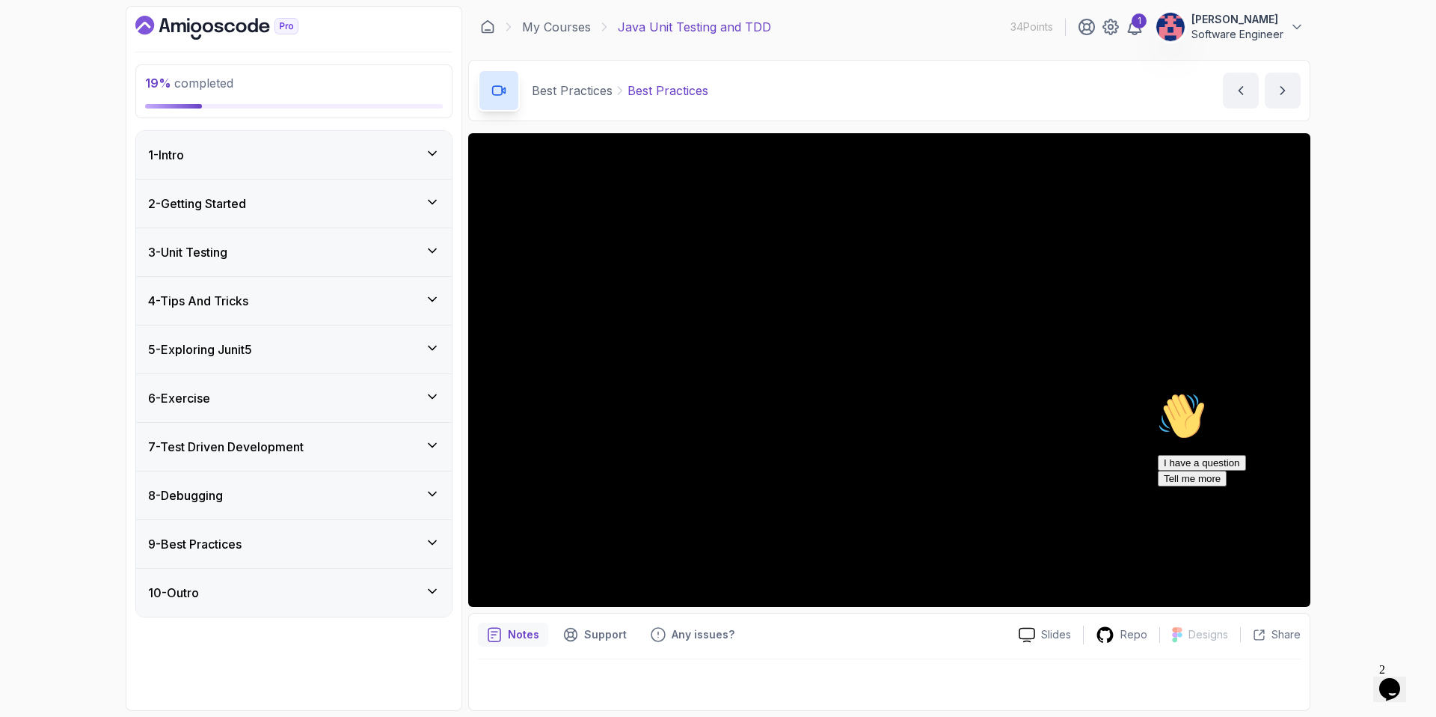
click at [337, 599] on div "10 - Outro" at bounding box center [294, 593] width 292 height 18
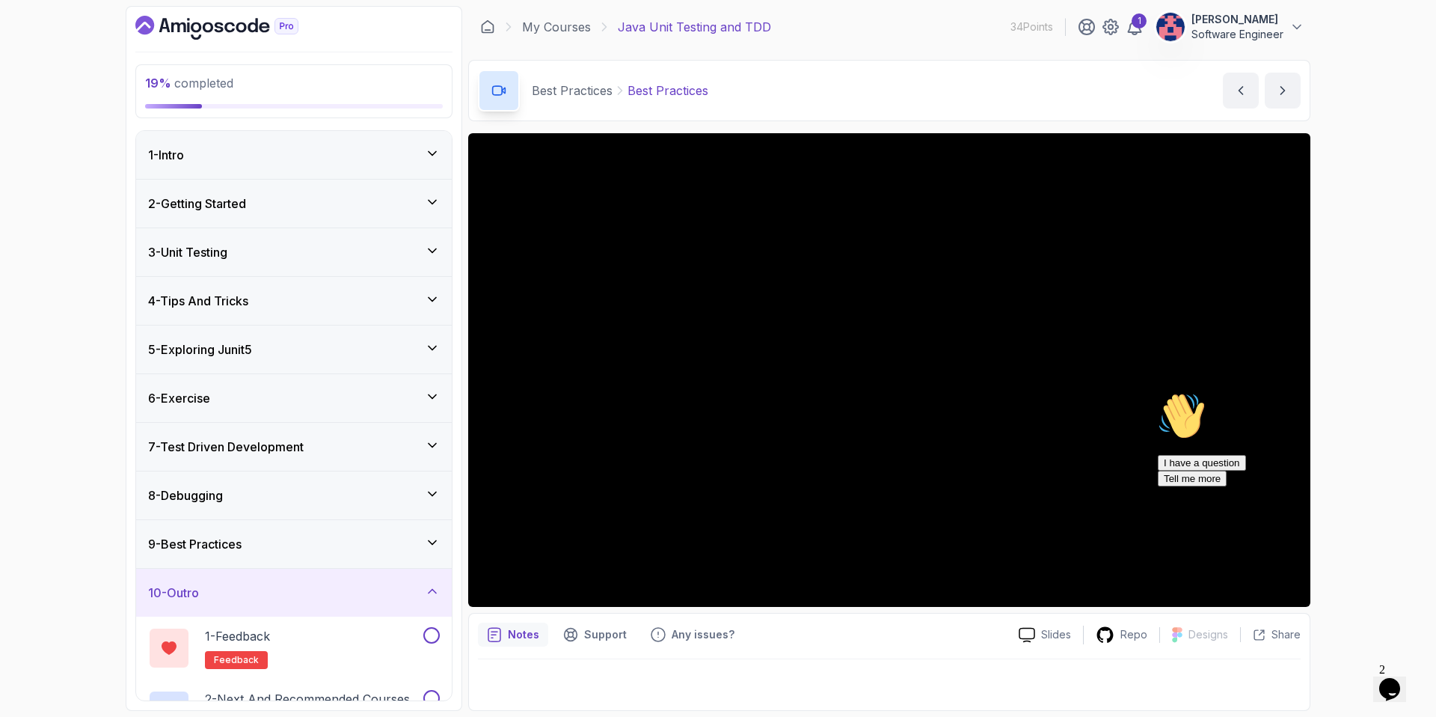
click at [411, 544] on div "9 - Best Practices" at bounding box center [294, 544] width 292 height 18
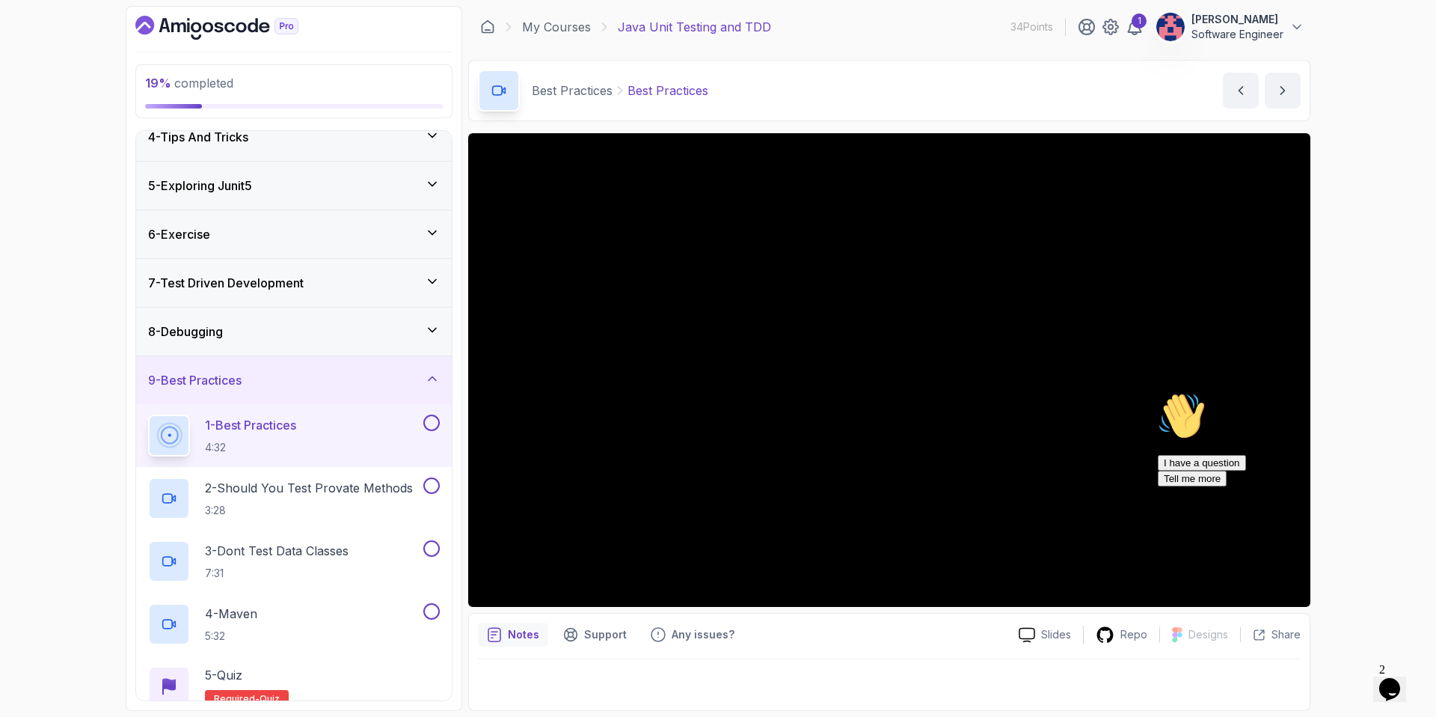
scroll to position [177, 0]
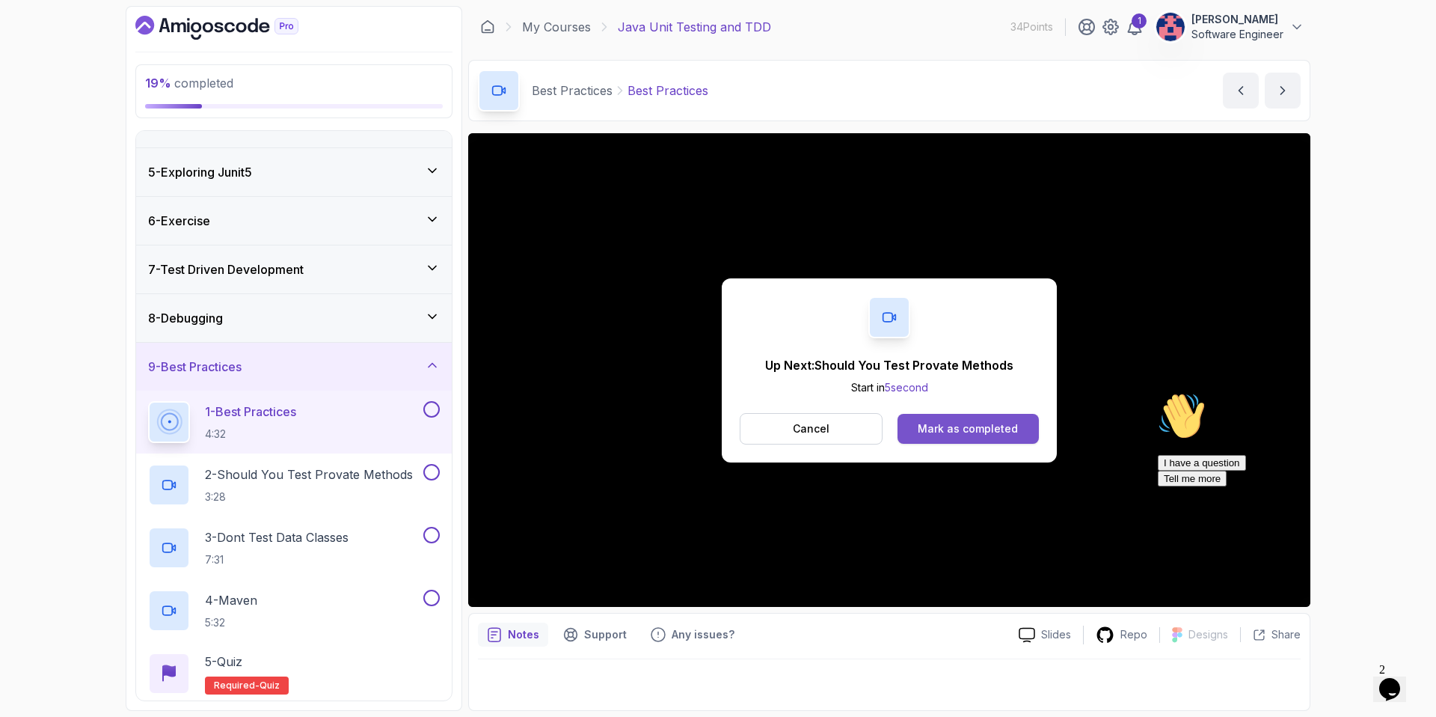
click at [957, 436] on button "Mark as completed" at bounding box center [968, 429] width 141 height 30
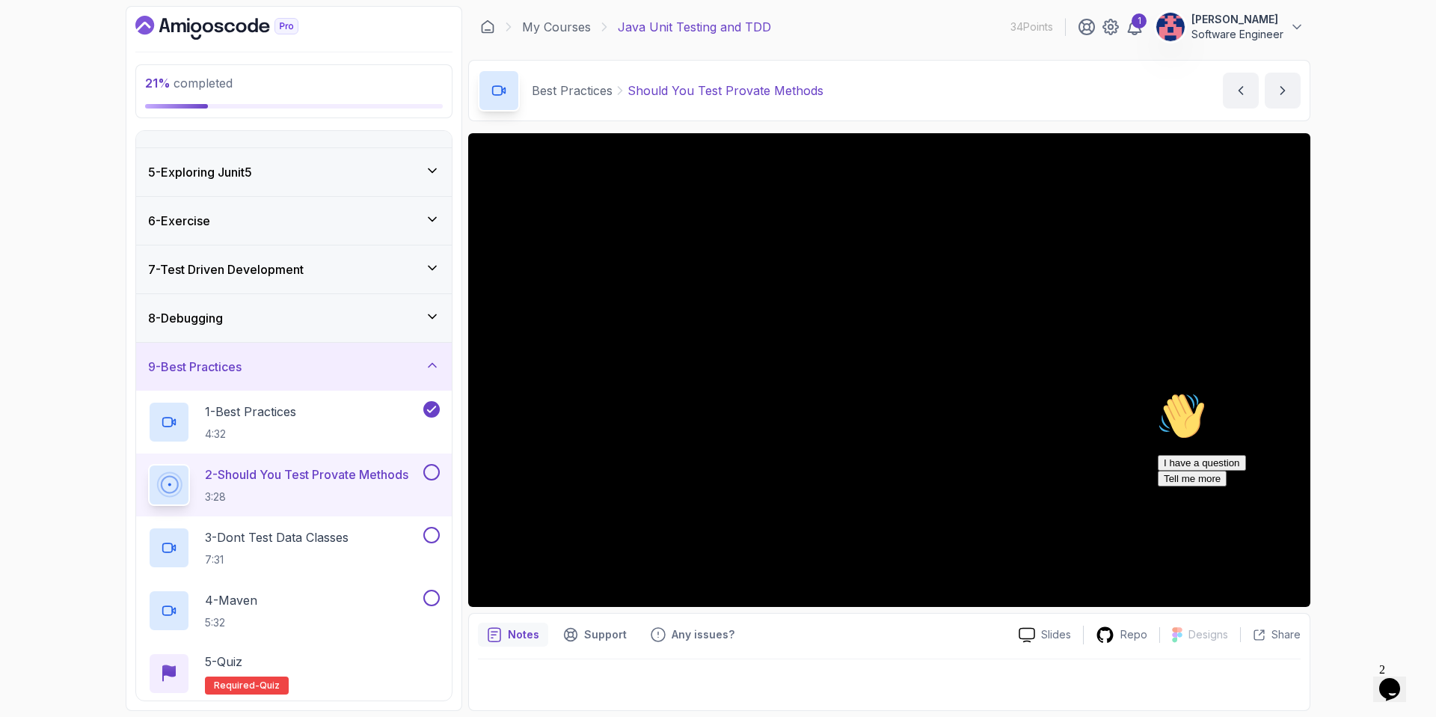
click at [429, 472] on button at bounding box center [431, 472] width 16 height 16
click at [349, 539] on p "3 - Dont Test Data Classes" at bounding box center [277, 537] width 144 height 18
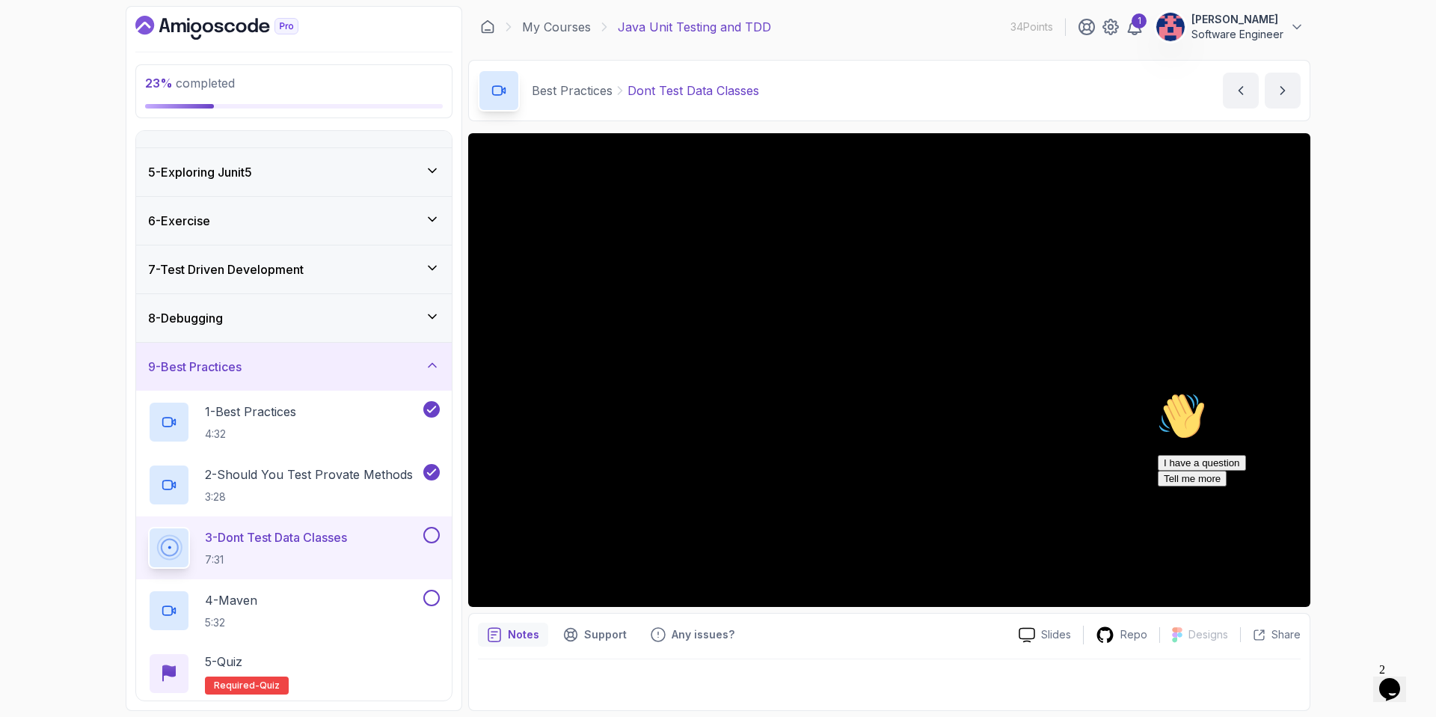
click at [1158, 392] on div "Hi! How can we help? I have a question Tell me more" at bounding box center [1292, 439] width 269 height 94
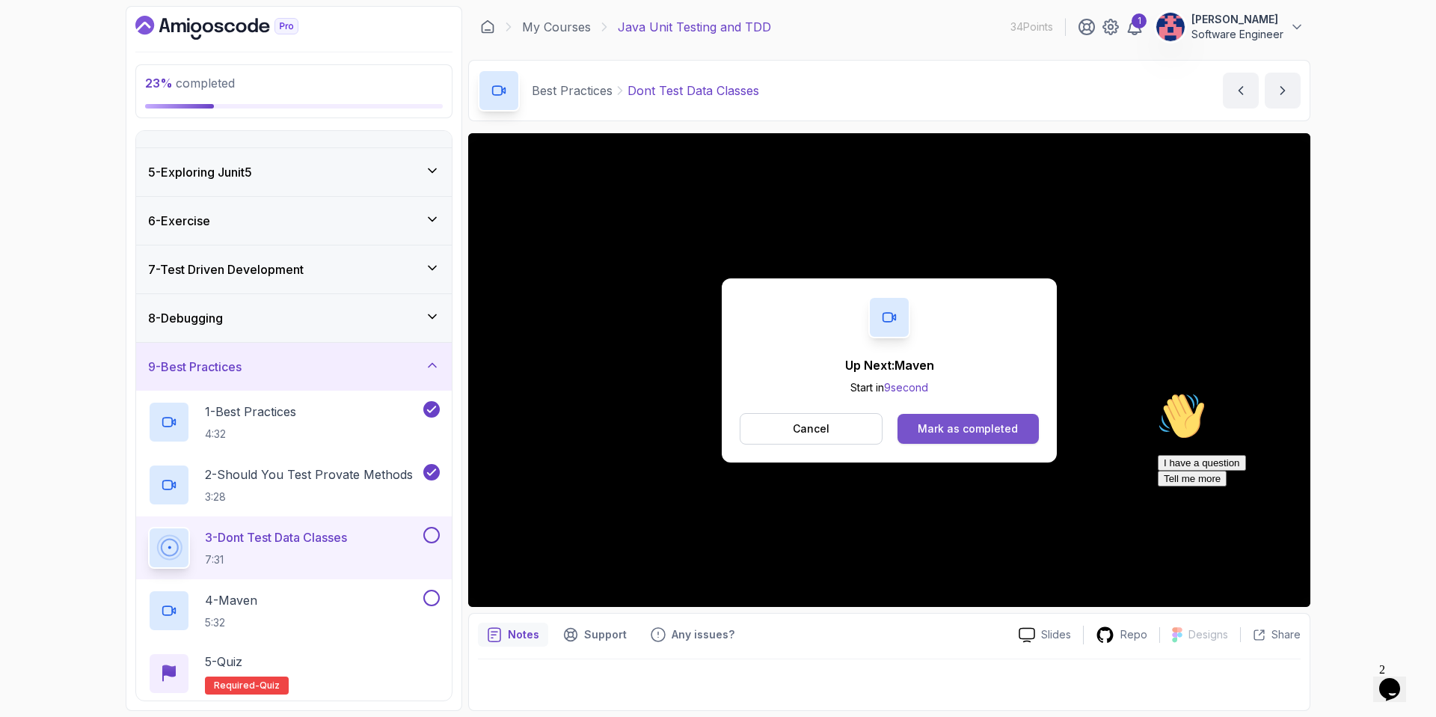
click at [967, 426] on div "Mark as completed" at bounding box center [968, 428] width 100 height 15
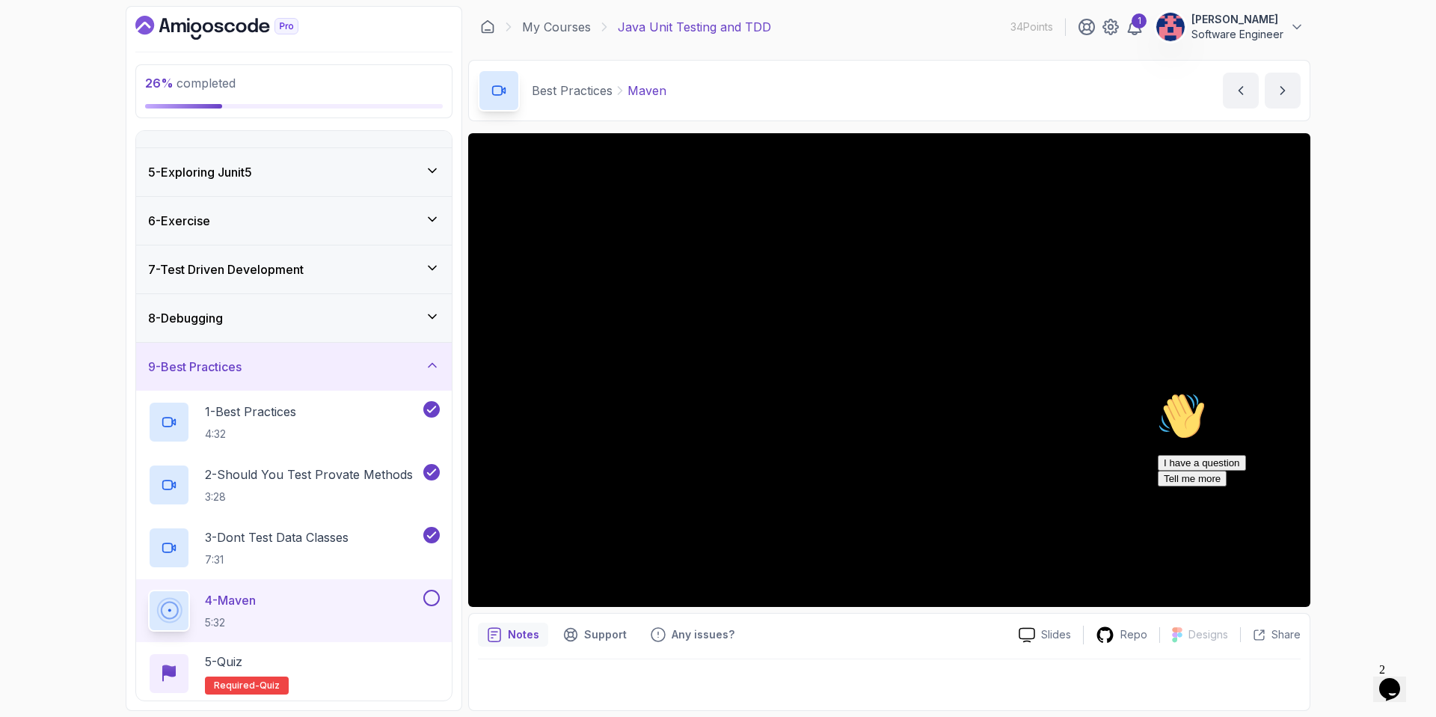
click at [1040, 668] on div at bounding box center [889, 680] width 823 height 42
click at [1171, 486] on div "I have a question Tell me more" at bounding box center [1292, 470] width 269 height 31
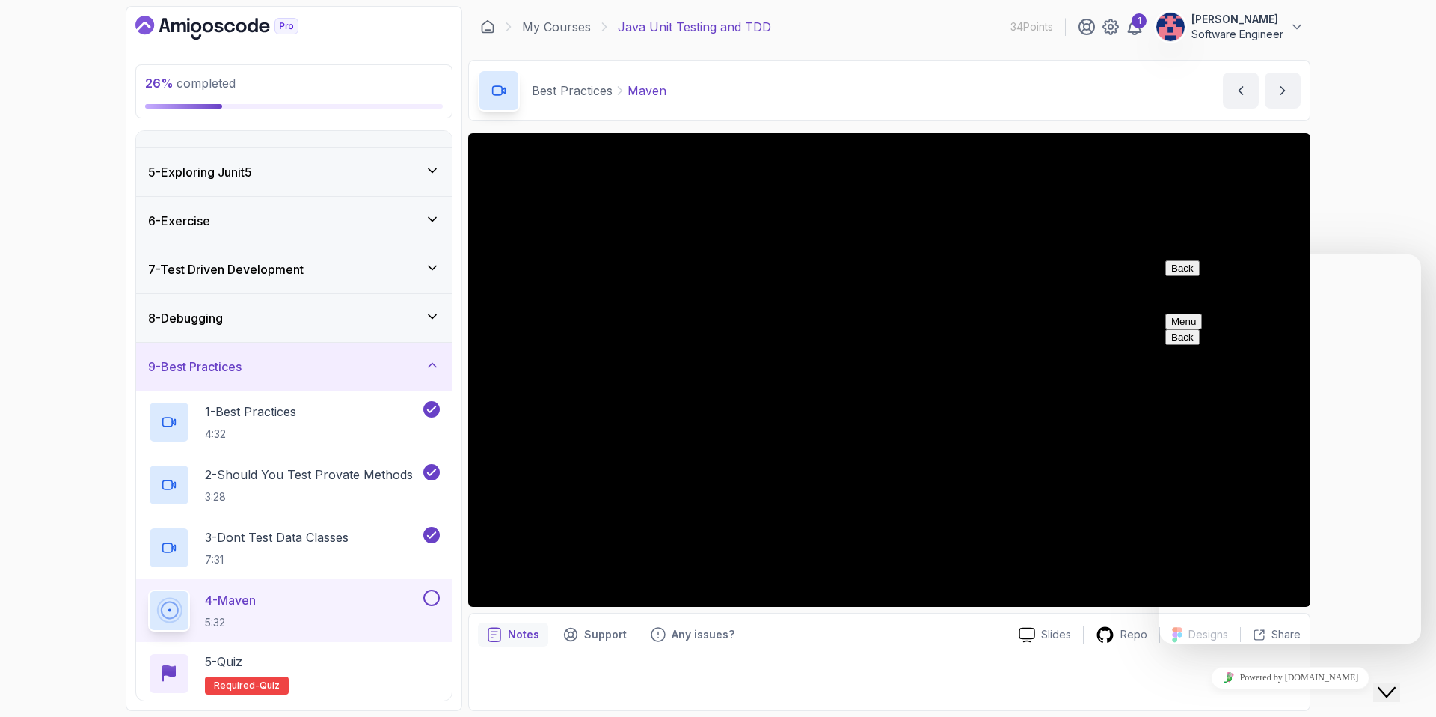
click at [1202, 313] on button "Menu" at bounding box center [1184, 321] width 37 height 16
click at [1376, 178] on div "26 % completed 1 - Intro 2 - Getting Started 3 - Unit Testing 4 - Tips And Tric…" at bounding box center [718, 358] width 1436 height 717
click at [1173, 276] on button "Back" at bounding box center [1183, 268] width 34 height 16
click at [1348, 85] on div "26 % completed 1 - Intro 2 - Getting Started 3 - Unit Testing 4 - Tips And Tric…" at bounding box center [718, 358] width 1436 height 717
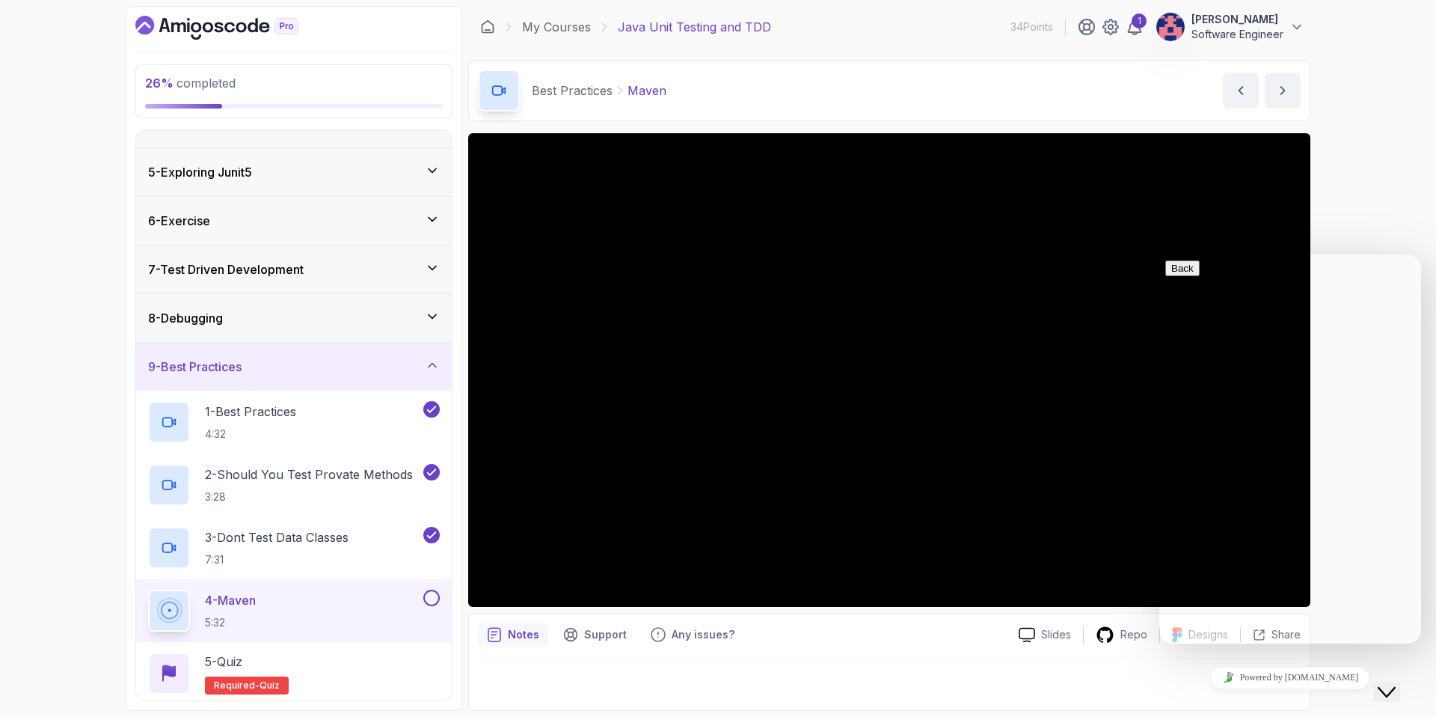
click at [1018, 671] on div at bounding box center [889, 680] width 823 height 42
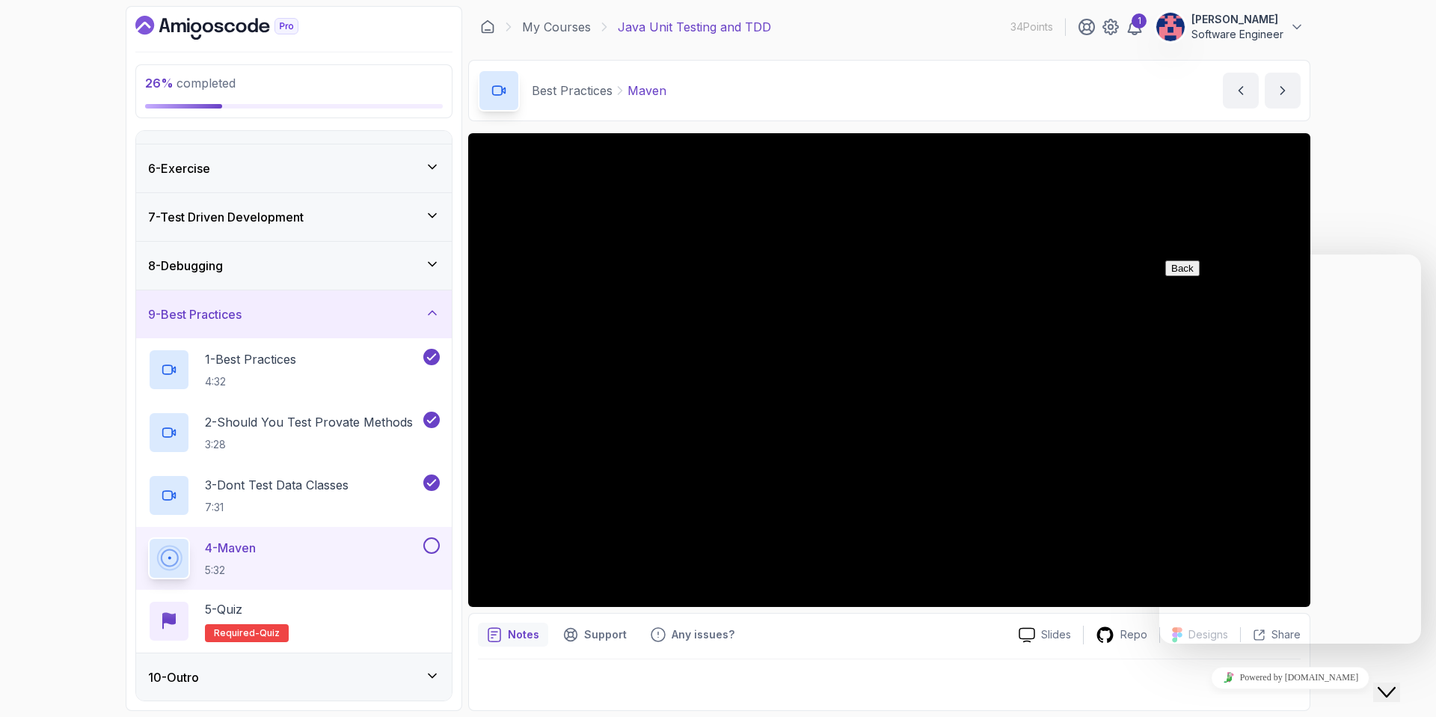
click at [309, 673] on div "10 - Outro" at bounding box center [294, 677] width 292 height 18
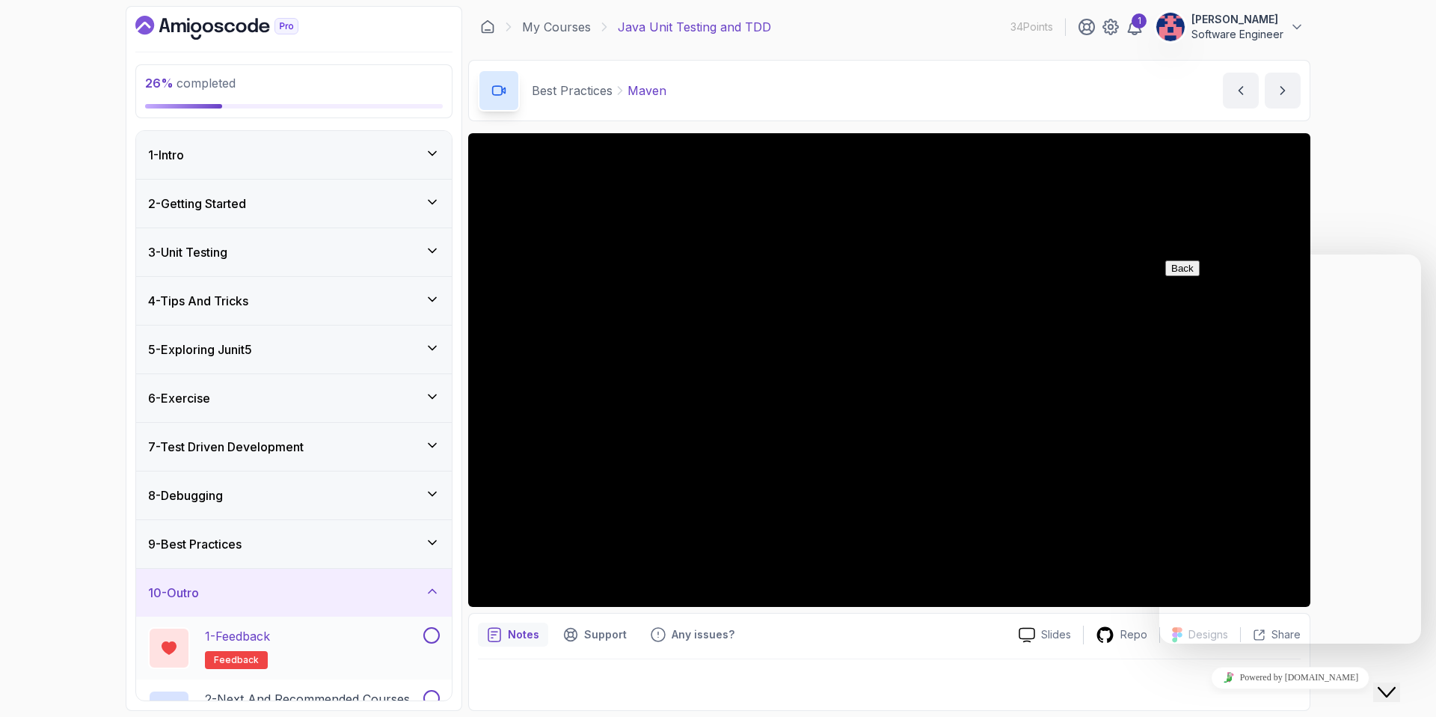
scroll to position [42, 0]
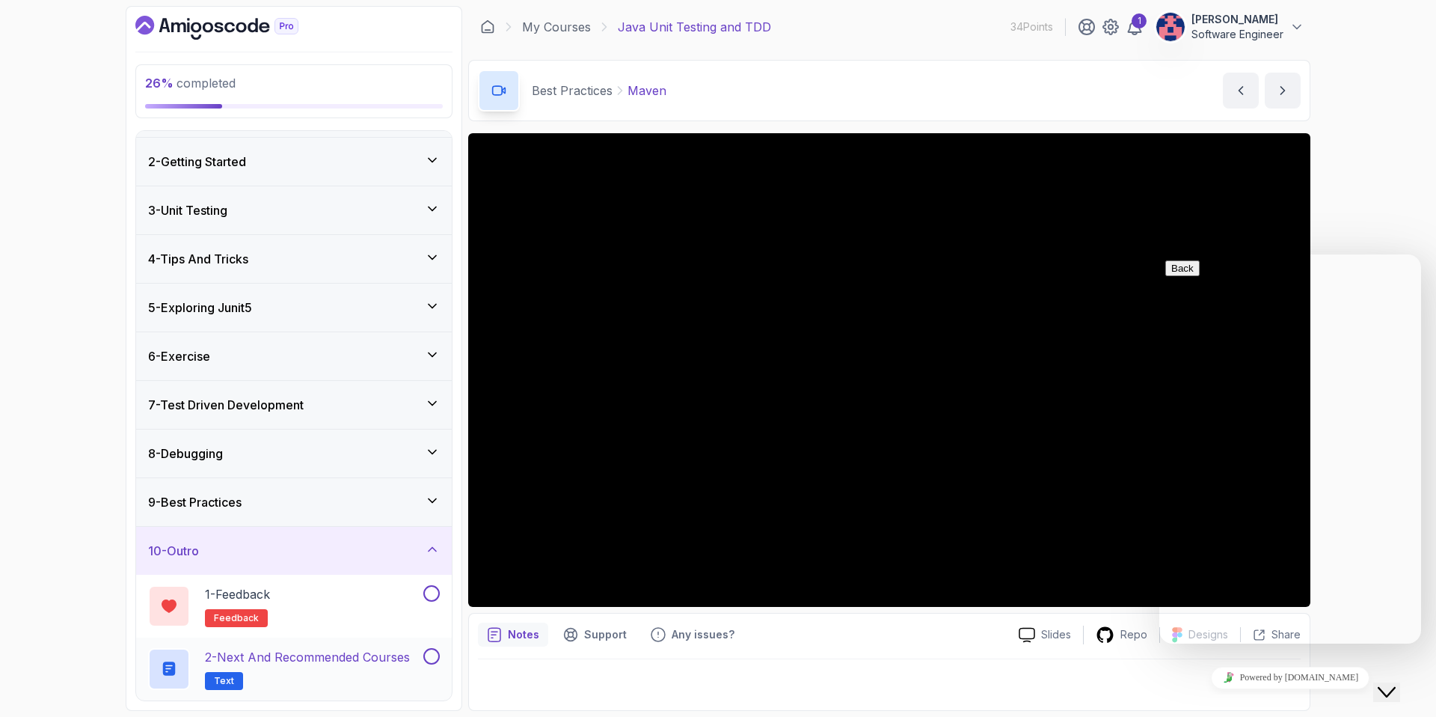
click at [343, 661] on p "2 - Next and Recommended Courses" at bounding box center [307, 657] width 205 height 18
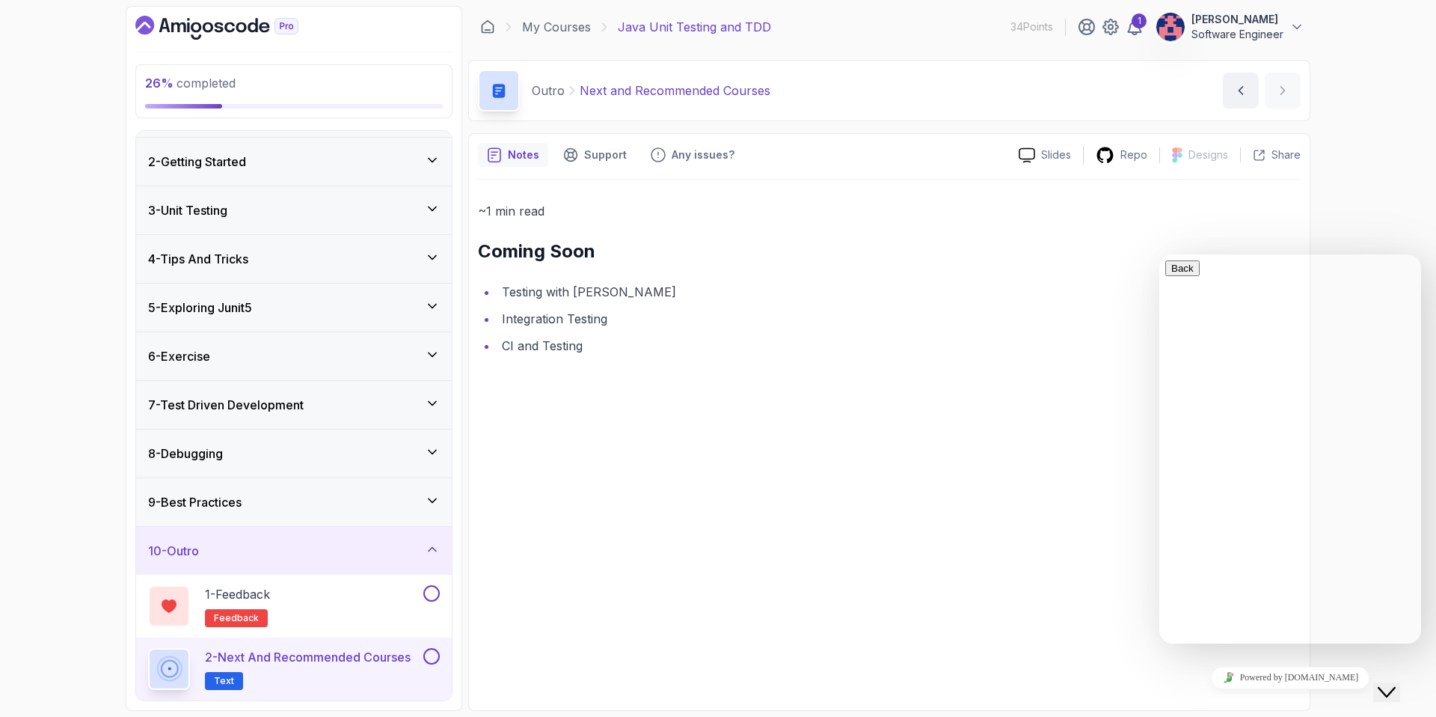
click at [593, 290] on li "Testing with [PERSON_NAME]" at bounding box center [900, 291] width 804 height 21
click at [563, 25] on link "My Courses" at bounding box center [556, 27] width 69 height 18
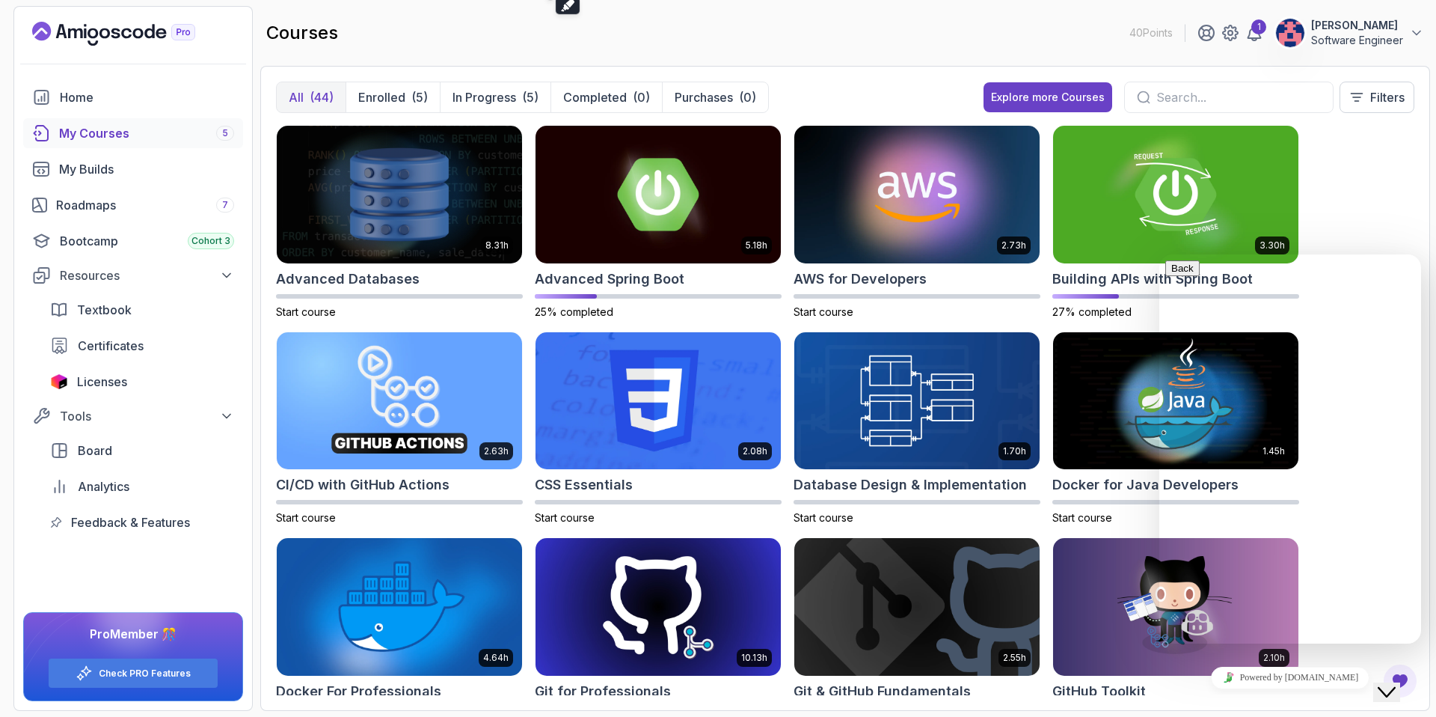
click at [1396, 686] on icon "Close Chat This icon closes the chat window." at bounding box center [1387, 692] width 18 height 18
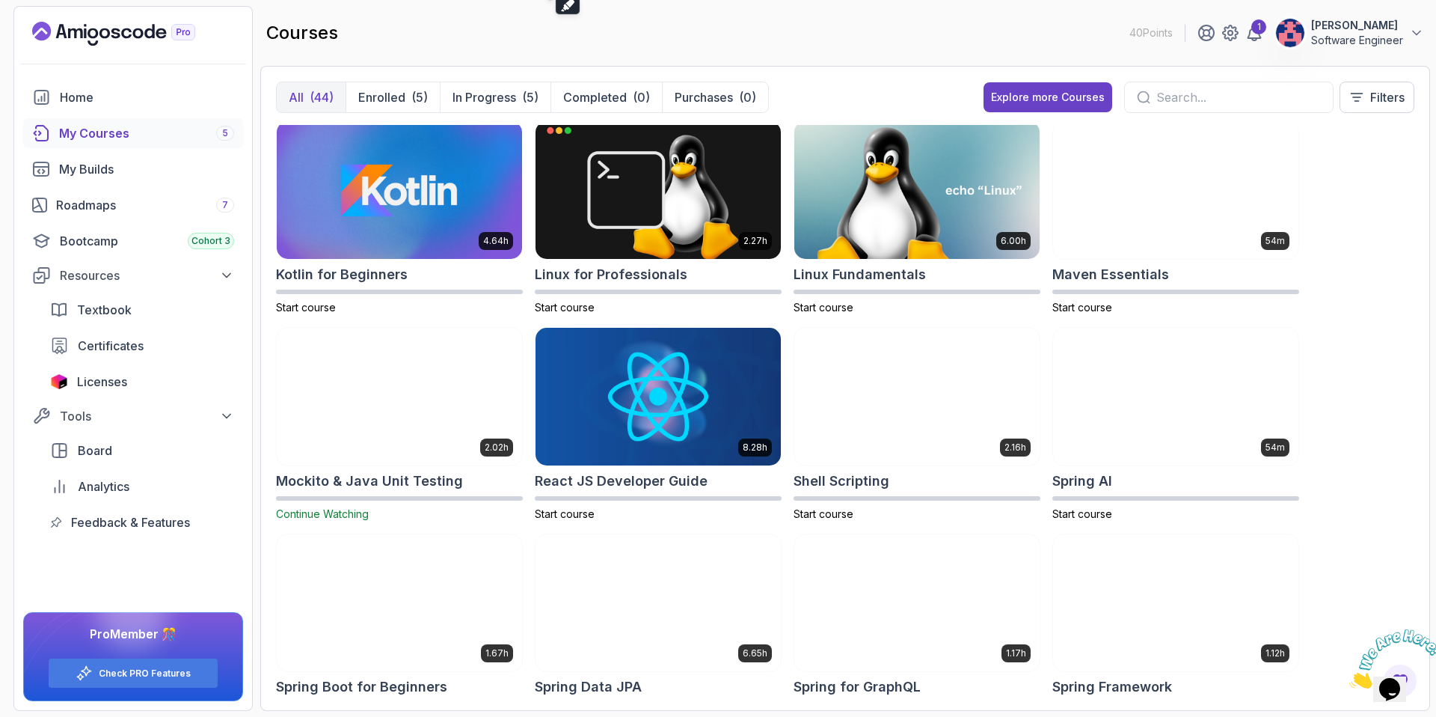
scroll to position [1438, 0]
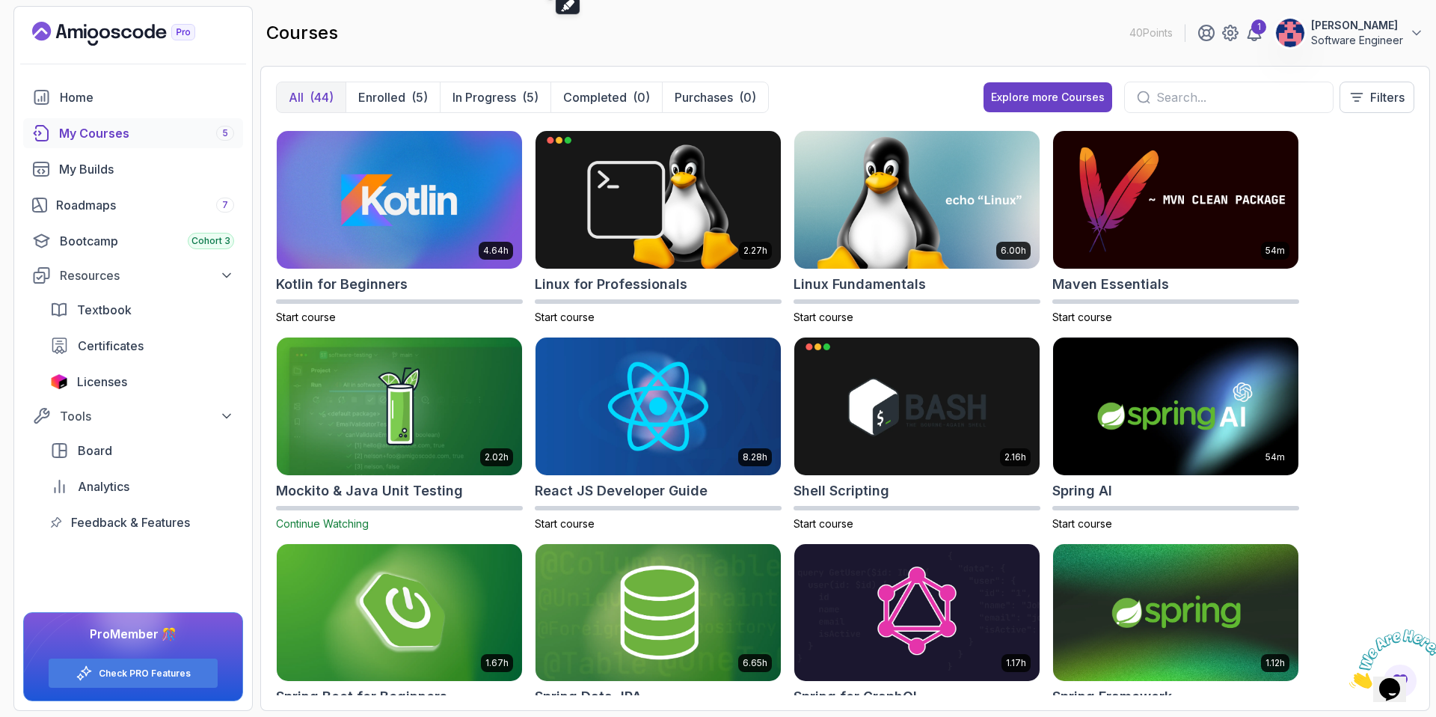
click at [484, 411] on img at bounding box center [399, 406] width 257 height 144
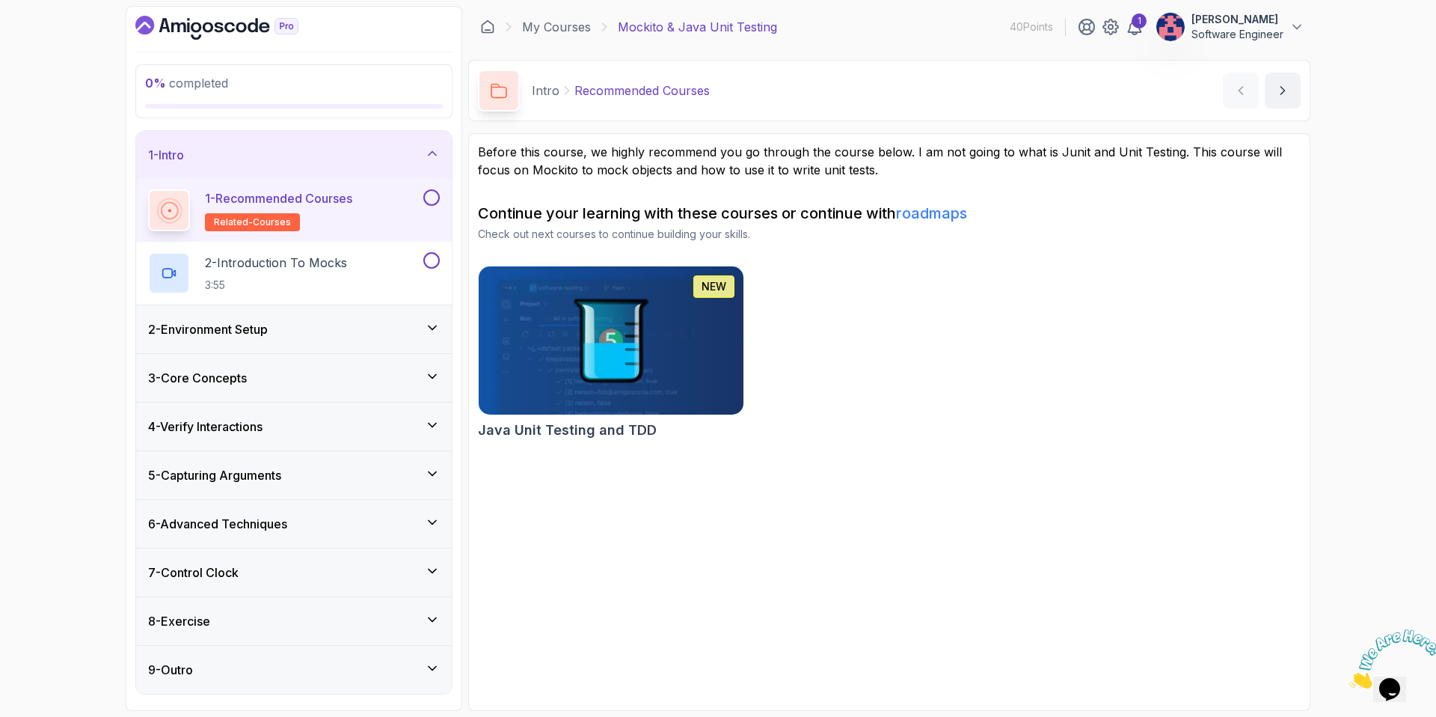
click at [362, 322] on div "2 - Environment Setup" at bounding box center [294, 329] width 292 height 18
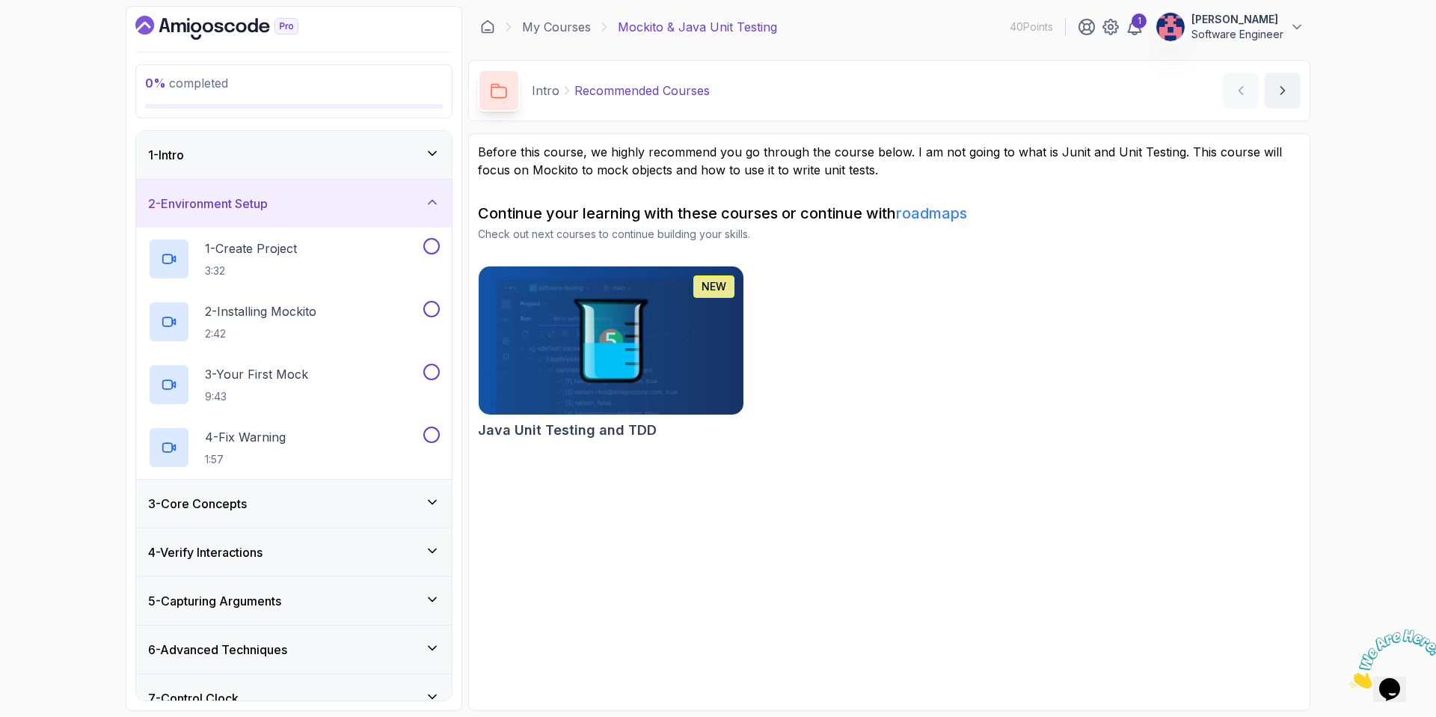
click at [362, 322] on div "2 - Installing Mockito 2:42" at bounding box center [284, 322] width 272 height 42
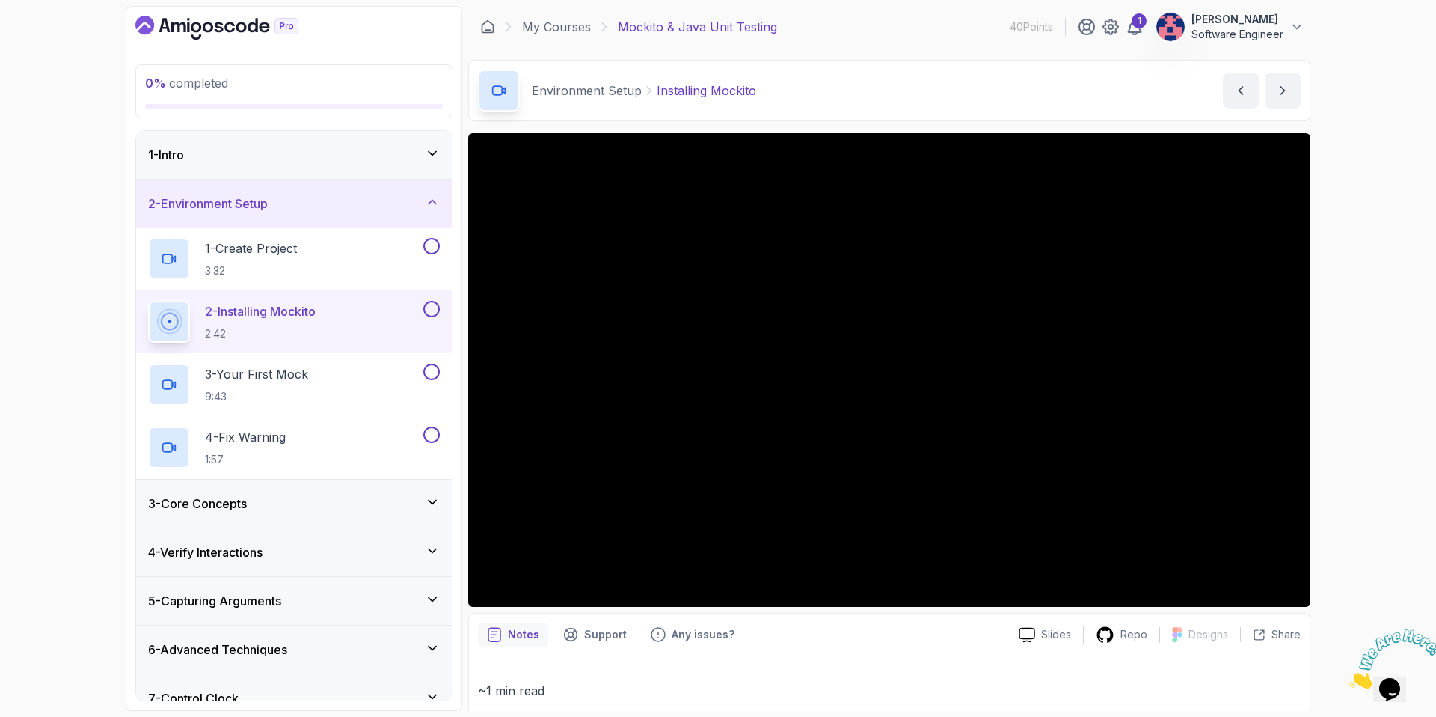
click at [334, 385] on div "3 - Your First Mock 9:43" at bounding box center [284, 385] width 272 height 42
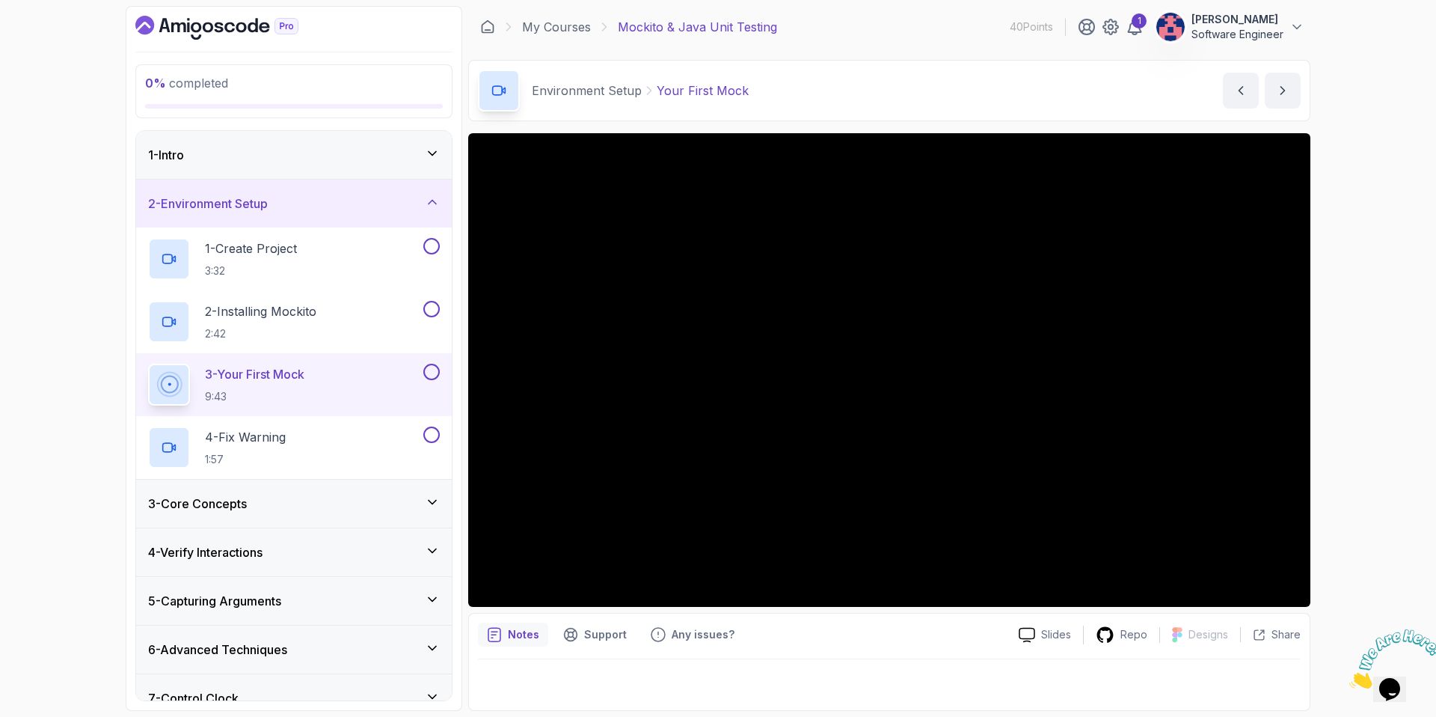
click at [329, 507] on div "3 - Core Concepts" at bounding box center [294, 504] width 292 height 18
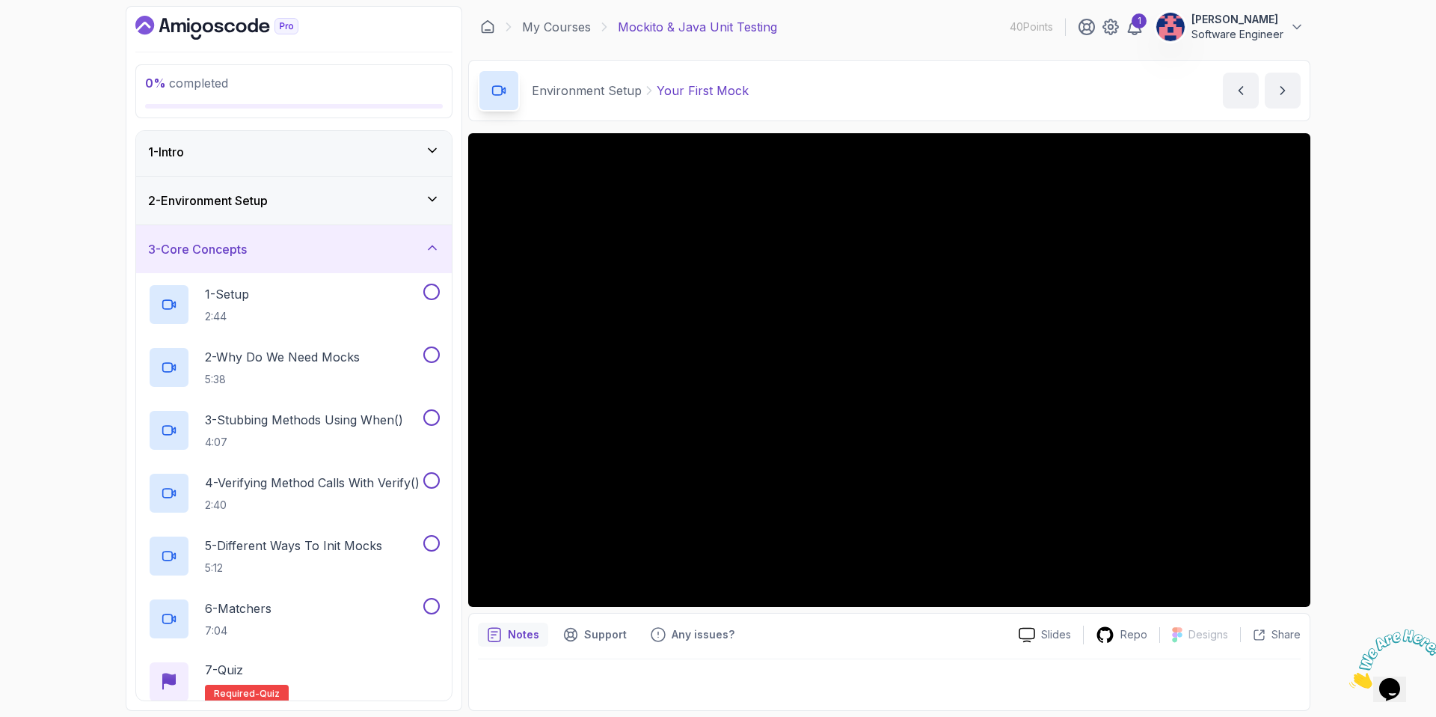
scroll to position [4, 0]
click at [352, 260] on div "3 - Core Concepts" at bounding box center [294, 248] width 316 height 48
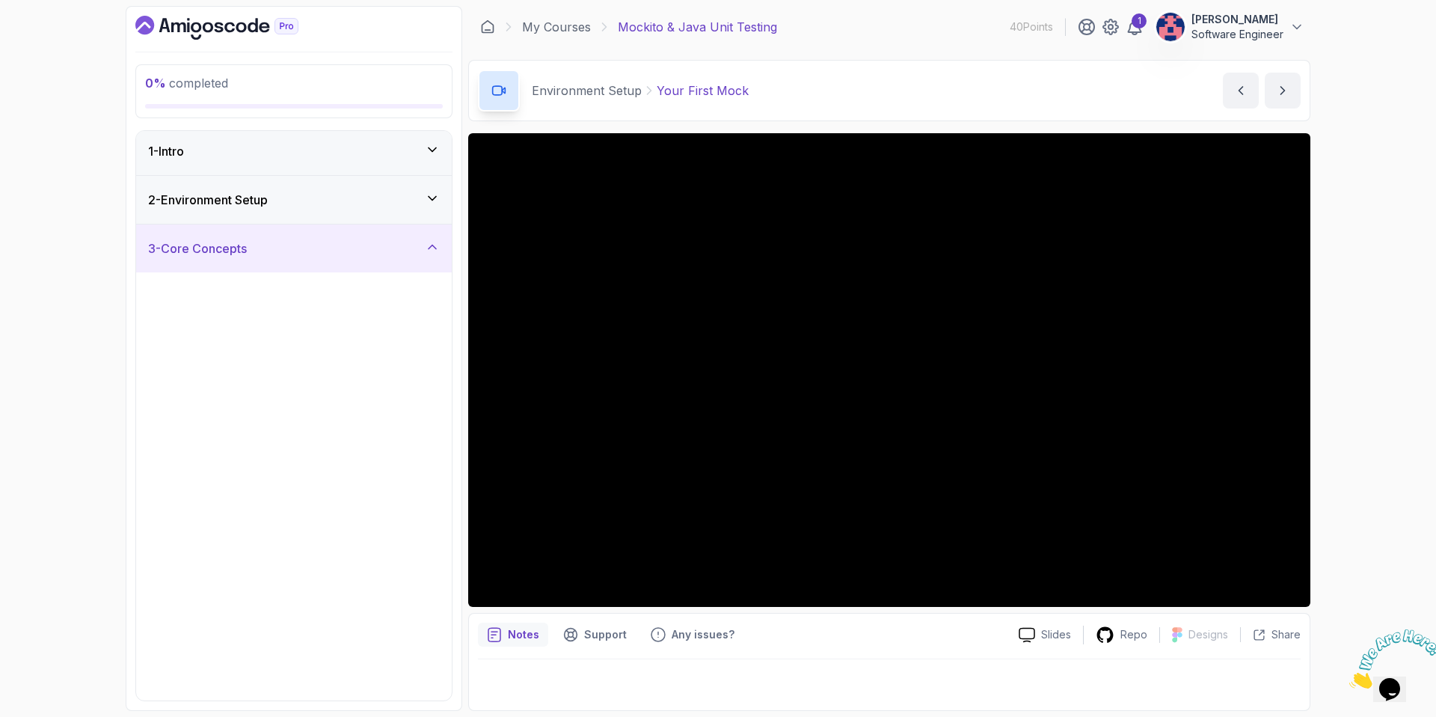
scroll to position [0, 0]
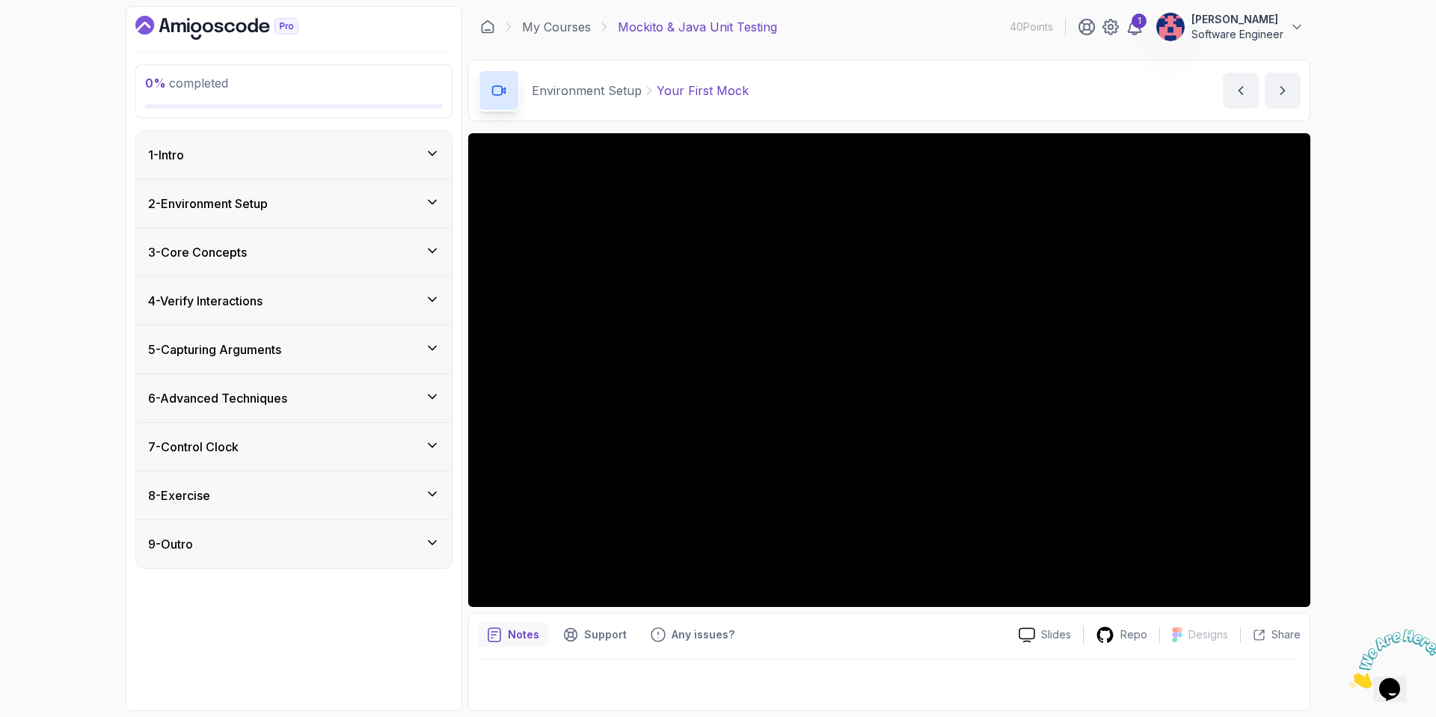
click at [1359, 505] on div "0 % completed 1 - Intro 2 - Environment Setup 3 - Core Concepts 4 - Verify Inte…" at bounding box center [718, 358] width 1436 height 717
click at [1387, 501] on div "0 % completed 1 - Intro 2 - Environment Setup 3 - Core Concepts 4 - Verify Inte…" at bounding box center [718, 358] width 1436 height 717
click at [349, 201] on div "2 - Environment Setup" at bounding box center [294, 204] width 292 height 18
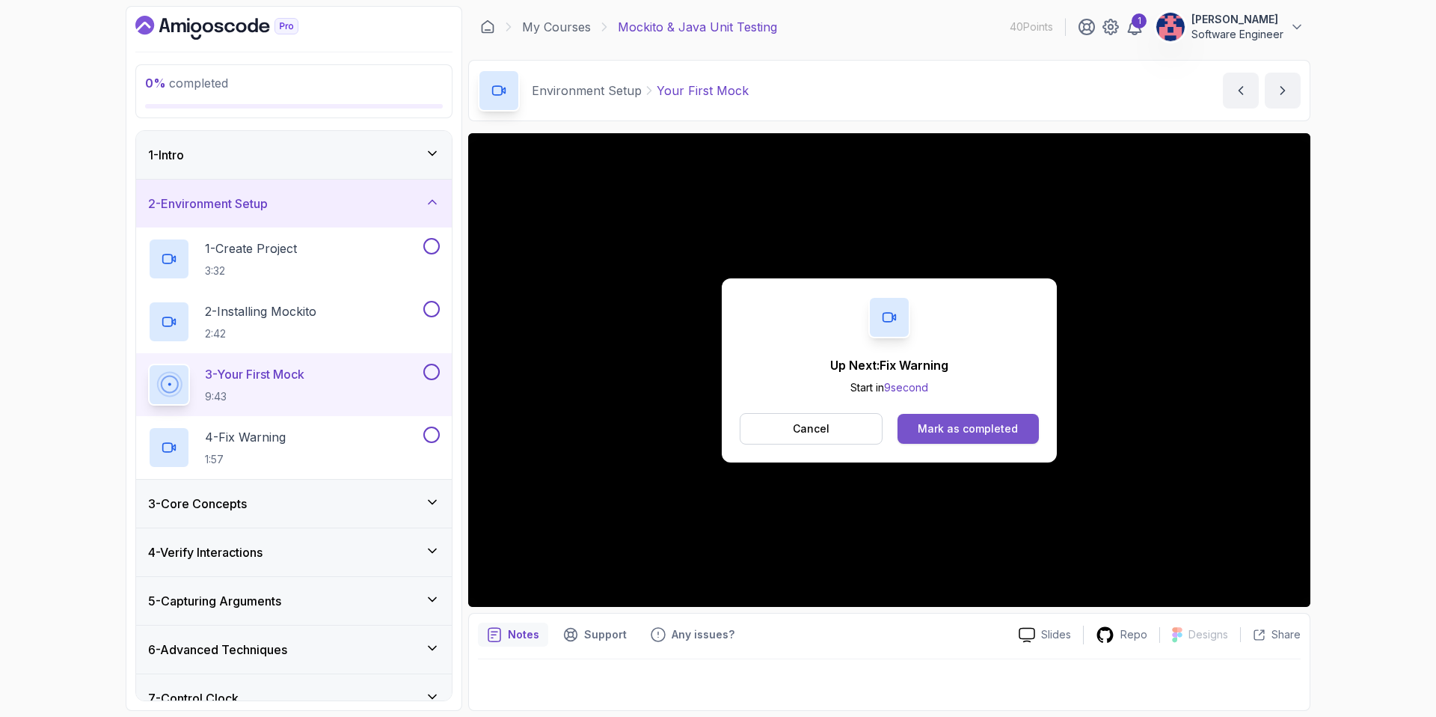
click at [996, 427] on div "Mark as completed" at bounding box center [968, 428] width 100 height 15
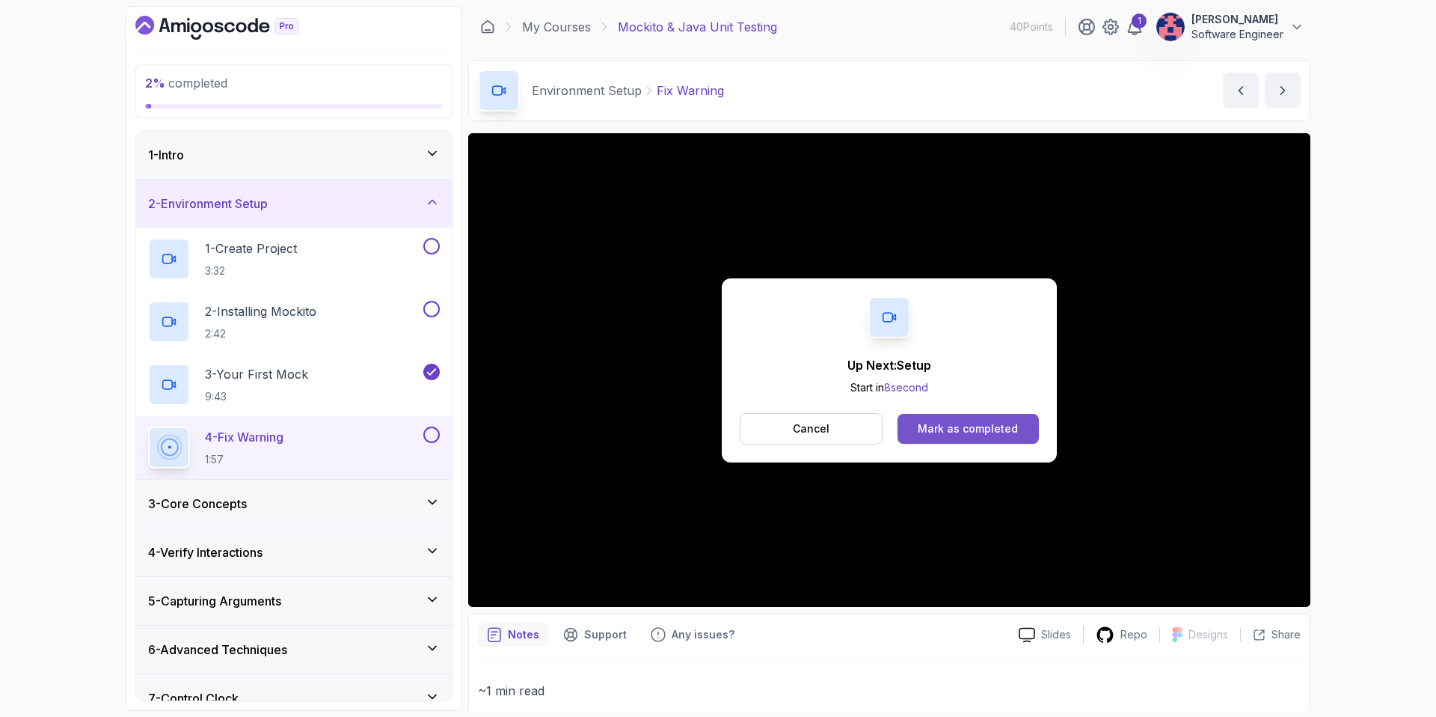
click at [970, 422] on div "Mark as completed" at bounding box center [968, 428] width 100 height 15
